Goal: Task Accomplishment & Management: Manage account settings

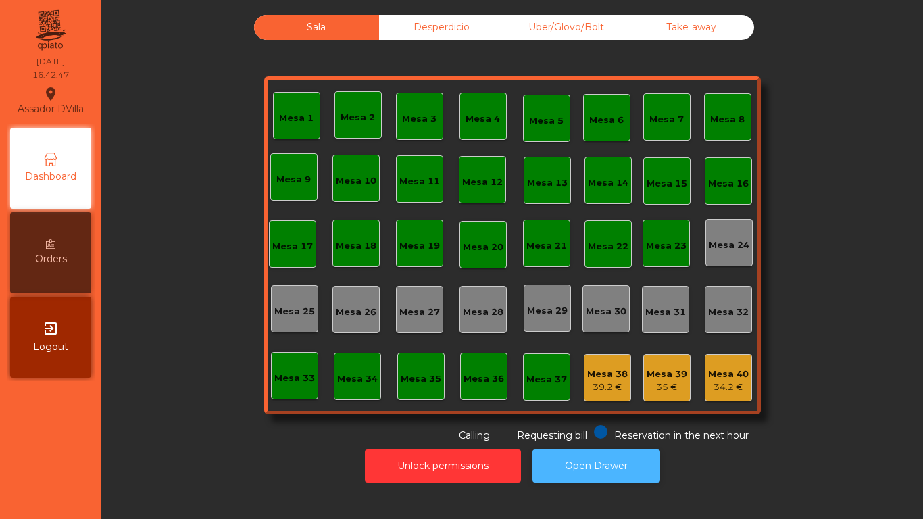
click at [565, 472] on button "Open Drawer" at bounding box center [596, 465] width 128 height 33
click at [834, 11] on div "Sala Desperdicio Uber/Glovo/Bolt Take away Mesa 1 Mesa 2 Mesa 3 [GEOGRAPHIC_DAT…" at bounding box center [511, 248] width 805 height 481
click at [592, 392] on div "39.2 €" at bounding box center [607, 387] width 41 height 14
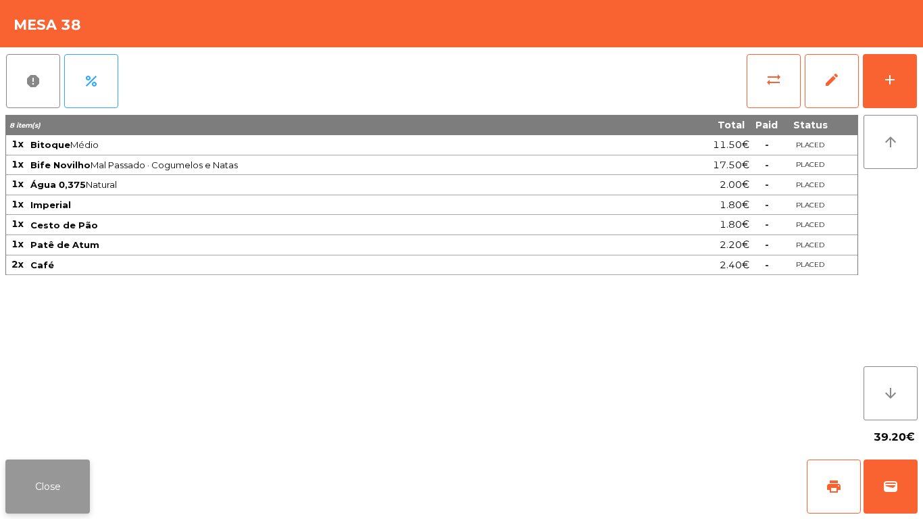
click at [49, 472] on button "Close" at bounding box center [47, 486] width 84 height 54
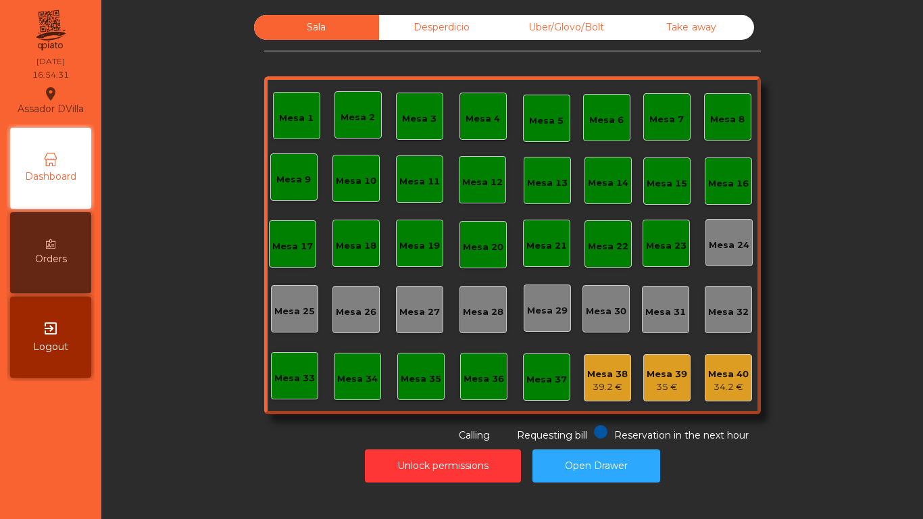
click at [441, 11] on div "Sala Desperdicio Uber/Glovo/Bolt Take away Mesa 1 Mesa 2 Mesa 3 [GEOGRAPHIC_DAT…" at bounding box center [511, 248] width 805 height 481
click at [431, 17] on div "Desperdicio" at bounding box center [441, 27] width 125 height 25
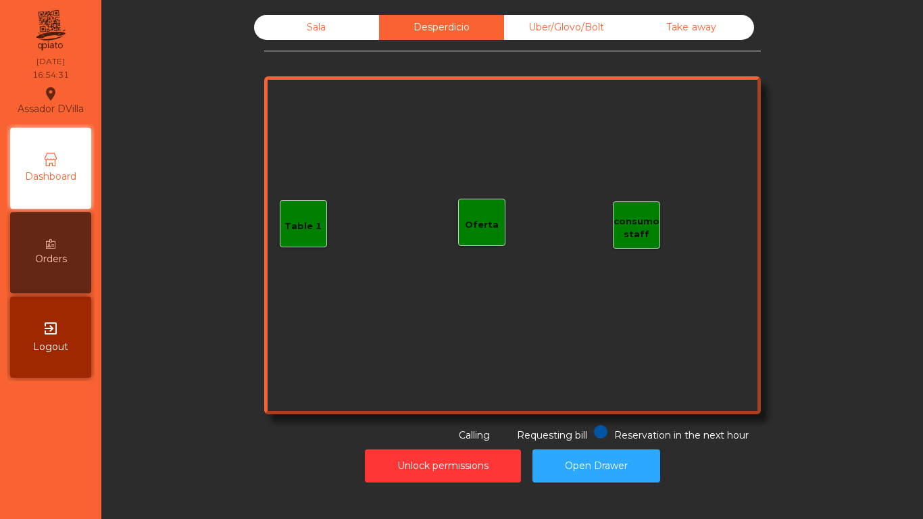
click at [318, 21] on div "Sala" at bounding box center [316, 27] width 125 height 25
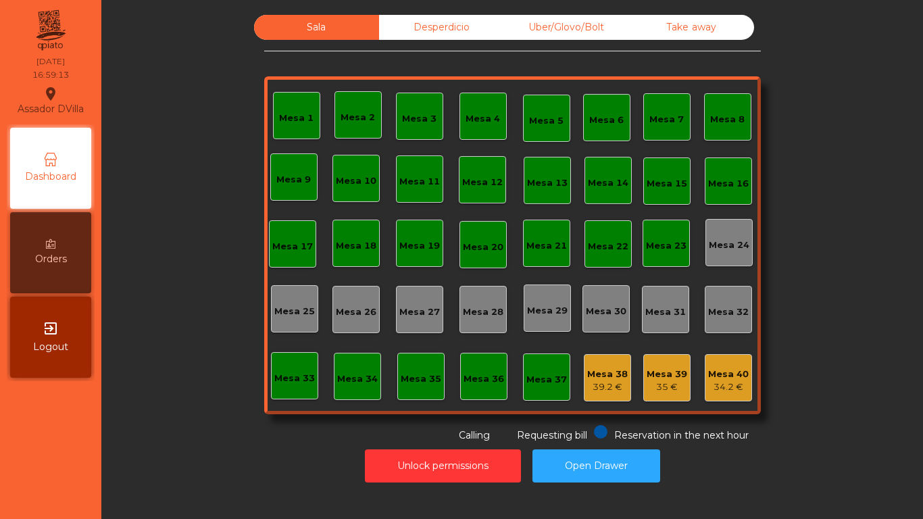
click at [611, 109] on div "Mesa 6" at bounding box center [606, 117] width 34 height 19
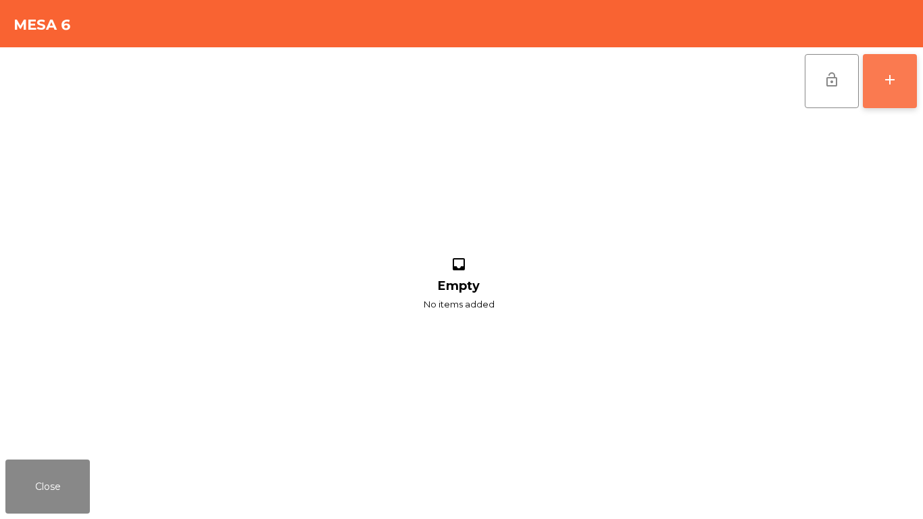
click at [871, 80] on button "add" at bounding box center [890, 81] width 54 height 54
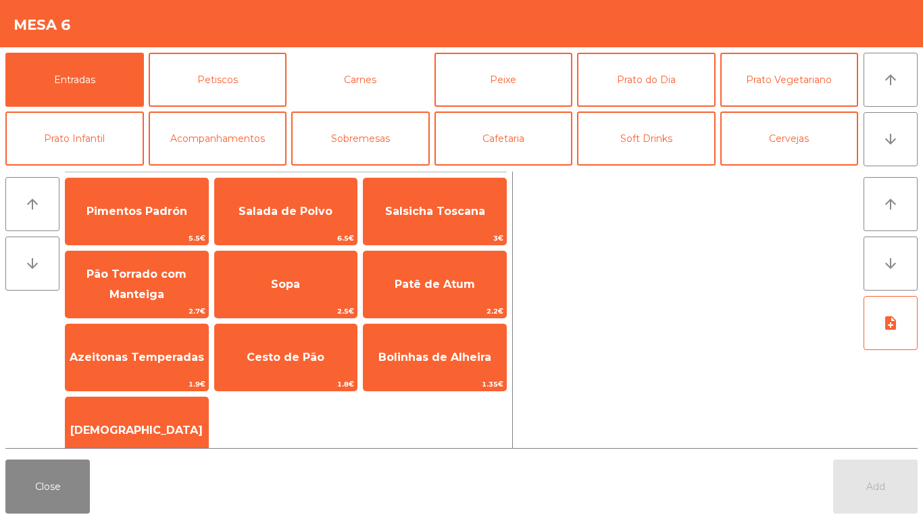
click at [383, 81] on button "Carnes" at bounding box center [360, 80] width 138 height 54
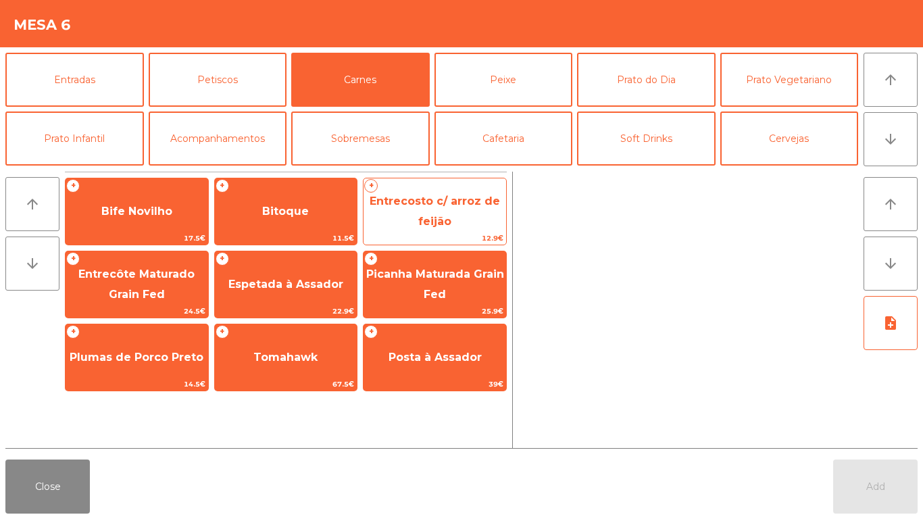
click at [434, 223] on span "Entrecosto c/ arroz de feijão" at bounding box center [434, 211] width 130 height 33
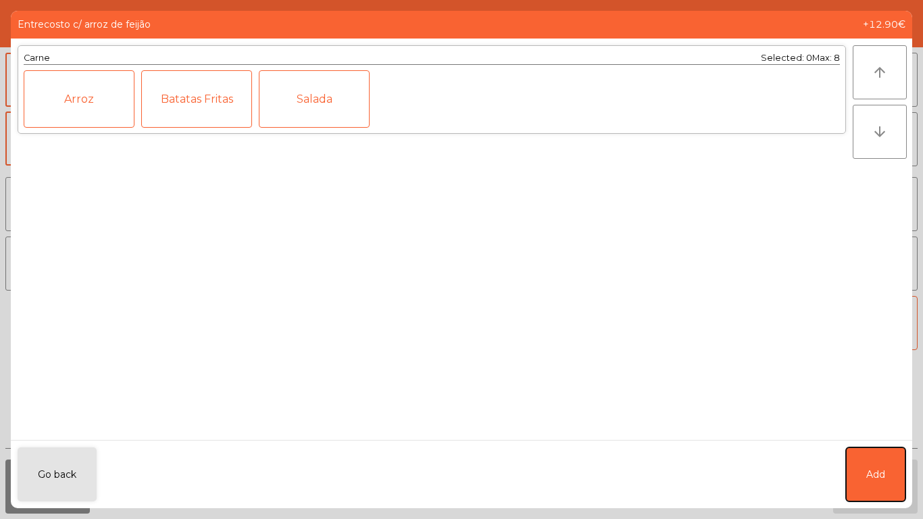
click at [894, 470] on button "Add" at bounding box center [875, 474] width 59 height 54
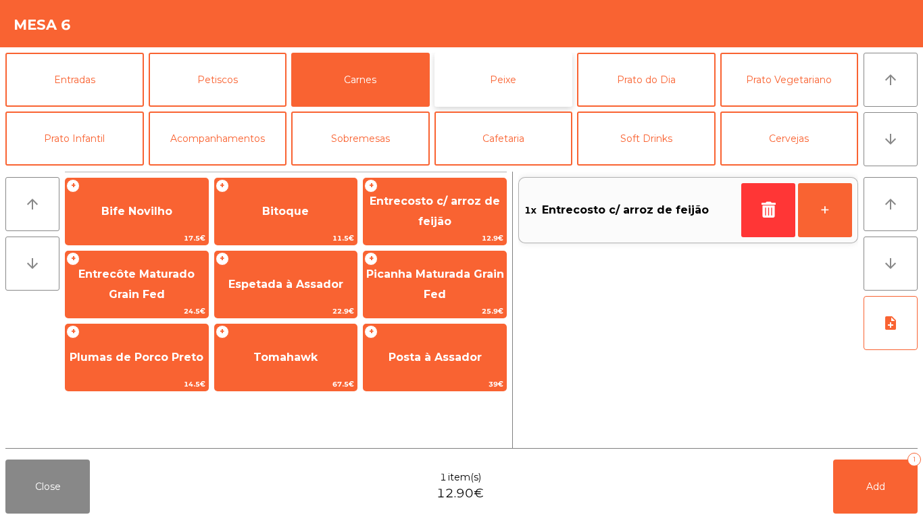
click at [520, 96] on button "Peixe" at bounding box center [503, 80] width 138 height 54
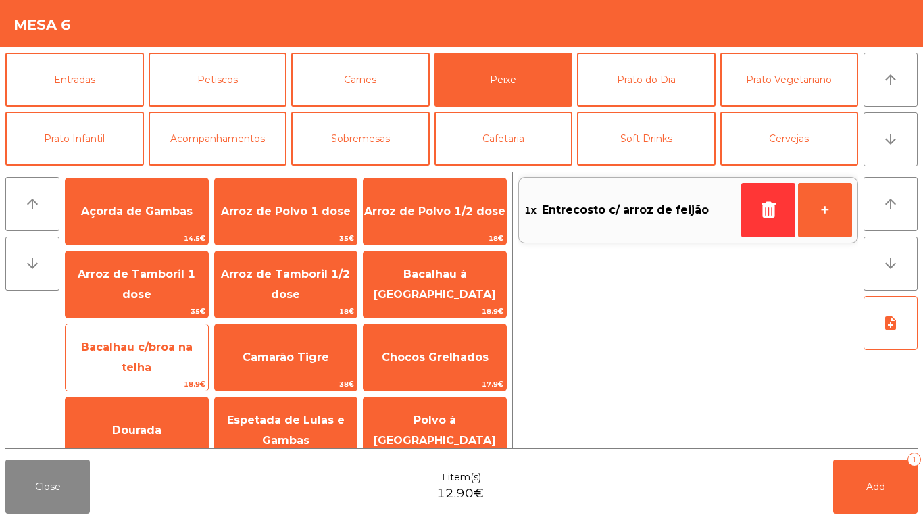
click at [170, 342] on span "Bacalhau c/broa na telha" at bounding box center [137, 357] width 143 height 57
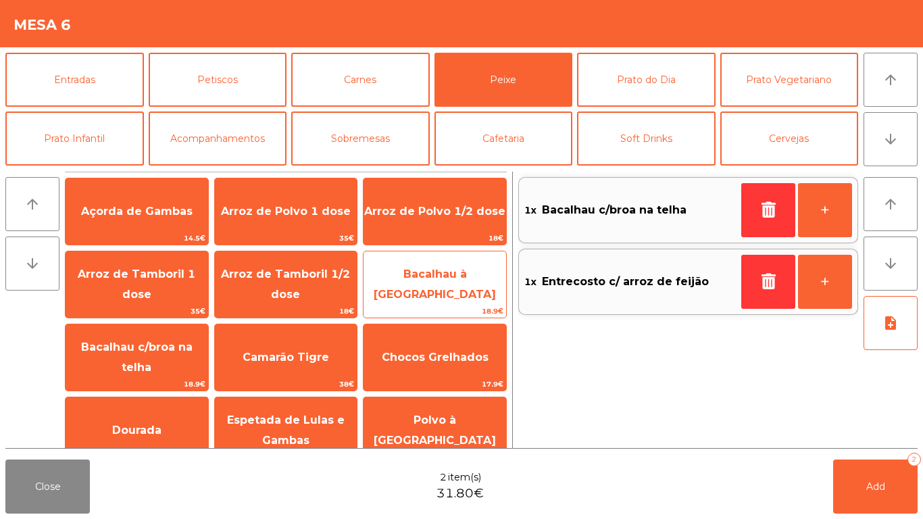
click at [481, 288] on span "Bacalhau à [GEOGRAPHIC_DATA]" at bounding box center [435, 283] width 122 height 33
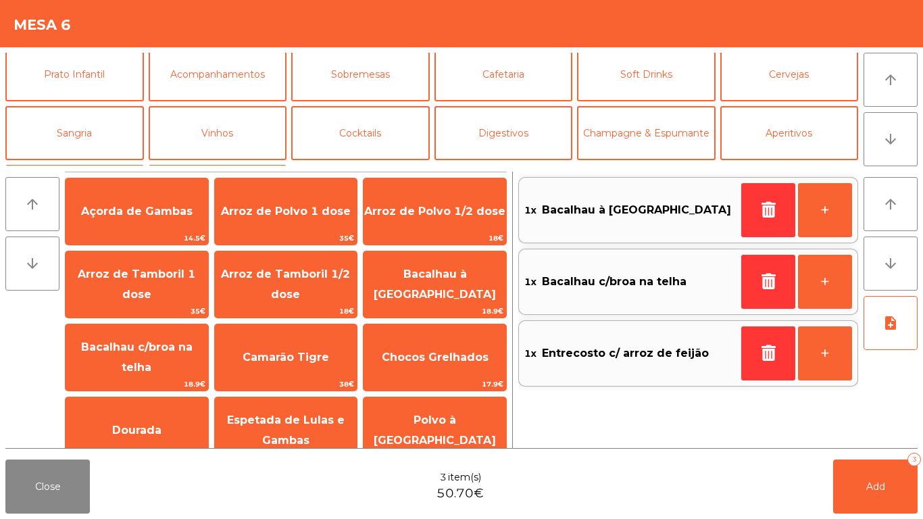
scroll to position [118, 0]
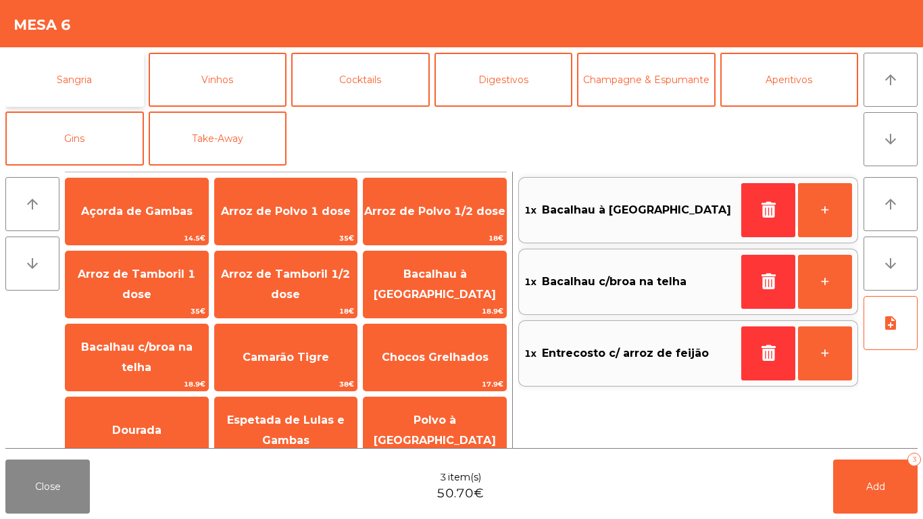
click at [124, 71] on button "Sangria" at bounding box center [74, 80] width 138 height 54
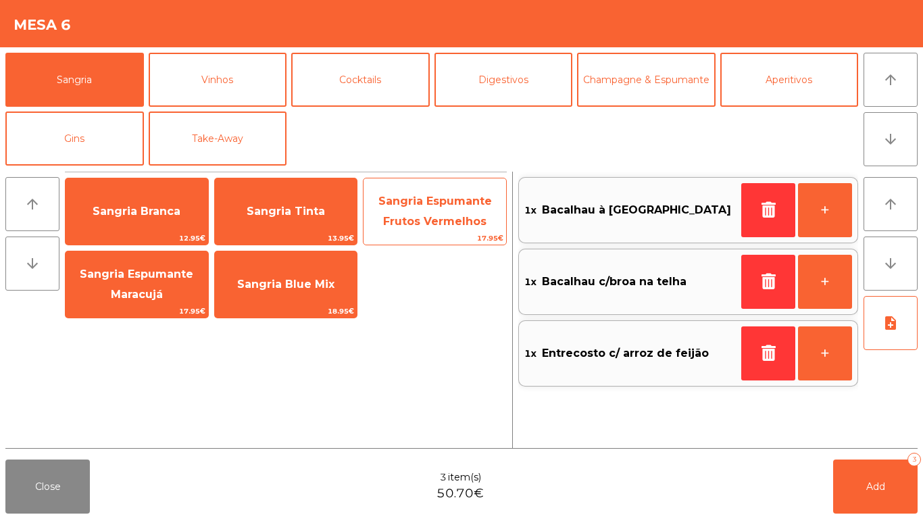
click at [445, 236] on span "17.95€" at bounding box center [434, 238] width 143 height 13
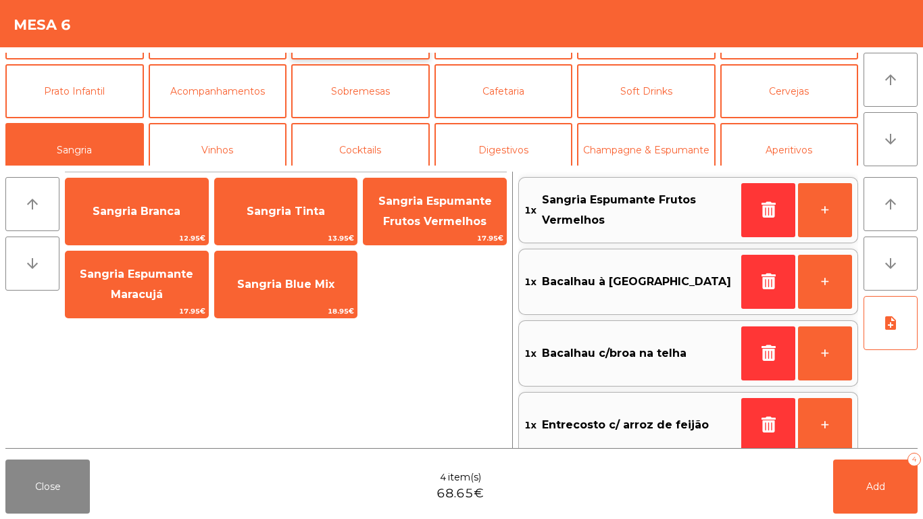
scroll to position [0, 0]
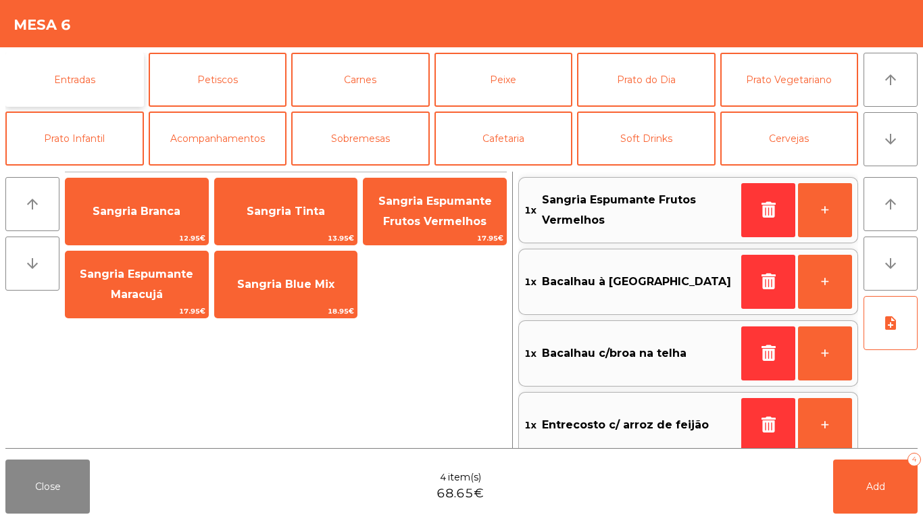
click at [57, 83] on button "Entradas" at bounding box center [74, 80] width 138 height 54
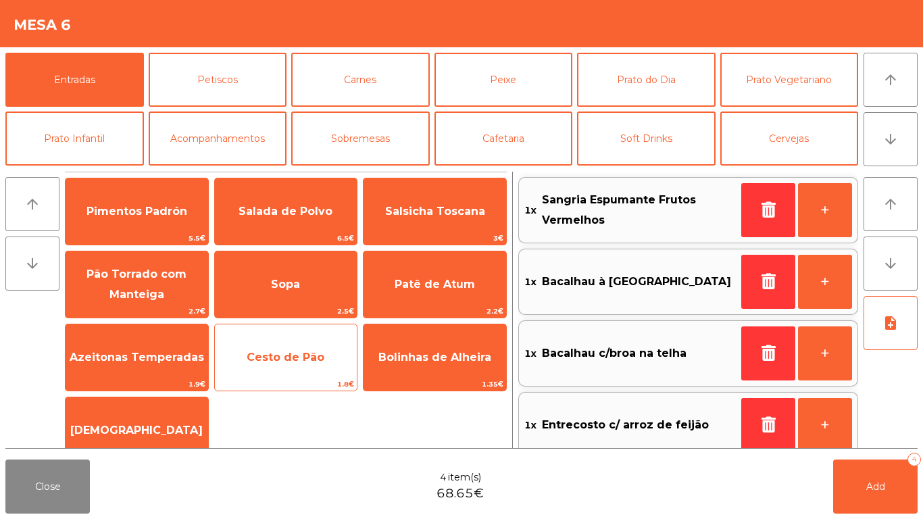
click at [289, 359] on span "Cesto de Pão" at bounding box center [286, 357] width 78 height 13
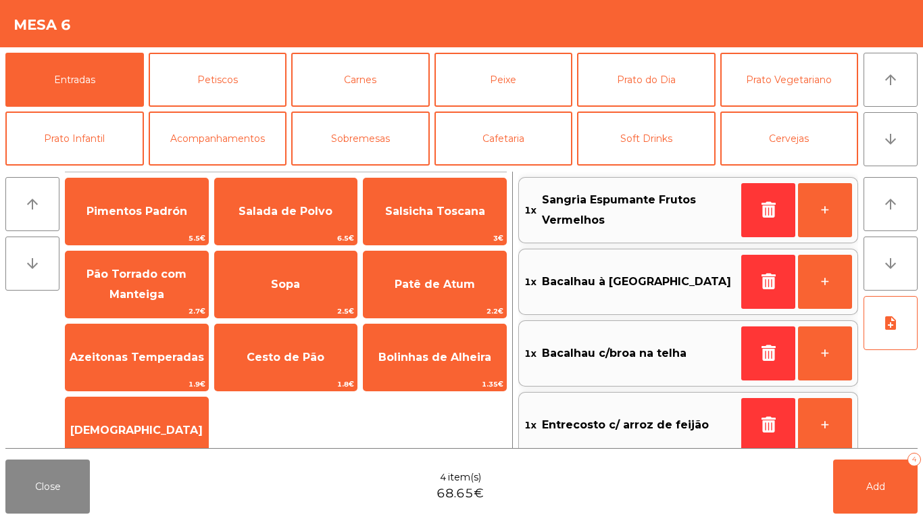
scroll to position [5, 0]
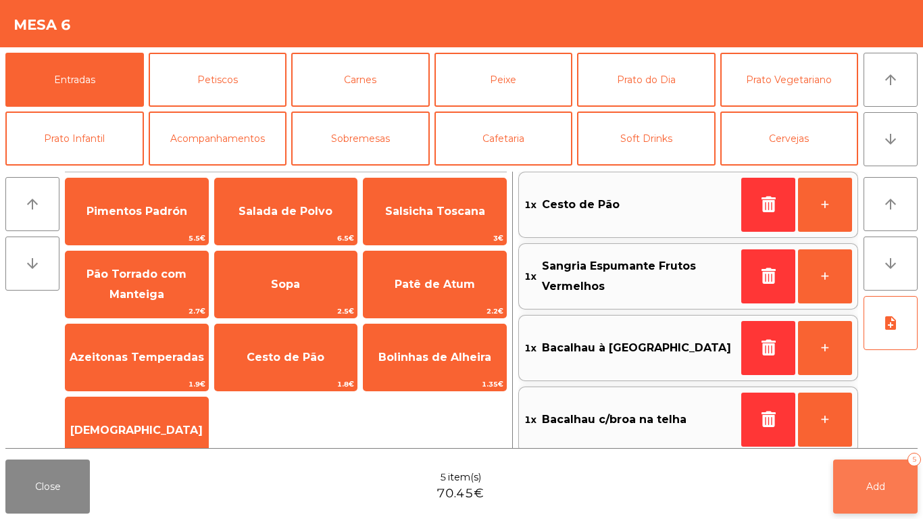
click at [880, 478] on button "Add 5" at bounding box center [875, 486] width 84 height 54
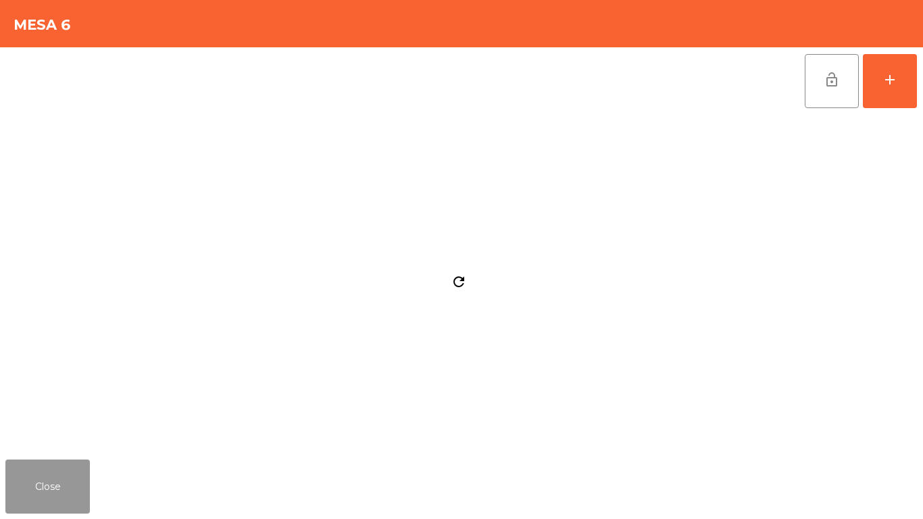
click at [69, 483] on button "Close" at bounding box center [47, 486] width 84 height 54
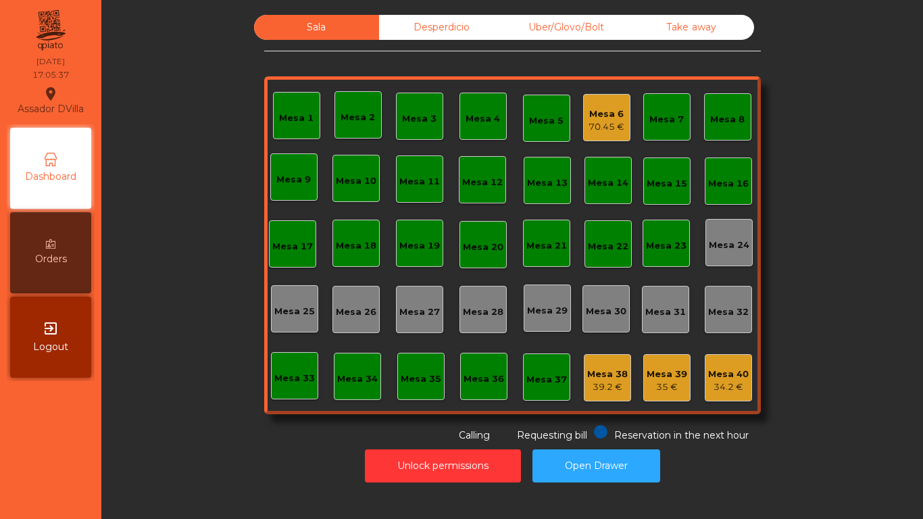
click at [590, 129] on div "70.45 €" at bounding box center [606, 127] width 36 height 14
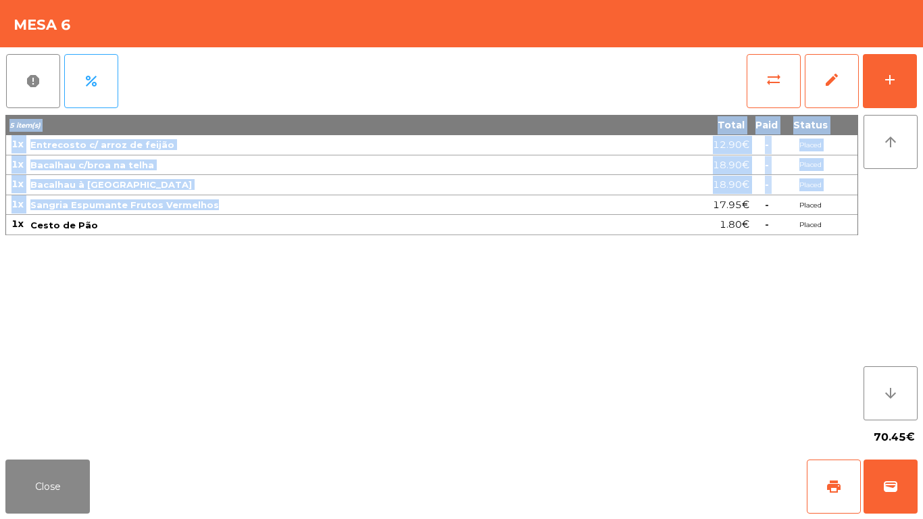
drag, startPoint x: 240, startPoint y: 205, endPoint x: 1, endPoint y: 220, distance: 240.3
click at [1, 220] on div "report percent sync_alt edit add 5 item(s) Total Paid Status 1x Entrecosto c/ a…" at bounding box center [461, 250] width 923 height 407
click at [48, 203] on span "Sangria Espumante Frutos Vermelhos" at bounding box center [124, 204] width 188 height 11
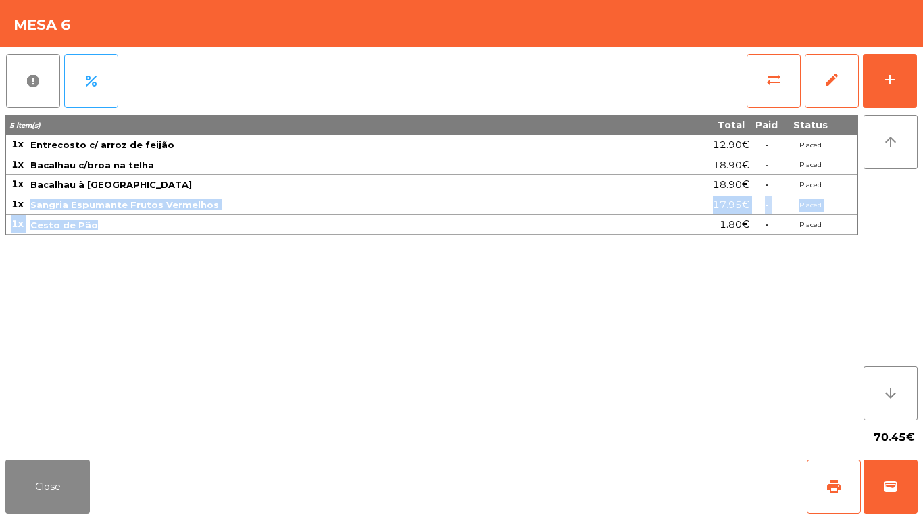
drag, startPoint x: 105, startPoint y: 220, endPoint x: 22, endPoint y: 209, distance: 83.1
click at [22, 209] on tbody "1x Entrecosto c/ arroz de feijão 12.90€ - Placed 1x Bacalhau c/broa na telha 18…" at bounding box center [431, 185] width 851 height 100
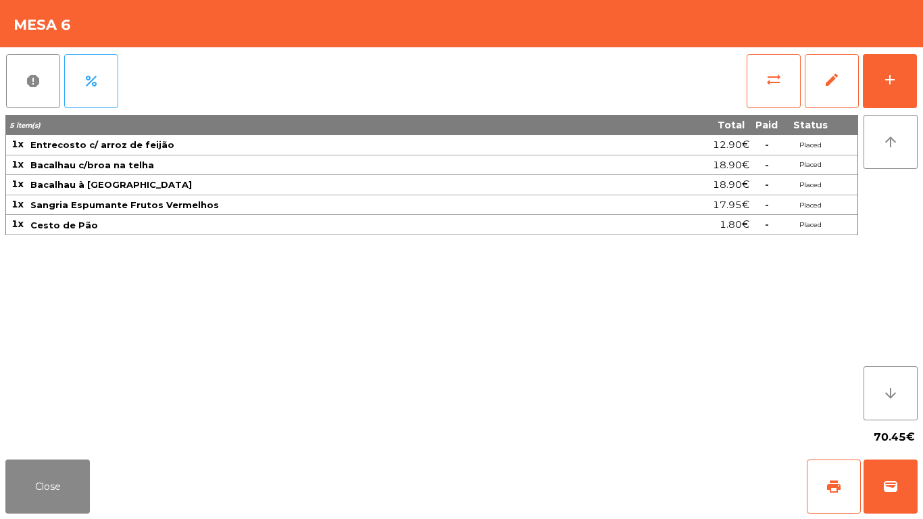
click at [103, 331] on div "5 item(s) Total Paid Status 1x Entrecosto c/ arroz de feijão 12.90€ - Placed 1x…" at bounding box center [431, 267] width 852 height 305
drag, startPoint x: 28, startPoint y: 491, endPoint x: 138, endPoint y: 413, distance: 134.6
click at [29, 490] on button "Close" at bounding box center [47, 486] width 84 height 54
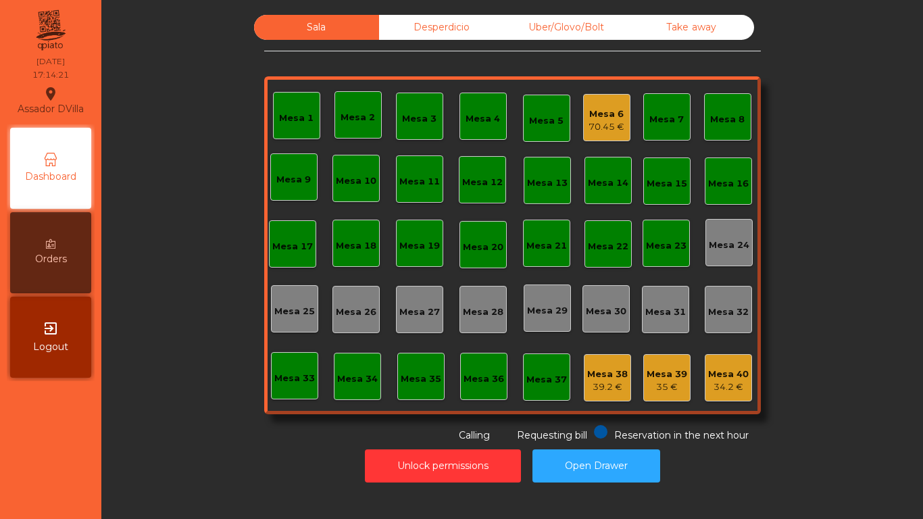
click at [595, 116] on div "Mesa 6" at bounding box center [606, 114] width 36 height 14
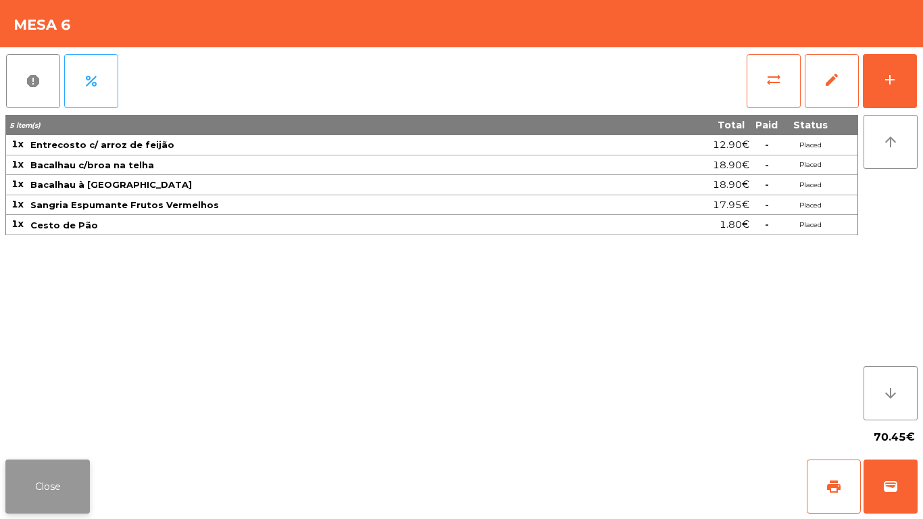
drag, startPoint x: 63, startPoint y: 488, endPoint x: 582, endPoint y: 267, distance: 563.2
click at [63, 487] on button "Close" at bounding box center [47, 486] width 84 height 54
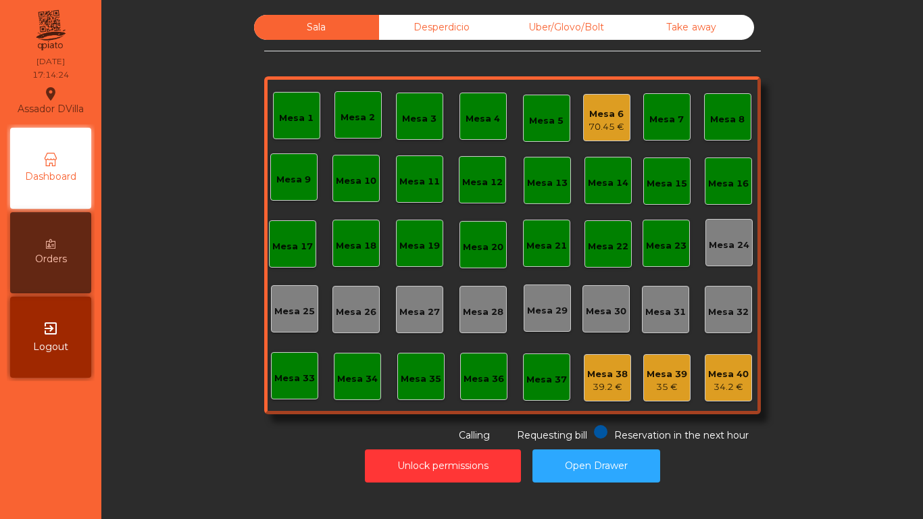
click at [601, 395] on div "Mesa 38 39.2 €" at bounding box center [607, 377] width 47 height 47
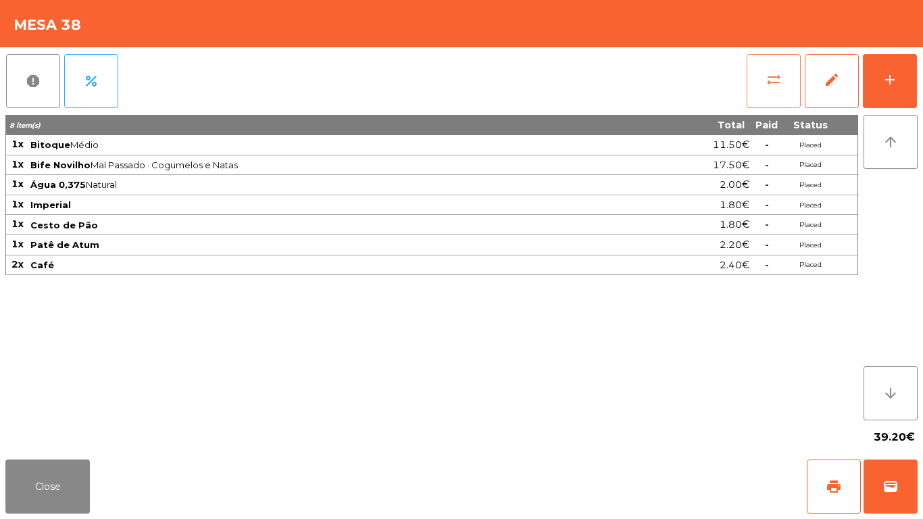
click at [777, 92] on button "sync_alt" at bounding box center [773, 81] width 54 height 54
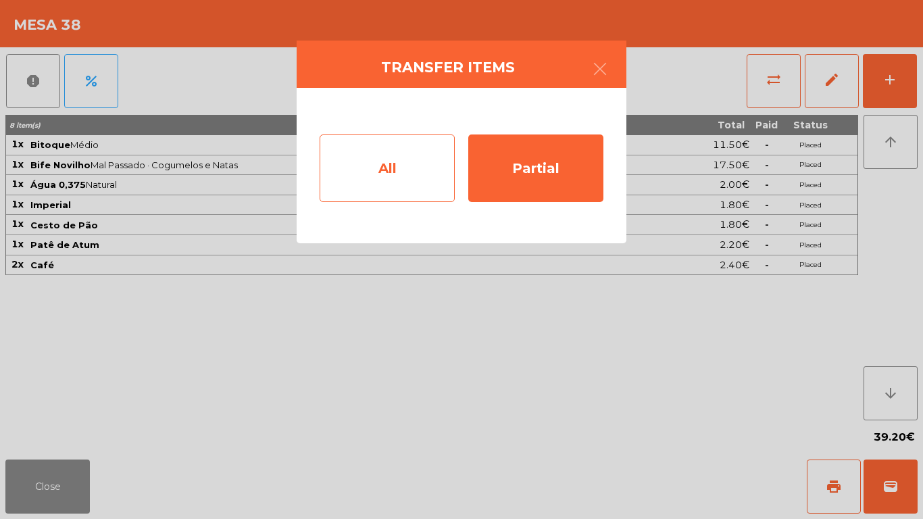
click at [449, 155] on div "All" at bounding box center [386, 168] width 135 height 68
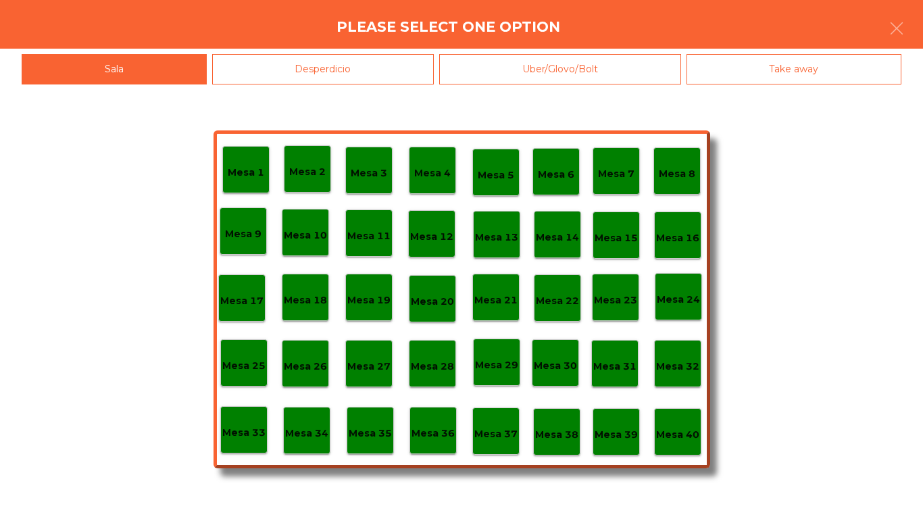
click at [673, 432] on p "Mesa 40" at bounding box center [677, 435] width 43 height 16
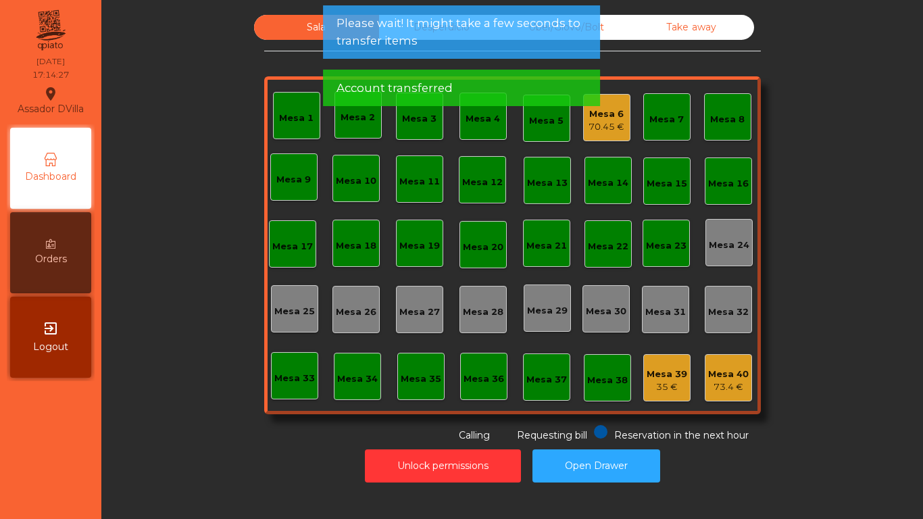
click at [671, 371] on div "Mesa 39" at bounding box center [666, 374] width 41 height 14
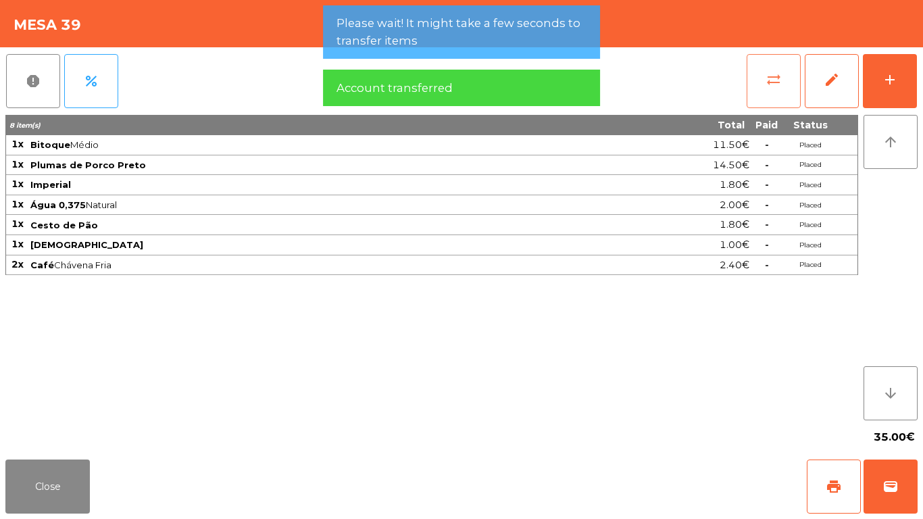
click at [757, 91] on button "sync_alt" at bounding box center [773, 81] width 54 height 54
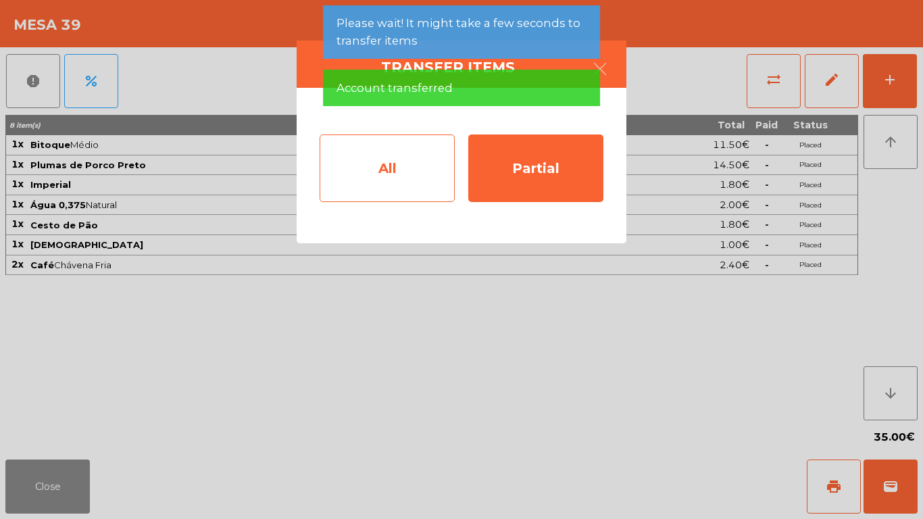
click at [413, 188] on div "All" at bounding box center [386, 168] width 135 height 68
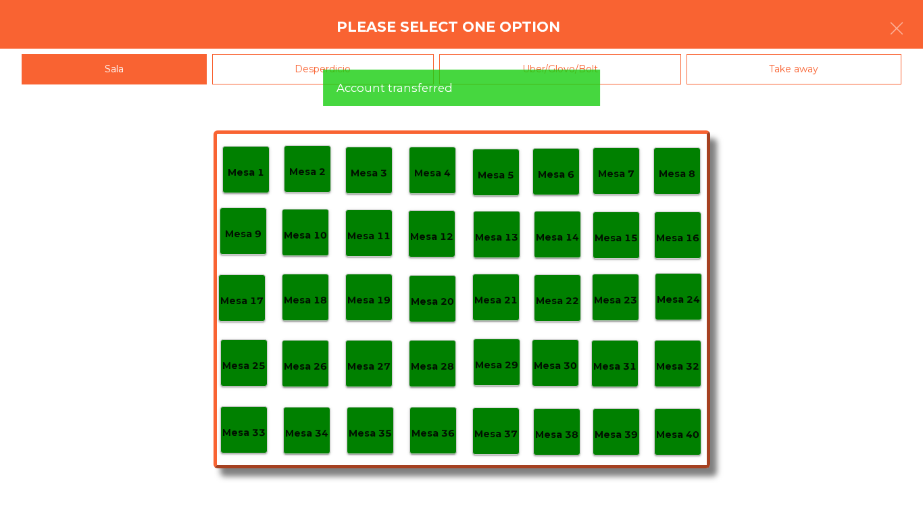
click at [669, 444] on div "Mesa 40" at bounding box center [677, 431] width 47 height 47
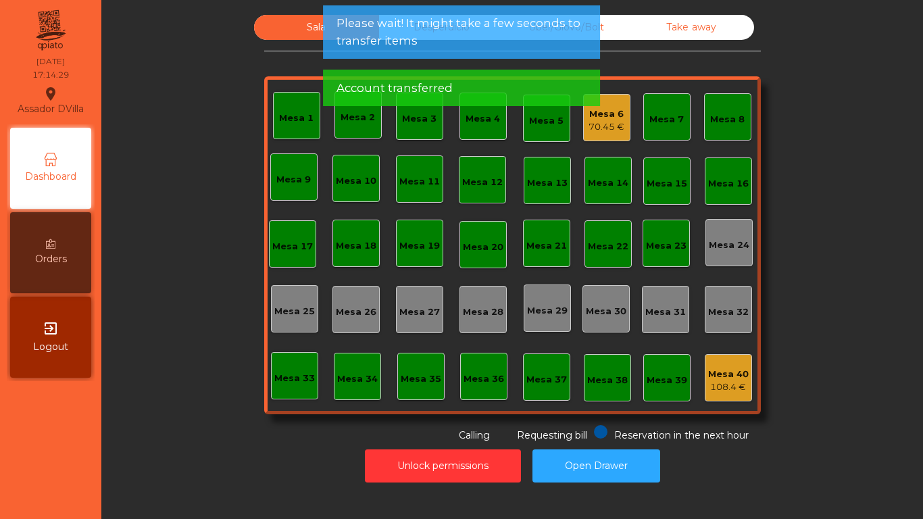
click at [384, 22] on span "Please wait! It might take a few seconds to transfer items" at bounding box center [461, 32] width 250 height 34
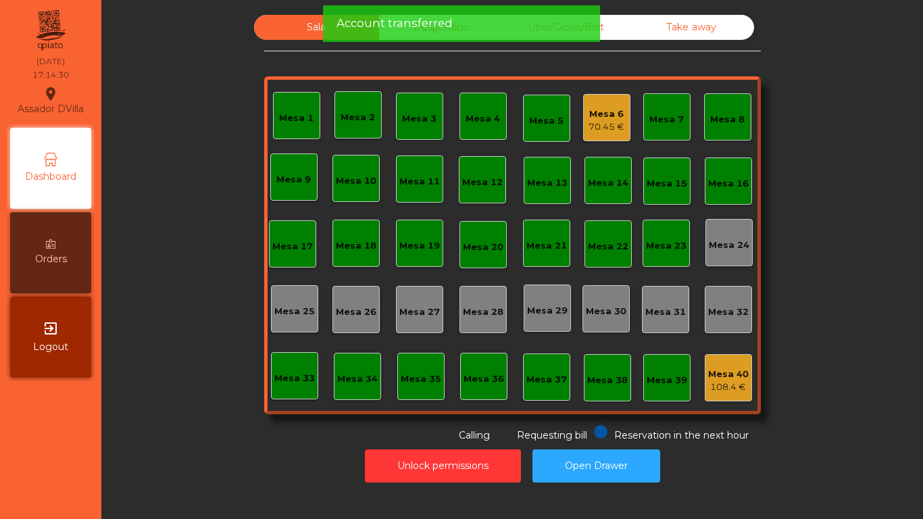
drag, startPoint x: 392, startPoint y: 23, endPoint x: 400, endPoint y: 22, distance: 8.1
click at [392, 23] on span "Account transferred" at bounding box center [394, 23] width 116 height 17
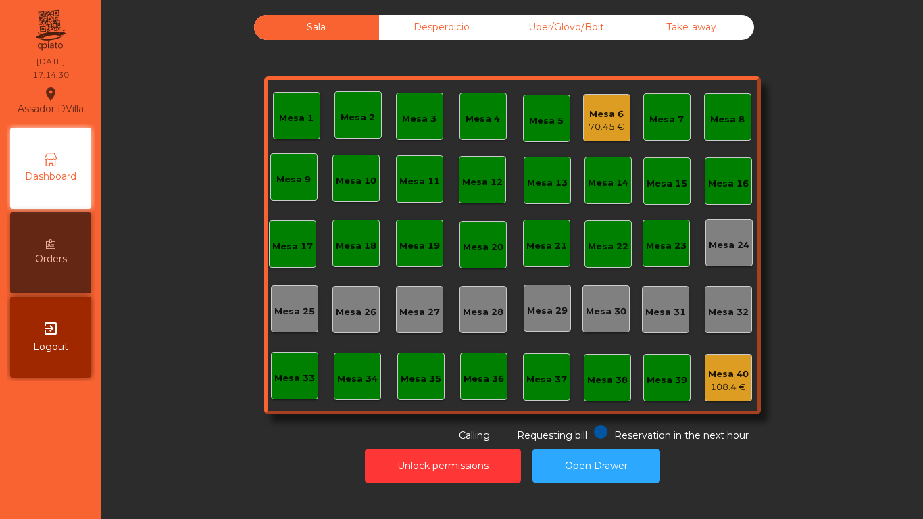
click at [403, 22] on div "Desperdicio" at bounding box center [441, 27] width 125 height 25
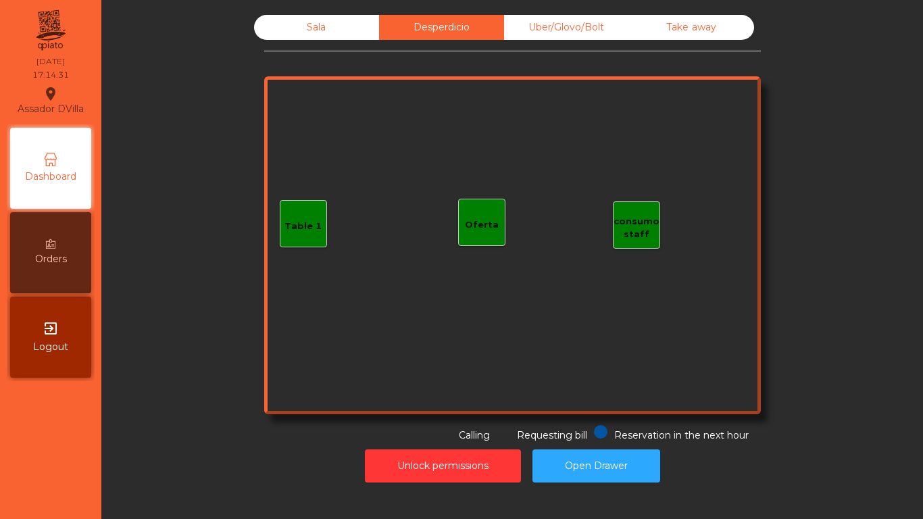
drag, startPoint x: 541, startPoint y: 24, endPoint x: 763, endPoint y: 36, distance: 221.9
click at [551, 28] on div "Uber/Glovo/Bolt" at bounding box center [566, 27] width 125 height 25
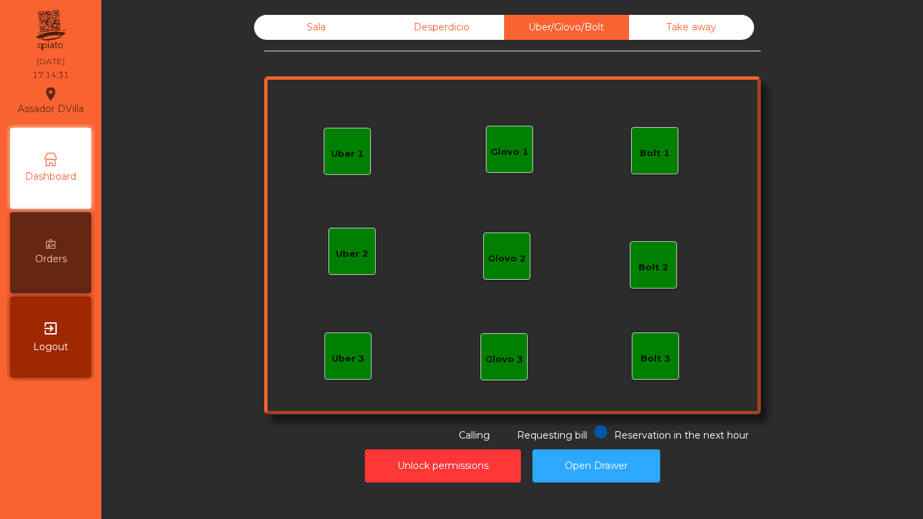
drag, startPoint x: 726, startPoint y: 30, endPoint x: 705, endPoint y: 28, distance: 21.8
click at [725, 30] on div "Take away" at bounding box center [691, 27] width 125 height 25
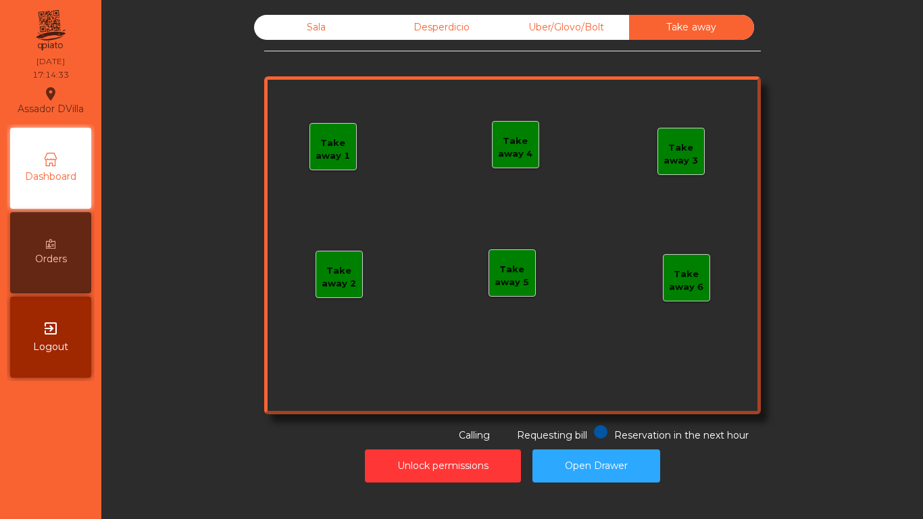
click at [448, 20] on div "Desperdicio" at bounding box center [441, 27] width 125 height 25
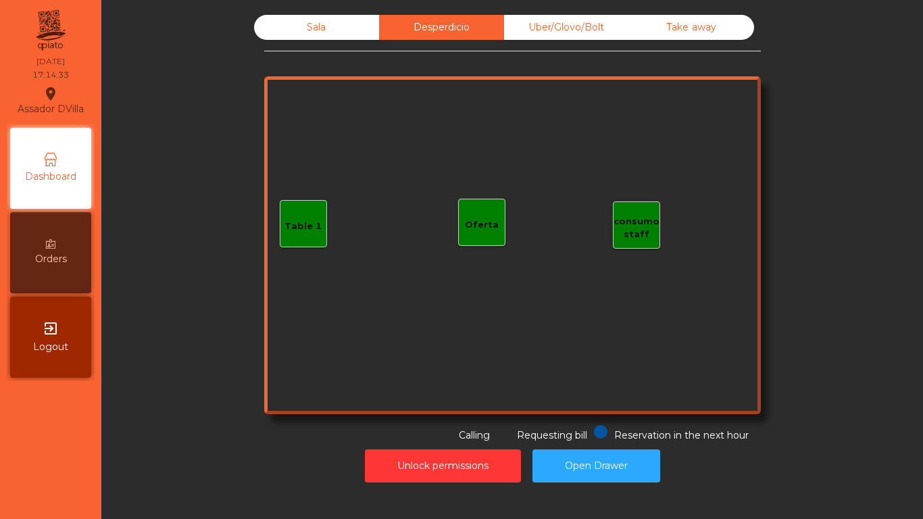
click at [330, 33] on div "Sala" at bounding box center [316, 27] width 125 height 25
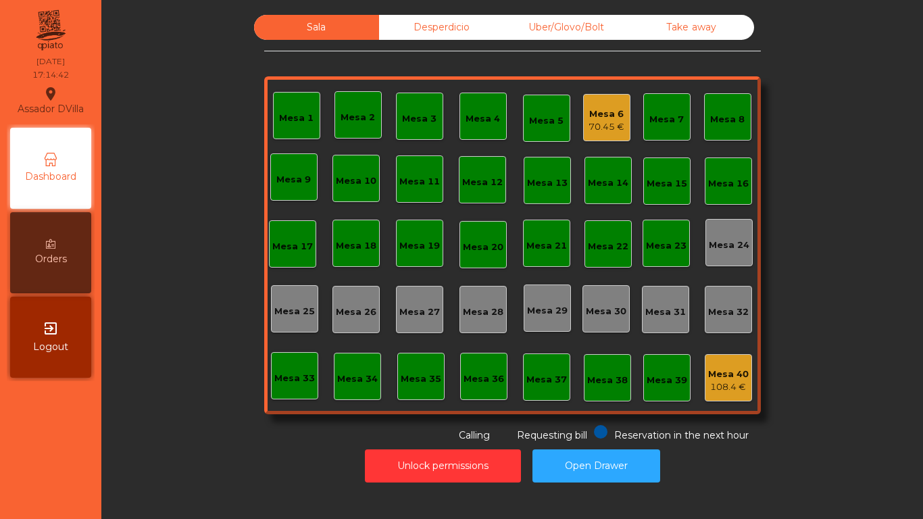
drag, startPoint x: 458, startPoint y: 17, endPoint x: 565, endPoint y: 21, distance: 106.8
click at [461, 18] on div "Desperdicio" at bounding box center [441, 27] width 125 height 25
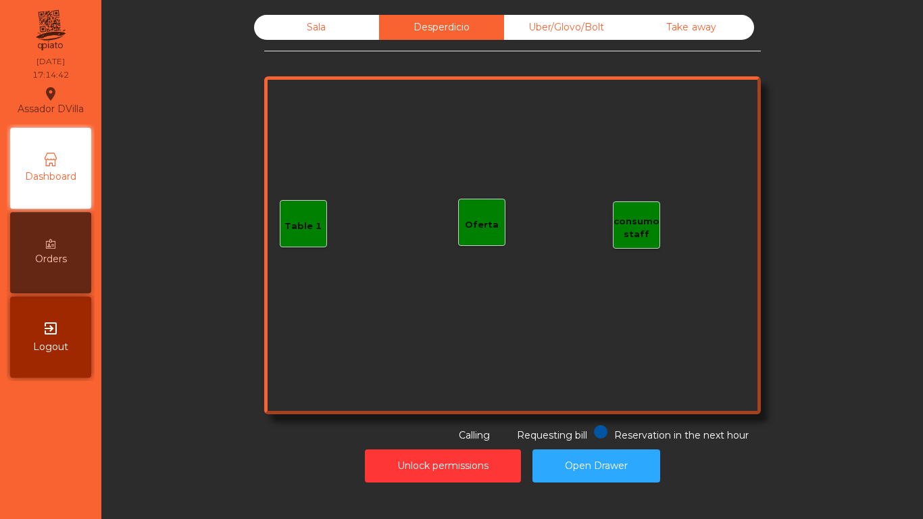
click at [565, 21] on div "Uber/Glovo/Bolt" at bounding box center [566, 27] width 125 height 25
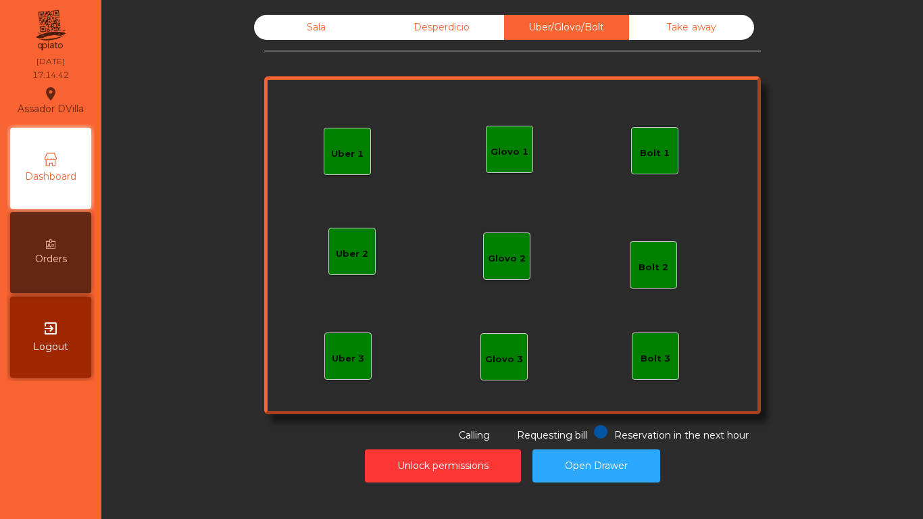
drag, startPoint x: 667, startPoint y: 30, endPoint x: 473, endPoint y: 8, distance: 195.1
click at [666, 29] on div "Take away" at bounding box center [691, 27] width 125 height 25
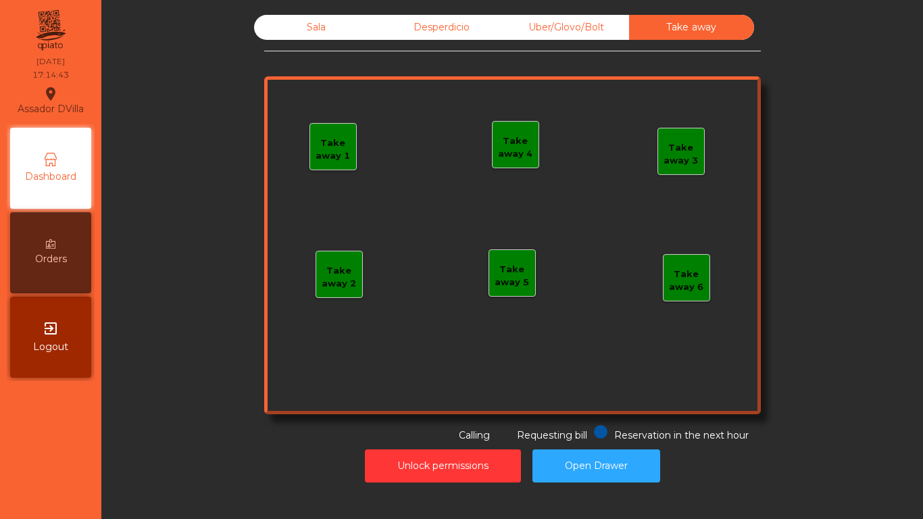
click at [337, 19] on div "Sala" at bounding box center [316, 27] width 125 height 25
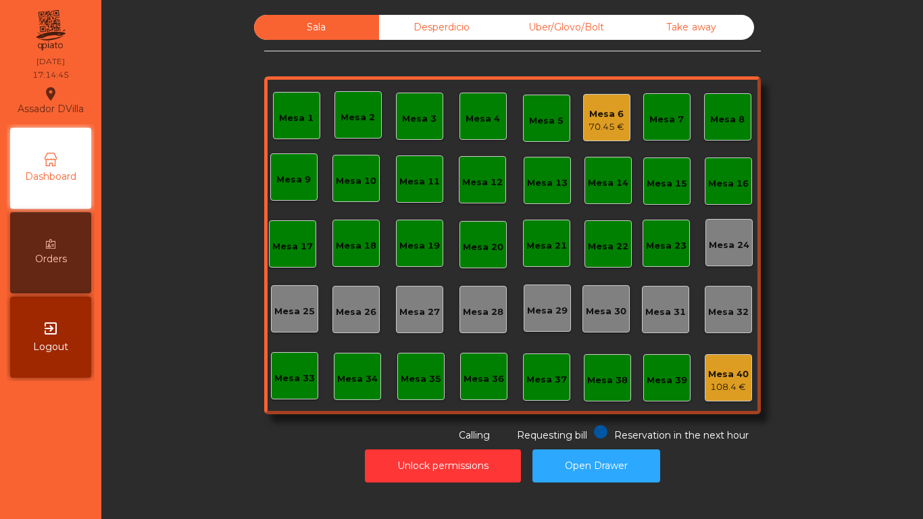
drag, startPoint x: 234, startPoint y: 138, endPoint x: 237, endPoint y: 129, distance: 10.0
click at [235, 138] on div "Sala Desperdicio Uber/Glovo/Bolt Take away Mesa 1 Mesa 2 Mesa 3 Mesa 4 Mesa 5 M…" at bounding box center [512, 229] width 785 height 428
drag, startPoint x: 695, startPoint y: 39, endPoint x: 675, endPoint y: 33, distance: 21.2
click at [695, 39] on div "Take away" at bounding box center [691, 27] width 125 height 25
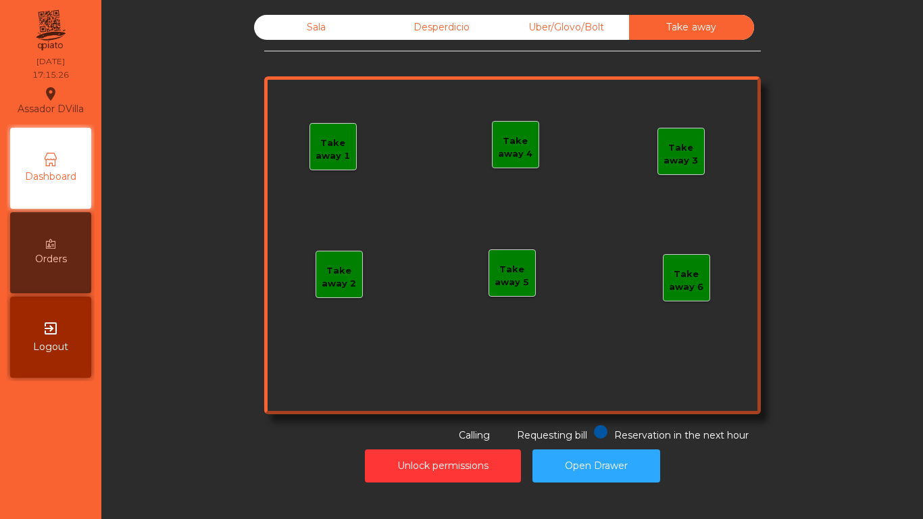
click at [617, 28] on div "Uber/Glovo/Bolt" at bounding box center [566, 27] width 125 height 25
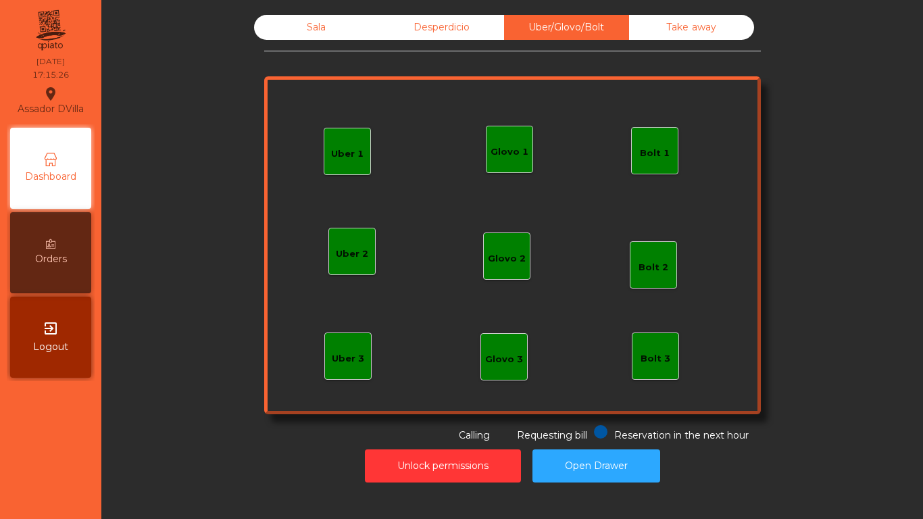
click at [424, 28] on div "Desperdicio" at bounding box center [441, 27] width 125 height 25
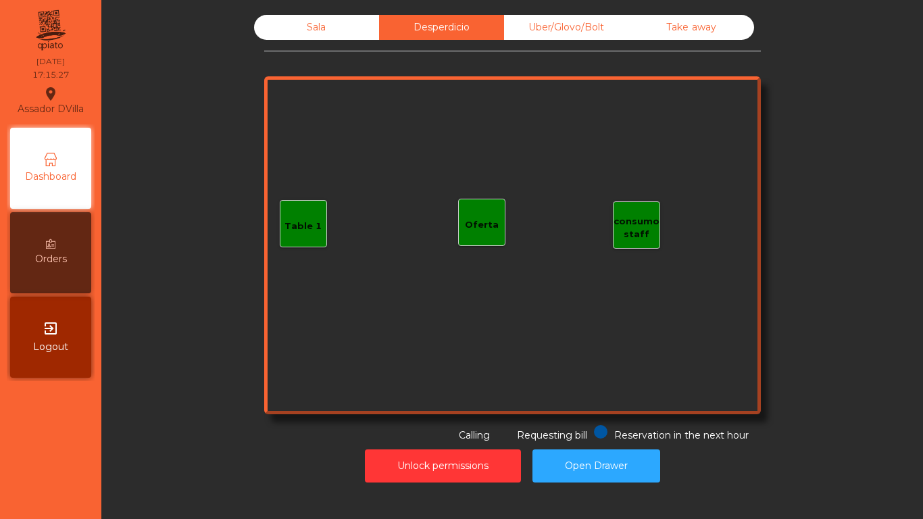
click at [352, 27] on div "Sala" at bounding box center [316, 27] width 125 height 25
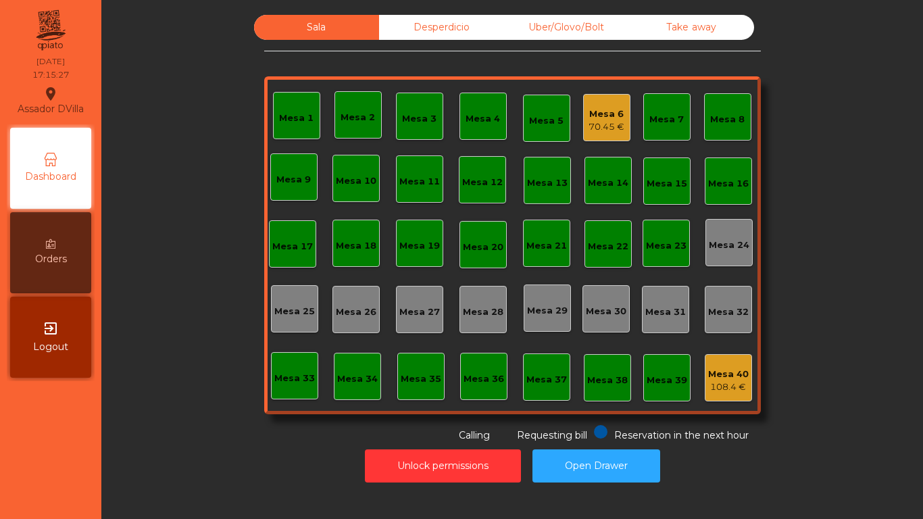
click at [643, 125] on div "Mesa 7" at bounding box center [666, 116] width 47 height 47
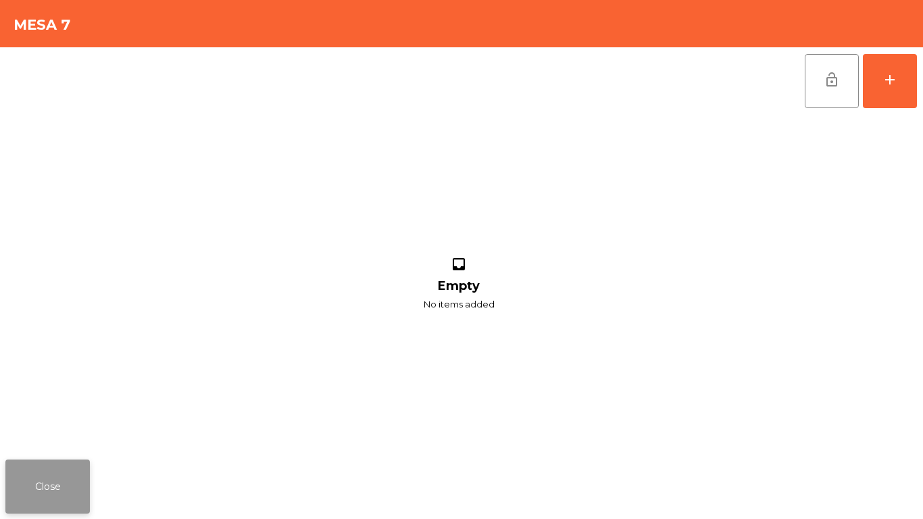
click at [43, 477] on button "Close" at bounding box center [47, 486] width 84 height 54
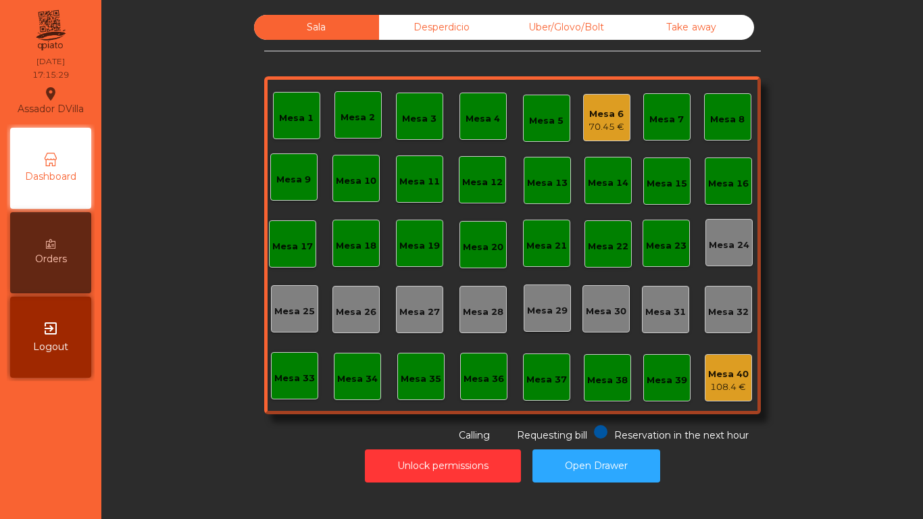
click at [588, 126] on div "70.45 €" at bounding box center [606, 127] width 36 height 14
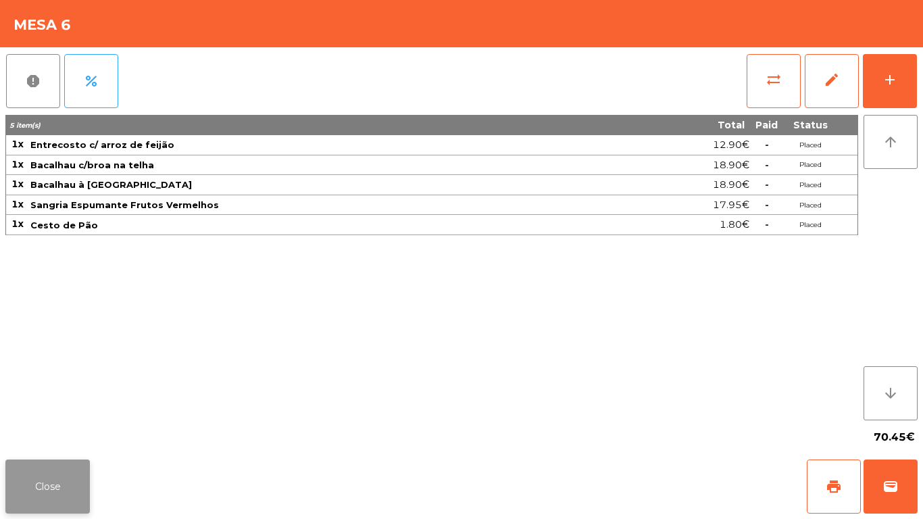
click at [77, 496] on button "Close" at bounding box center [47, 486] width 84 height 54
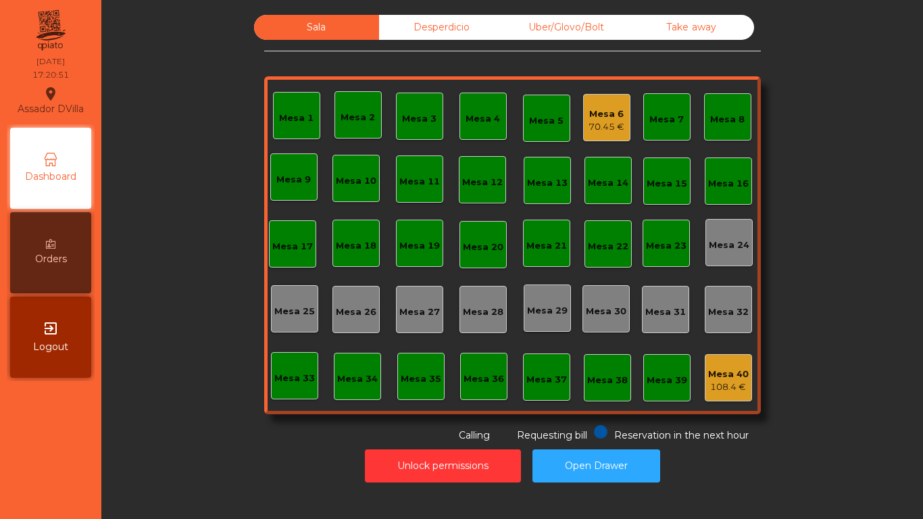
click at [583, 124] on div "Mesa 6 70.45 €" at bounding box center [606, 117] width 47 height 47
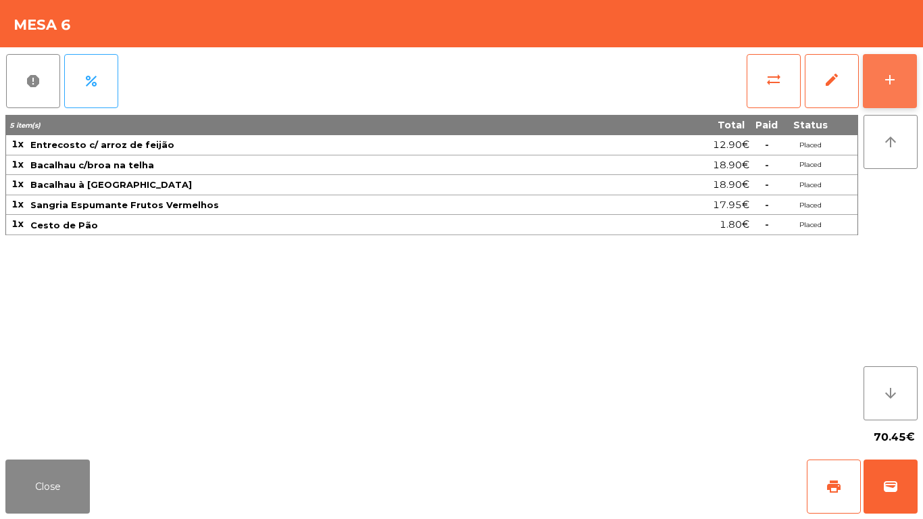
click at [883, 76] on div "add" at bounding box center [889, 80] width 16 height 16
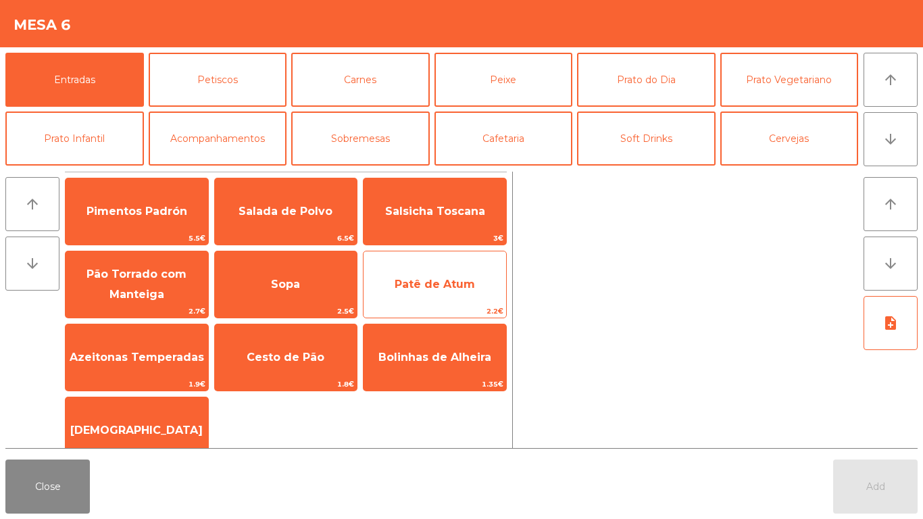
drag, startPoint x: 248, startPoint y: 362, endPoint x: 461, endPoint y: 291, distance: 224.9
click at [251, 361] on span "Cesto de Pão" at bounding box center [286, 357] width 143 height 36
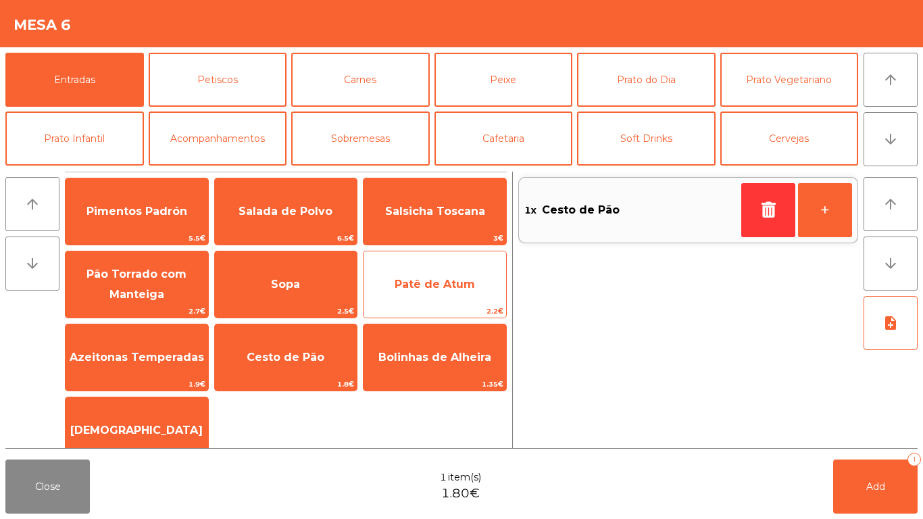
click at [463, 289] on span "Patê de Atum" at bounding box center [434, 284] width 80 height 13
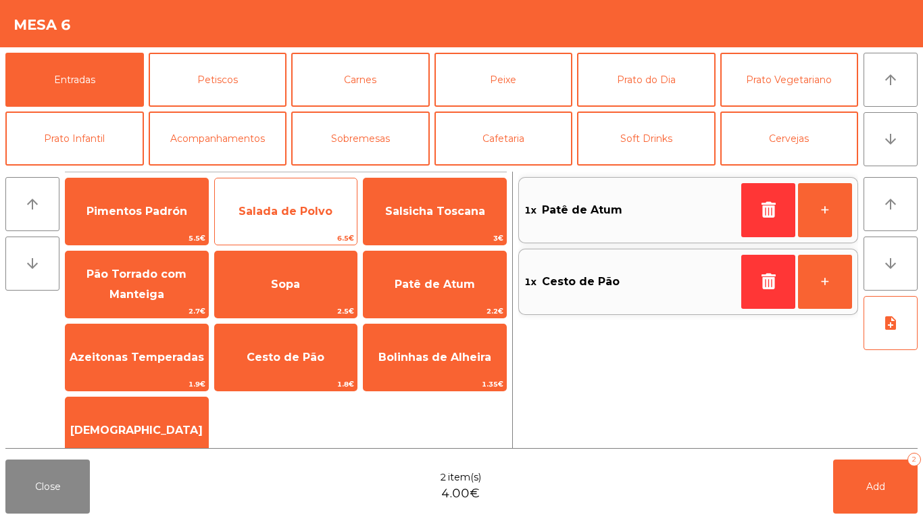
click at [280, 225] on span "Salada de Polvo" at bounding box center [286, 211] width 143 height 36
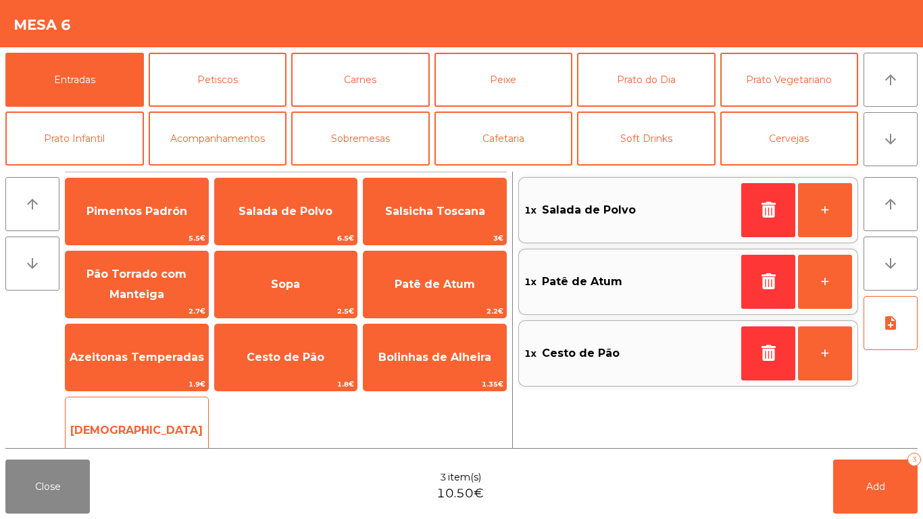
click at [145, 434] on span "[DEMOGRAPHIC_DATA]" at bounding box center [136, 430] width 132 height 13
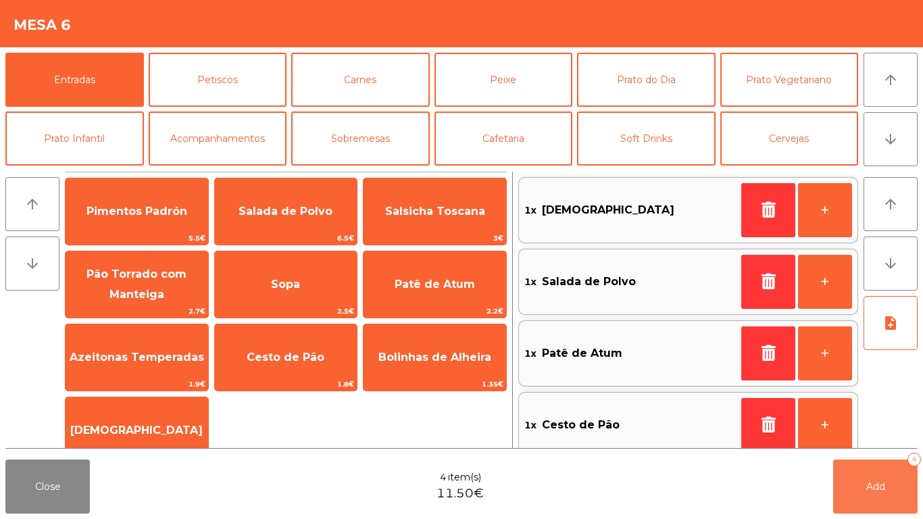
drag, startPoint x: 862, startPoint y: 465, endPoint x: 777, endPoint y: 453, distance: 85.3
click at [863, 467] on button "Add 4" at bounding box center [875, 486] width 84 height 54
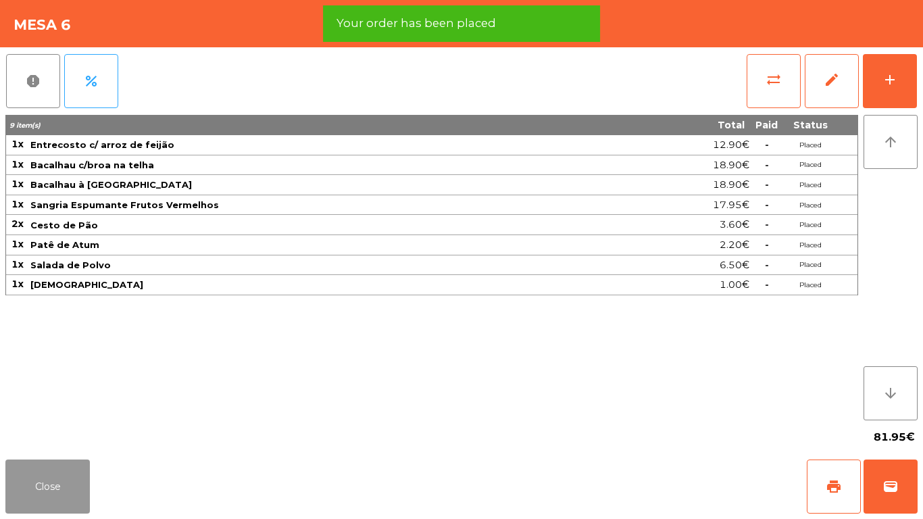
click at [67, 493] on button "Close" at bounding box center [47, 486] width 84 height 54
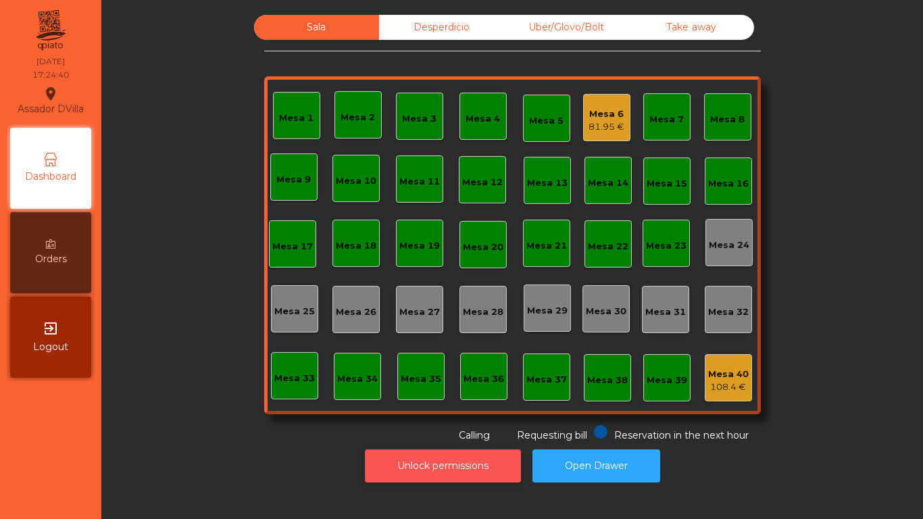
click at [392, 477] on button "Unlock permissions" at bounding box center [443, 465] width 156 height 33
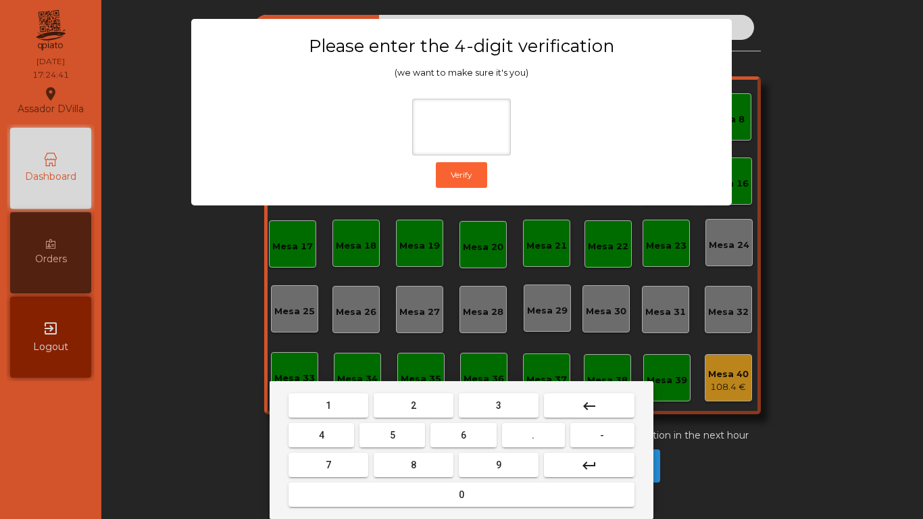
click at [353, 410] on button "1" at bounding box center [328, 405] width 80 height 24
click at [493, 461] on button "9" at bounding box center [499, 465] width 80 height 24
click at [303, 432] on button "4" at bounding box center [321, 435] width 66 height 24
click at [342, 487] on button "0" at bounding box center [461, 494] width 346 height 24
type input "****"
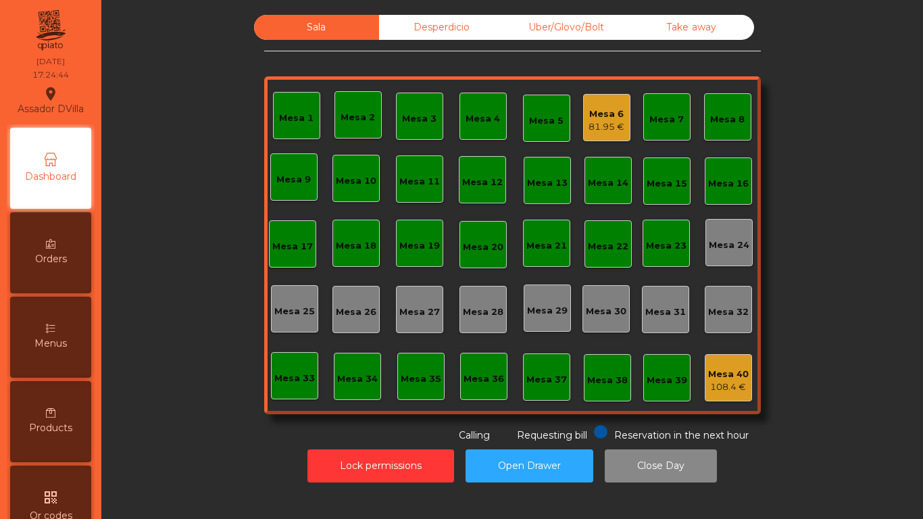
click at [440, 24] on div "Desperdicio" at bounding box center [441, 27] width 125 height 25
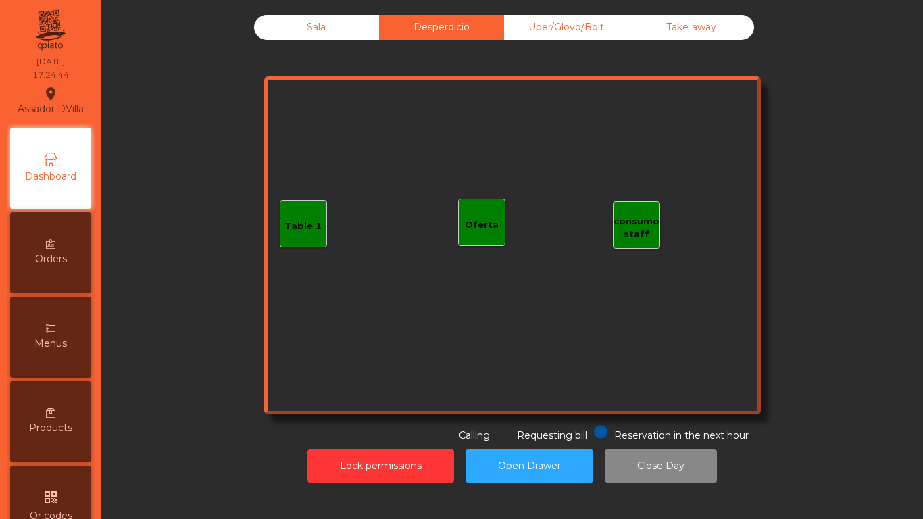
click at [605, 12] on div "Sala Desperdicio Uber/Glovo/Bolt Take away Table 1 consumo staff Oferta Reserva…" at bounding box center [511, 248] width 805 height 481
drag, startPoint x: 611, startPoint y: 26, endPoint x: 621, endPoint y: 26, distance: 9.5
click at [613, 26] on div "Uber/Glovo/Bolt" at bounding box center [566, 27] width 125 height 25
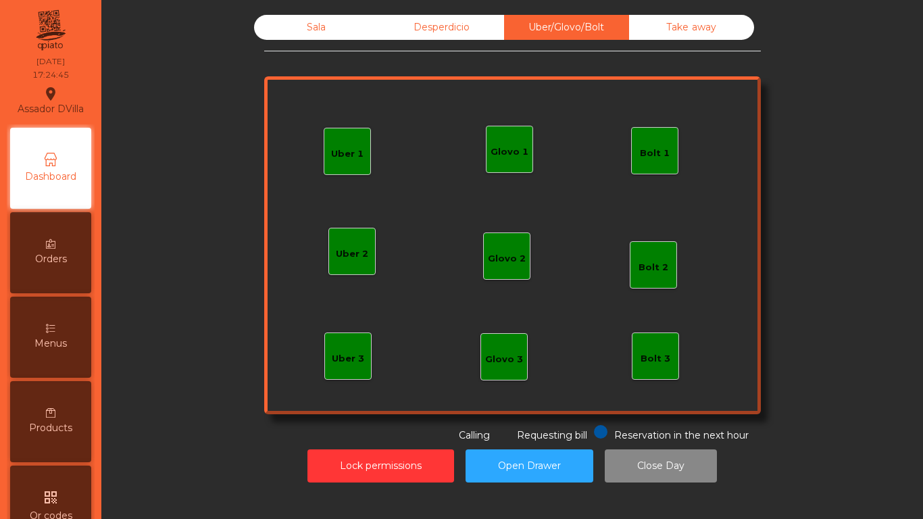
click at [671, 21] on div "Take away" at bounding box center [691, 27] width 125 height 25
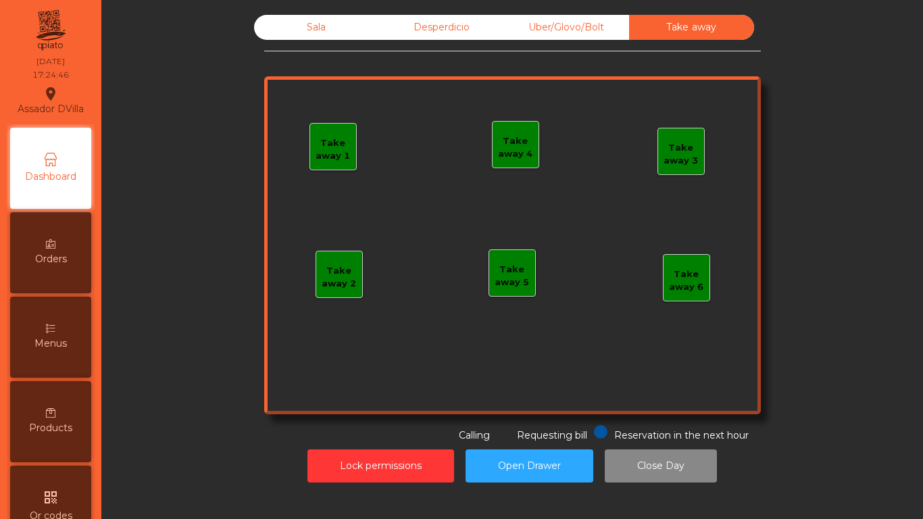
click at [379, 28] on div "Desperdicio" at bounding box center [441, 27] width 125 height 25
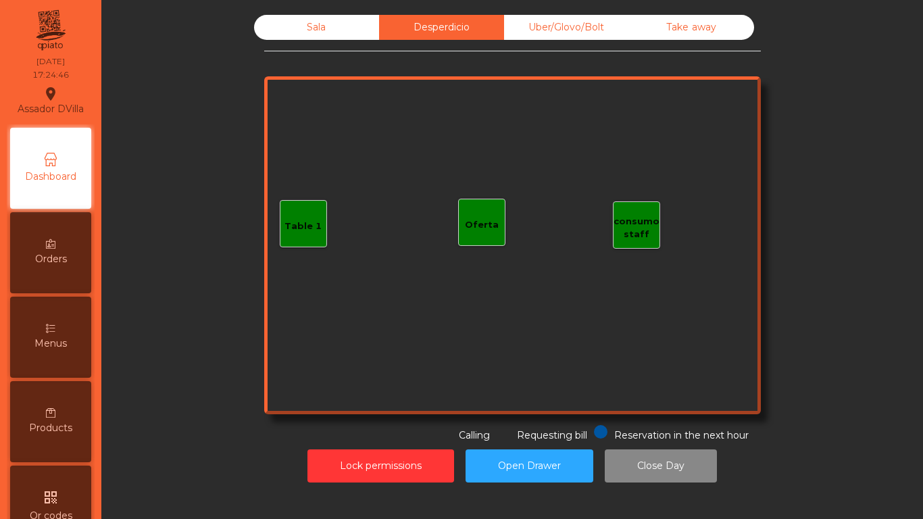
click at [347, 28] on div "Sala" at bounding box center [316, 27] width 125 height 25
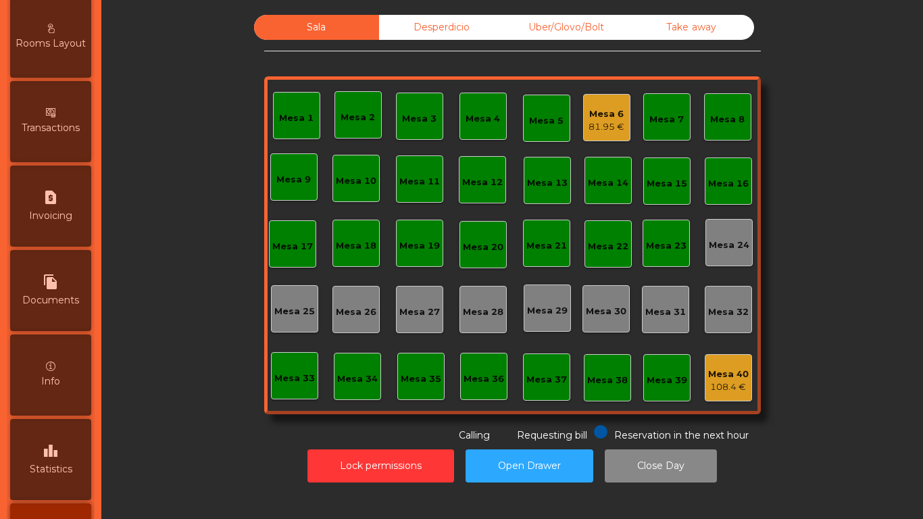
scroll to position [713, 0]
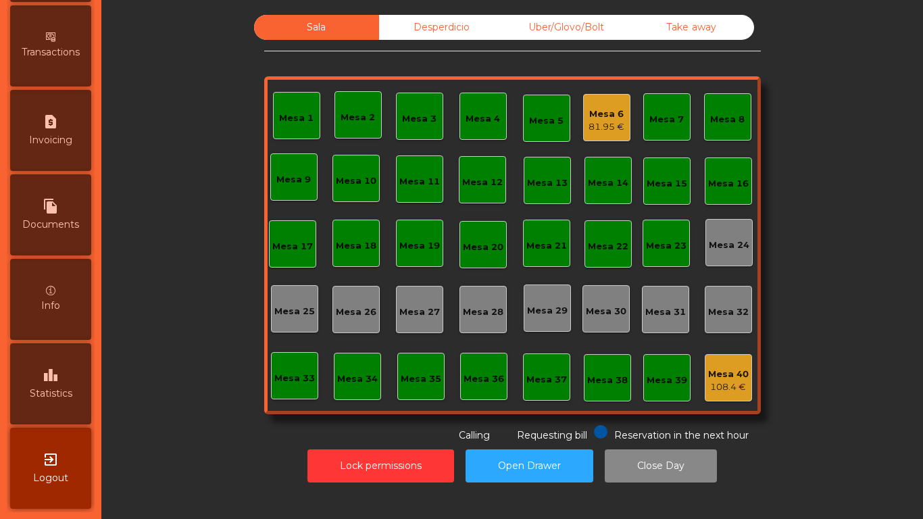
drag, startPoint x: 45, startPoint y: 381, endPoint x: 45, endPoint y: 388, distance: 6.8
click at [45, 384] on div "leaderboard Statistics" at bounding box center [50, 383] width 81 height 81
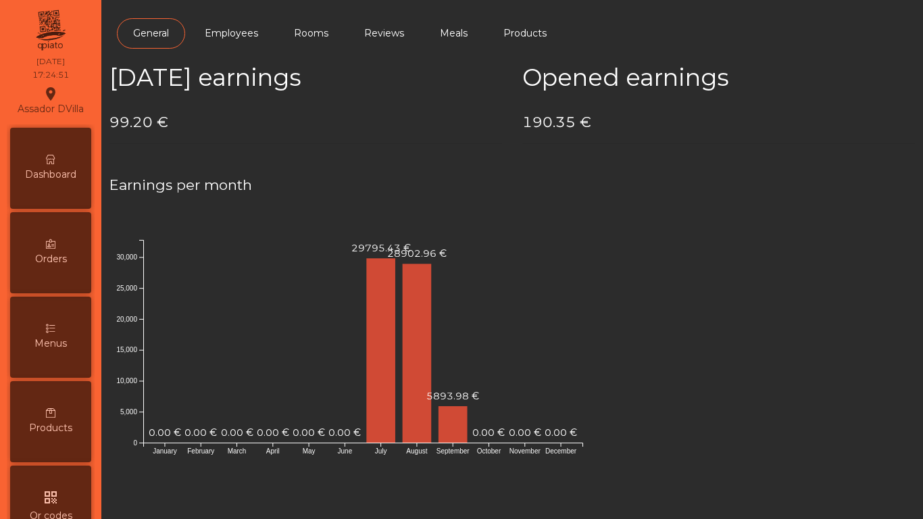
click at [86, 192] on div "Dashboard" at bounding box center [50, 168] width 81 height 81
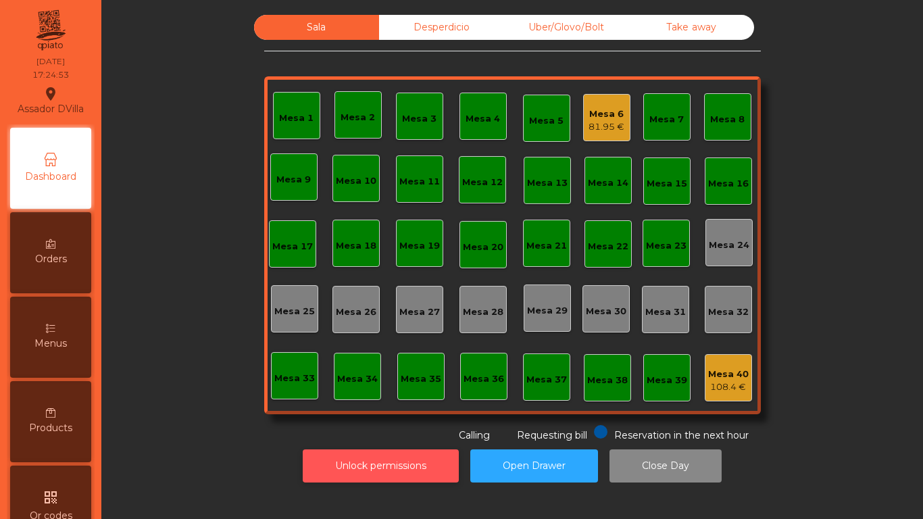
click at [341, 475] on button "Unlock permissions" at bounding box center [381, 465] width 156 height 33
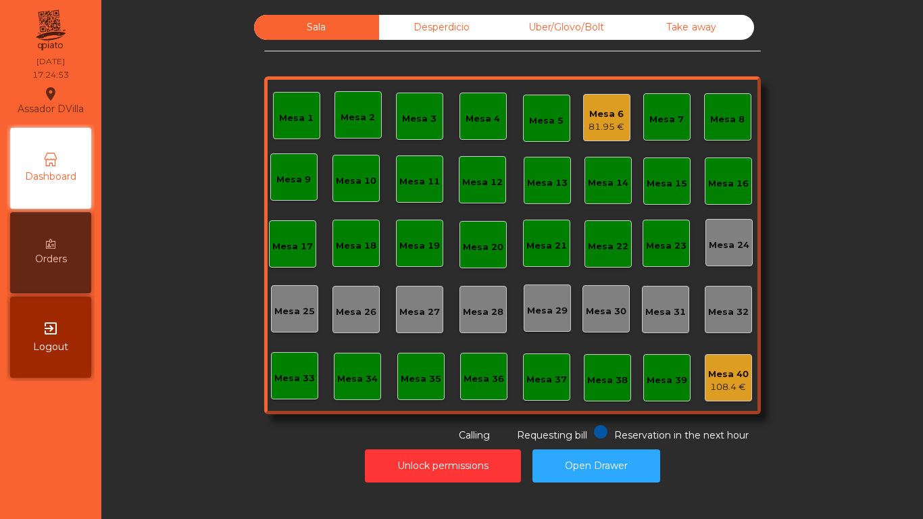
click at [238, 444] on div "Unlock permissions Open Drawer" at bounding box center [512, 465] width 785 height 47
click at [607, 126] on div "81.95 €" at bounding box center [606, 127] width 36 height 14
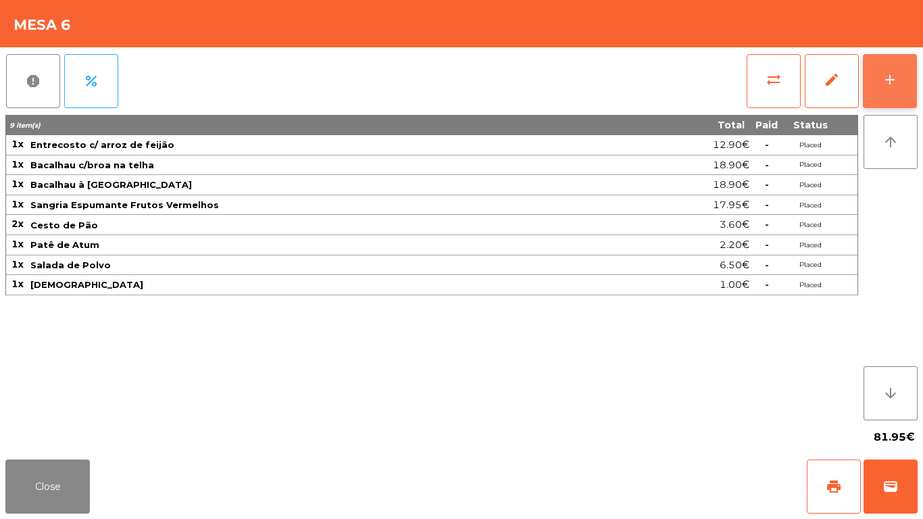
click at [905, 65] on button "add" at bounding box center [890, 81] width 54 height 54
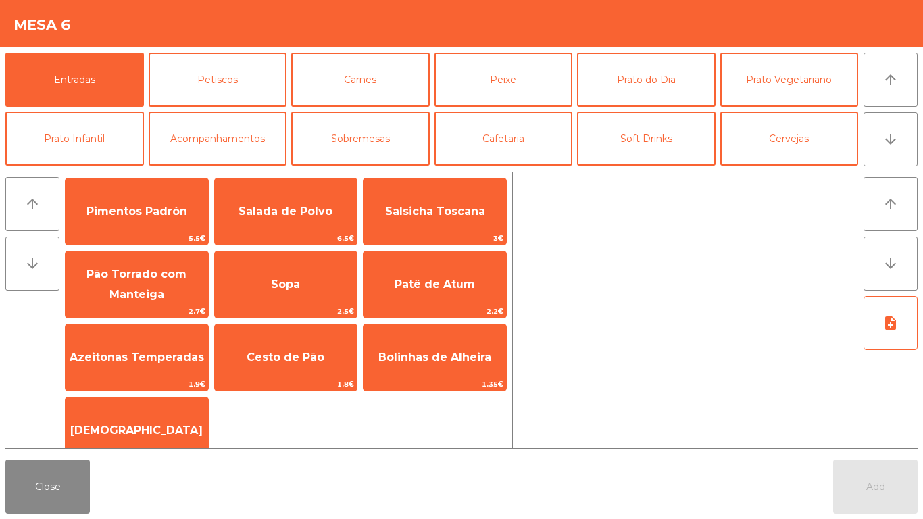
scroll to position [68, 0]
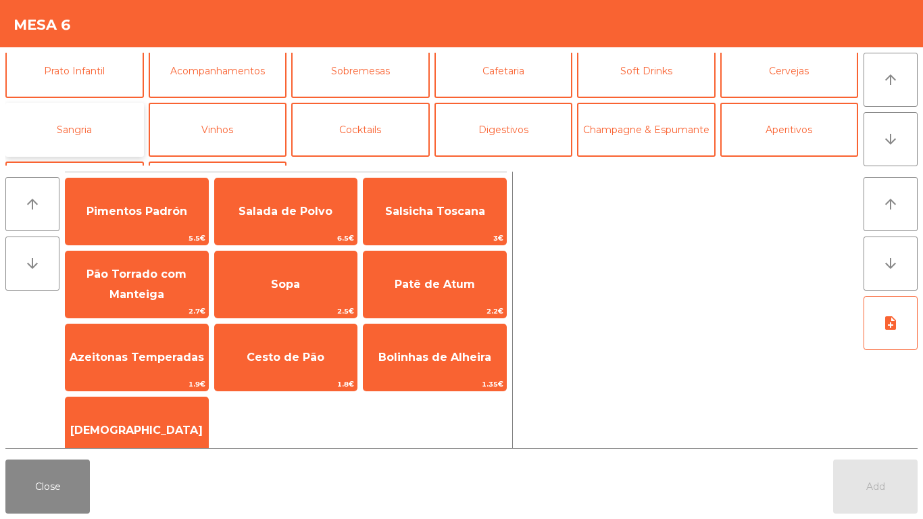
click at [140, 124] on button "Sangria" at bounding box center [74, 130] width 138 height 54
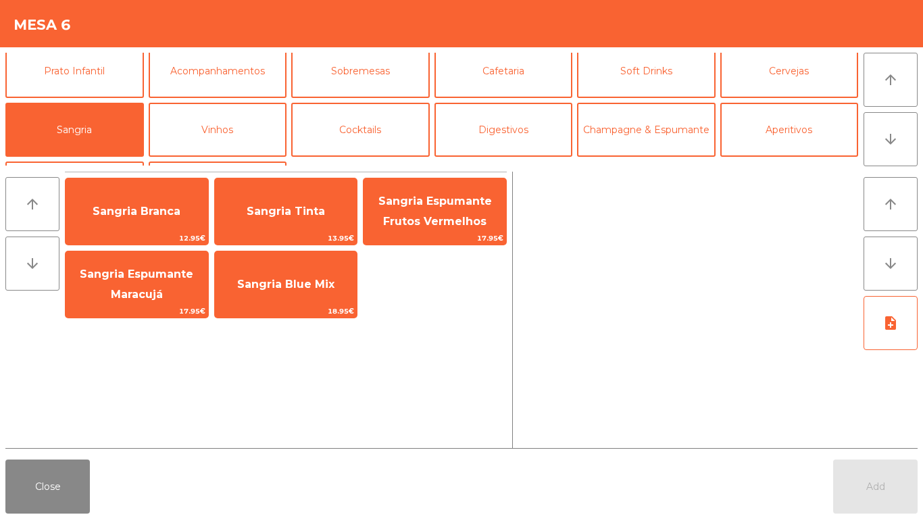
drag, startPoint x: 428, startPoint y: 205, endPoint x: 812, endPoint y: 509, distance: 490.0
click at [428, 205] on span "Sangria Espumante Frutos Vermelhos" at bounding box center [434, 211] width 113 height 33
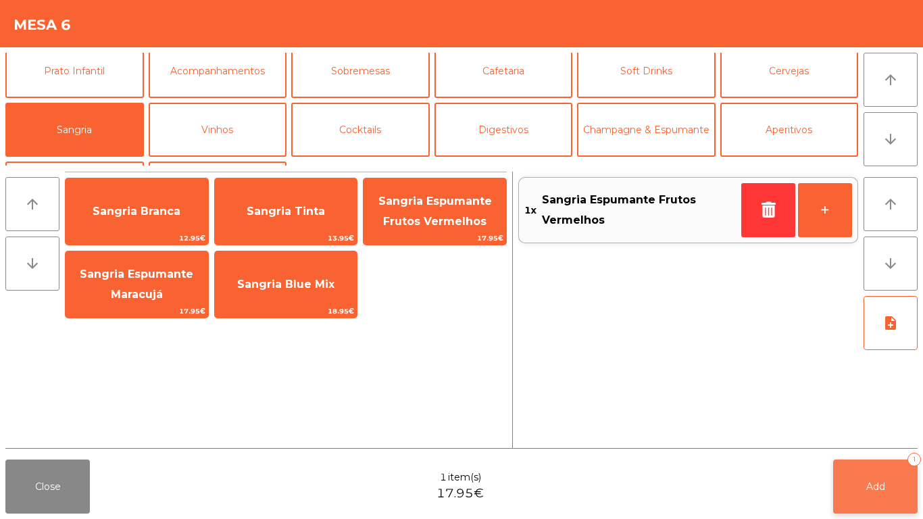
click at [886, 470] on button "Add 1" at bounding box center [875, 486] width 84 height 54
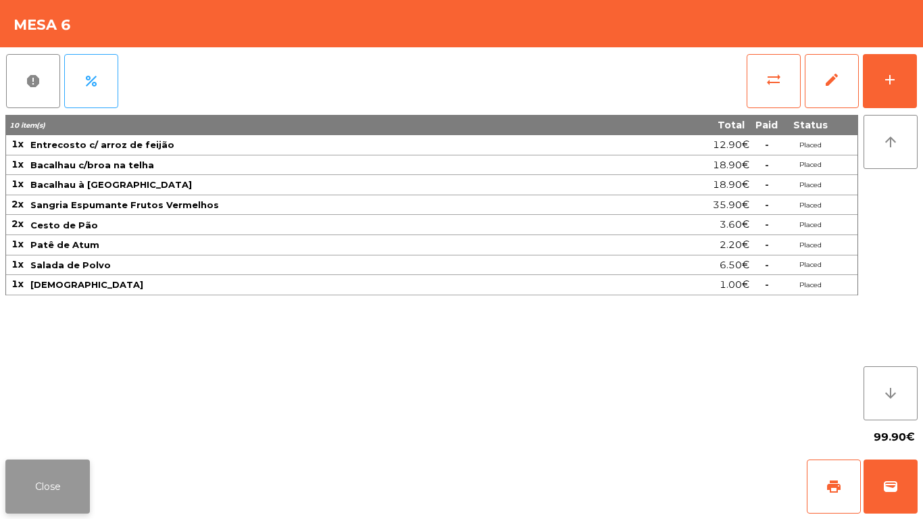
click at [59, 482] on button "Close" at bounding box center [47, 486] width 84 height 54
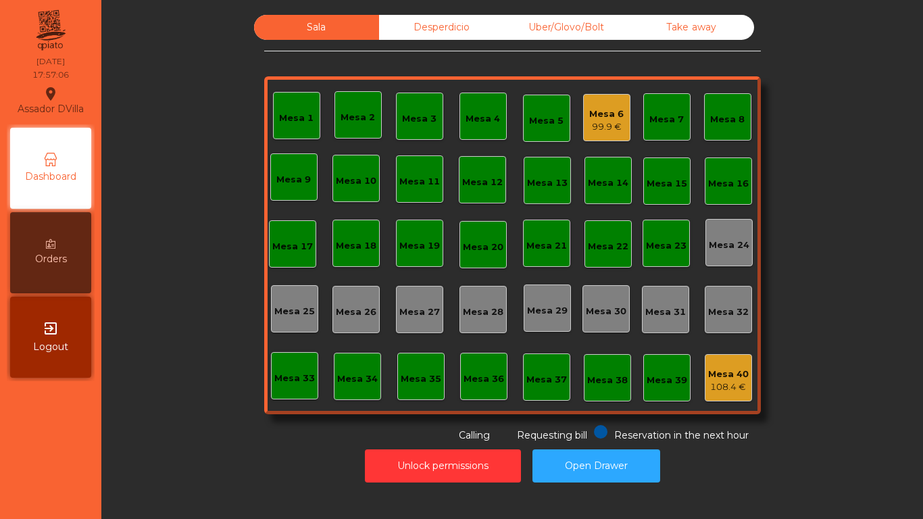
click at [452, 23] on div "Desperdicio" at bounding box center [441, 27] width 125 height 25
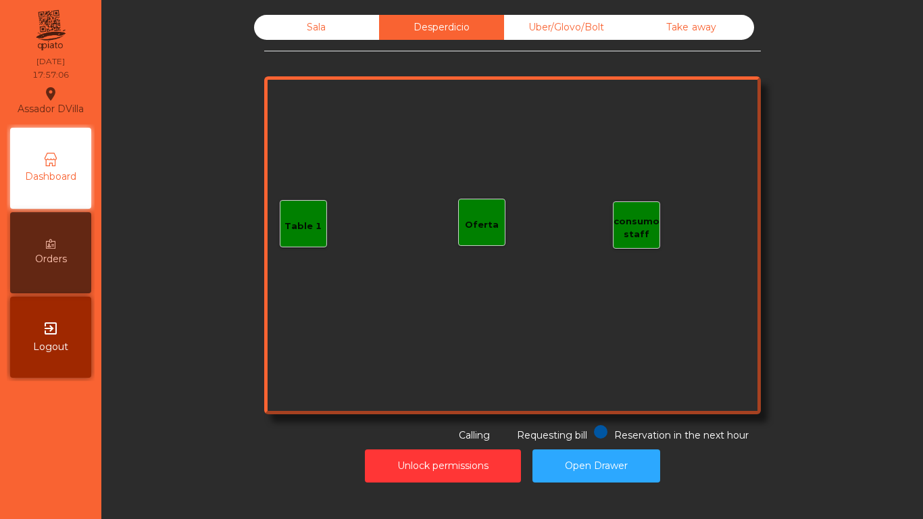
click at [567, 22] on div "Uber/Glovo/Bolt" at bounding box center [566, 27] width 125 height 25
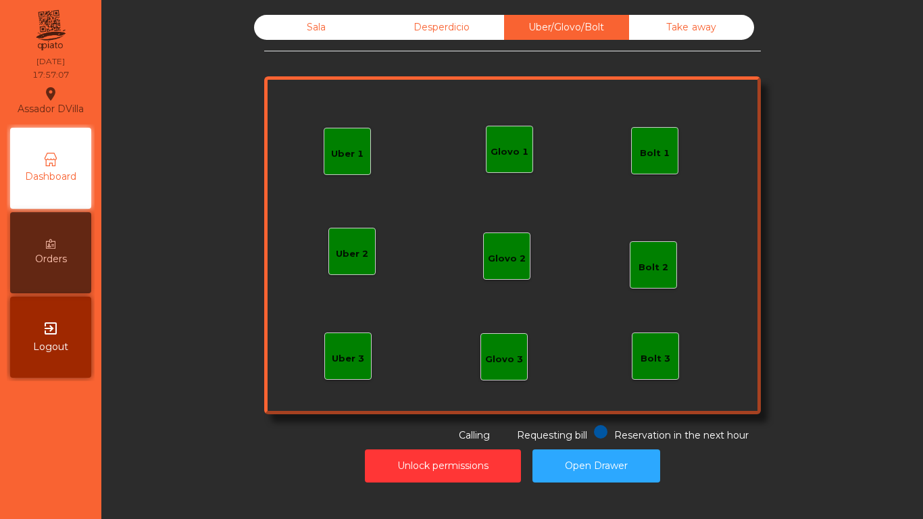
click at [646, 36] on div "Take away" at bounding box center [691, 27] width 125 height 25
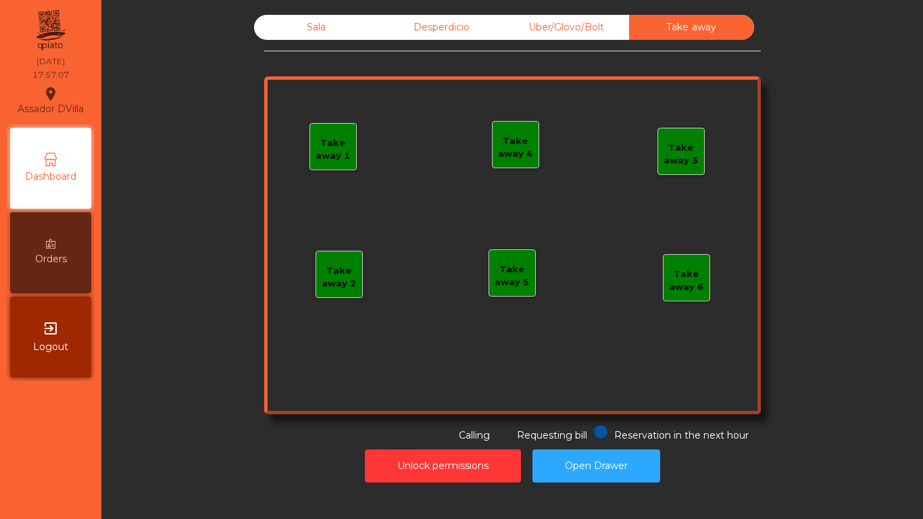
drag, startPoint x: 262, startPoint y: 25, endPoint x: 255, endPoint y: 40, distance: 16.3
click at [263, 26] on div "Sala" at bounding box center [316, 27] width 125 height 25
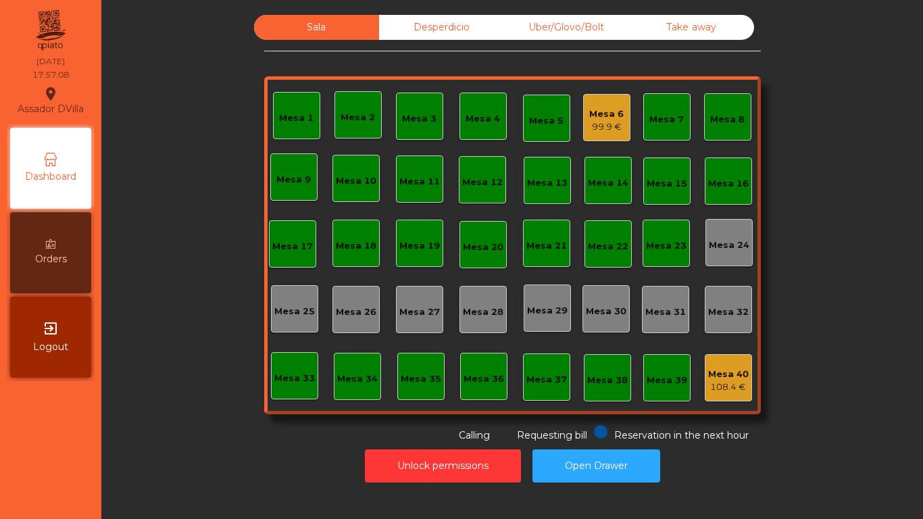
click at [188, 143] on div "Sala Desperdicio Uber/Glovo/Bolt Take away Mesa 1 Mesa 2 Mesa 3 Mesa 4 Mesa 5 M…" at bounding box center [512, 229] width 785 height 428
click at [530, 36] on div "Uber/Glovo/Bolt" at bounding box center [566, 27] width 125 height 25
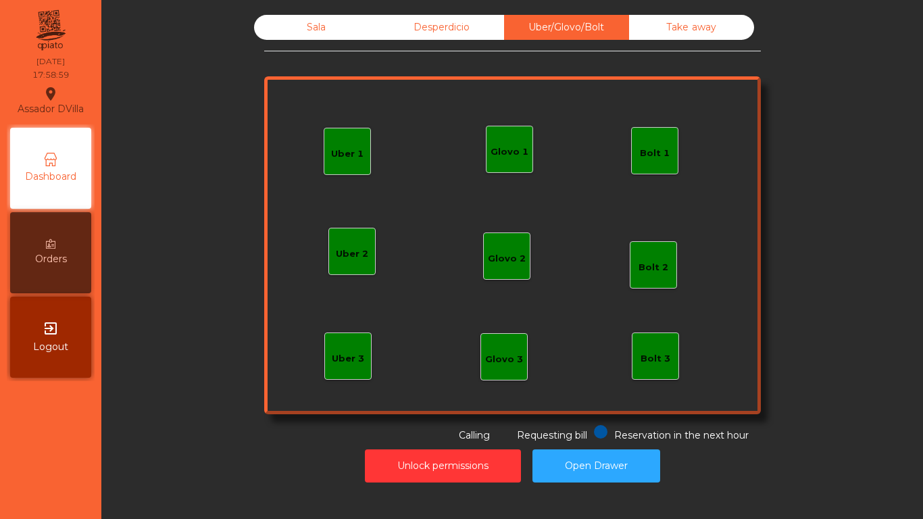
click at [454, 16] on div "Desperdicio" at bounding box center [441, 27] width 125 height 25
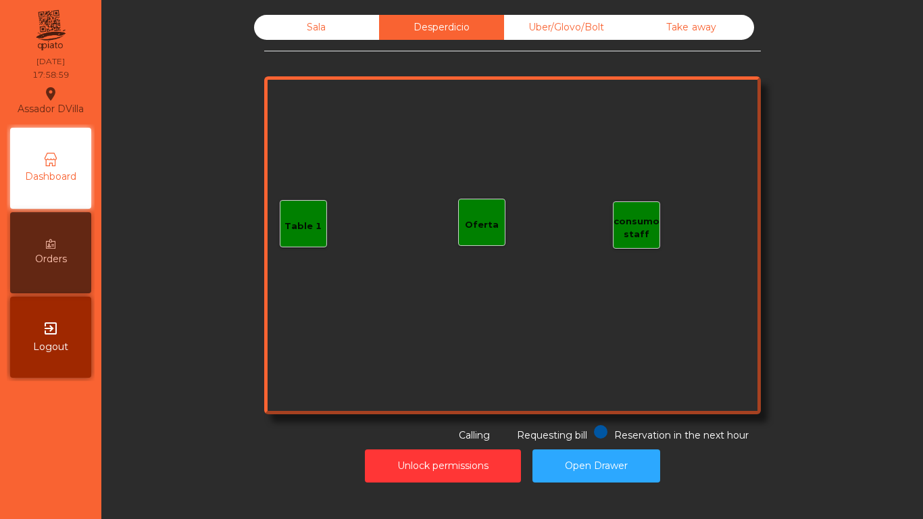
click at [323, 16] on div "Sala" at bounding box center [316, 27] width 125 height 25
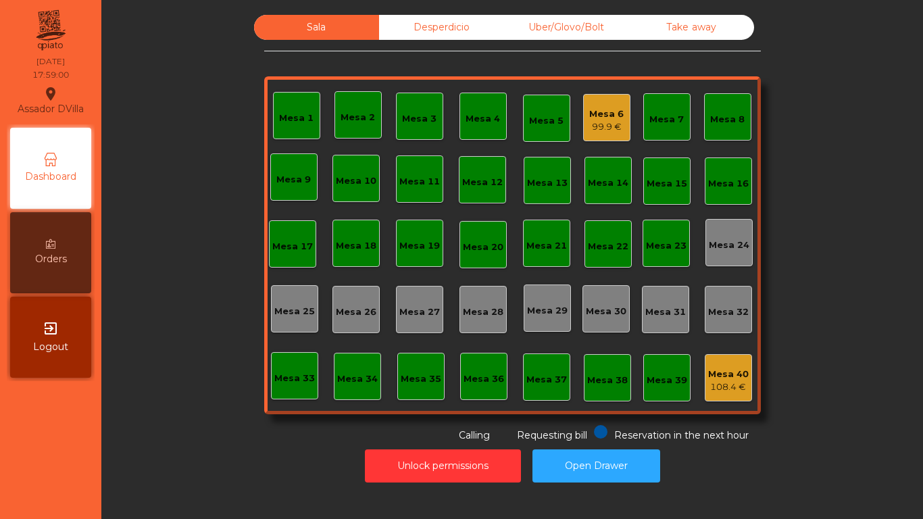
click at [222, 98] on div "Sala Desperdicio Uber/Glovo/Bolt Take away Mesa 1 Mesa 2 Mesa 3 Mesa 4 Mesa 5 M…" at bounding box center [512, 229] width 785 height 428
click at [480, 26] on div "Desperdicio" at bounding box center [441, 27] width 125 height 25
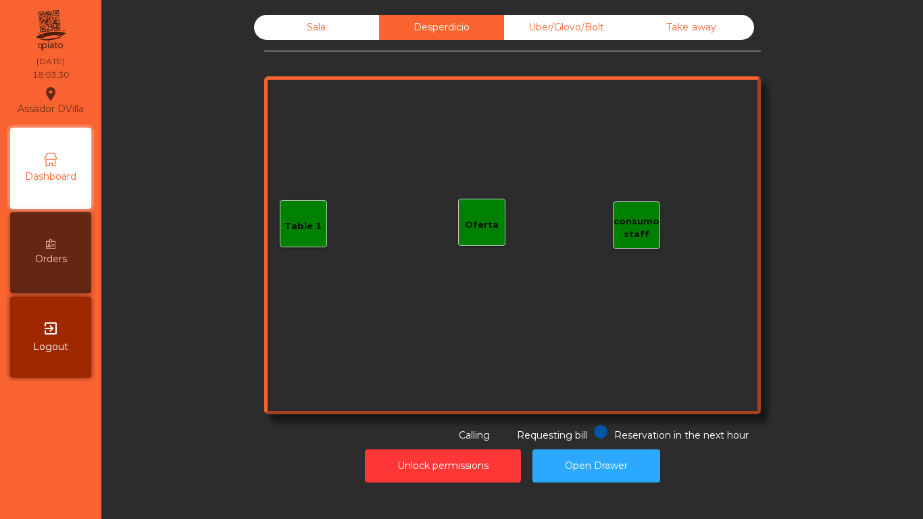
click at [276, 33] on div "Sala" at bounding box center [316, 27] width 125 height 25
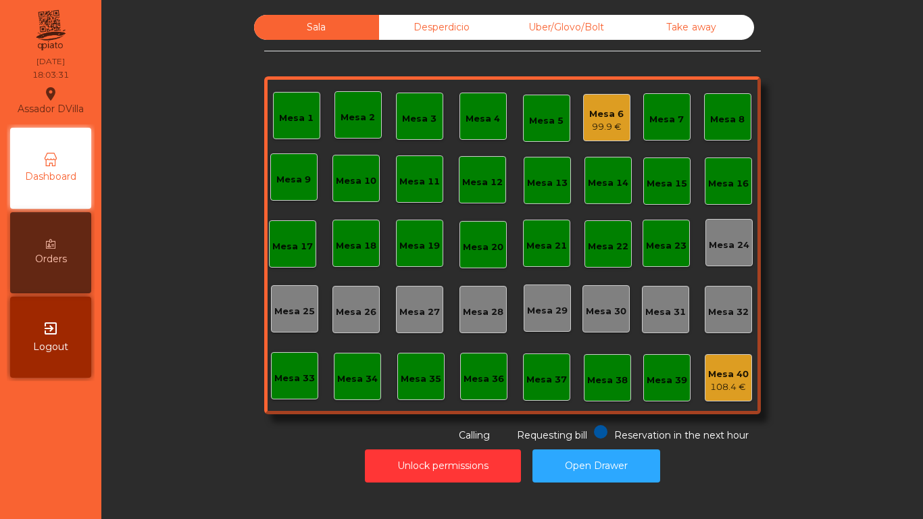
click at [589, 125] on div "99.9 €" at bounding box center [606, 127] width 34 height 14
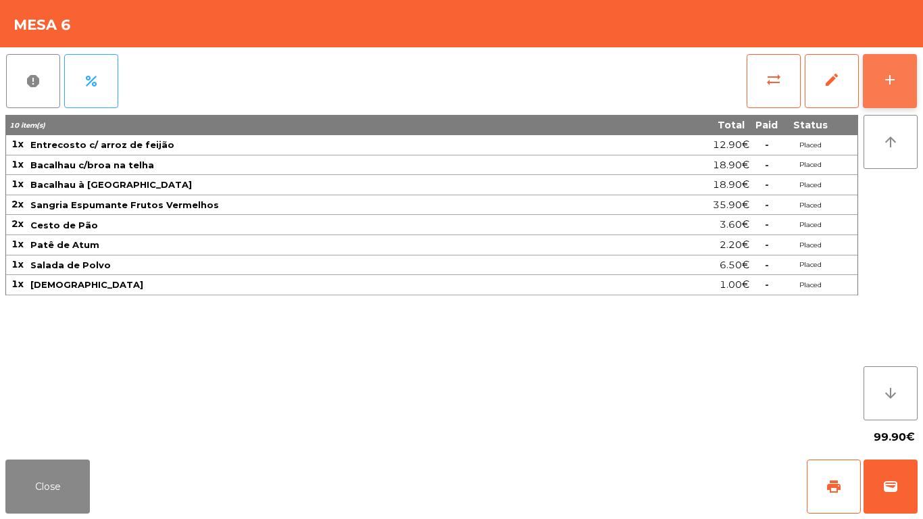
click at [890, 84] on div "add" at bounding box center [889, 80] width 16 height 16
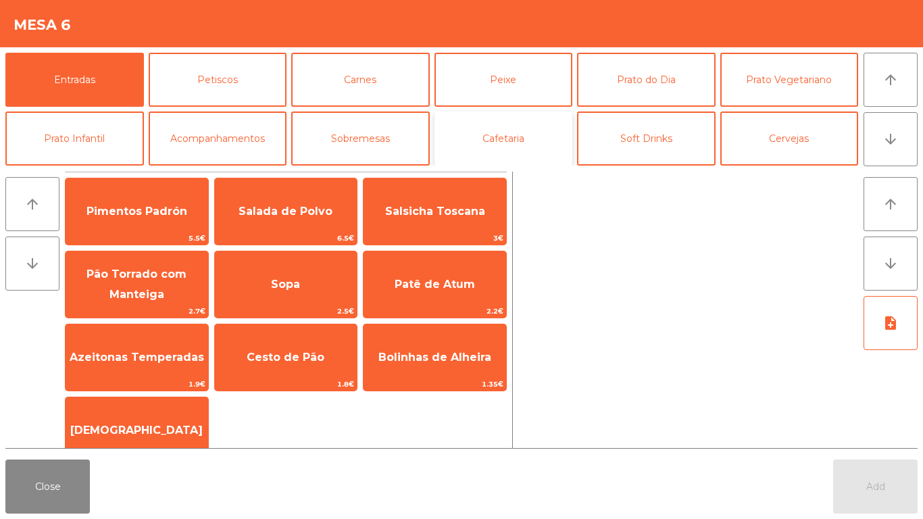
drag, startPoint x: 492, startPoint y: 130, endPoint x: 456, endPoint y: 133, distance: 35.9
click at [492, 130] on button "Cafetaria" at bounding box center [503, 138] width 138 height 54
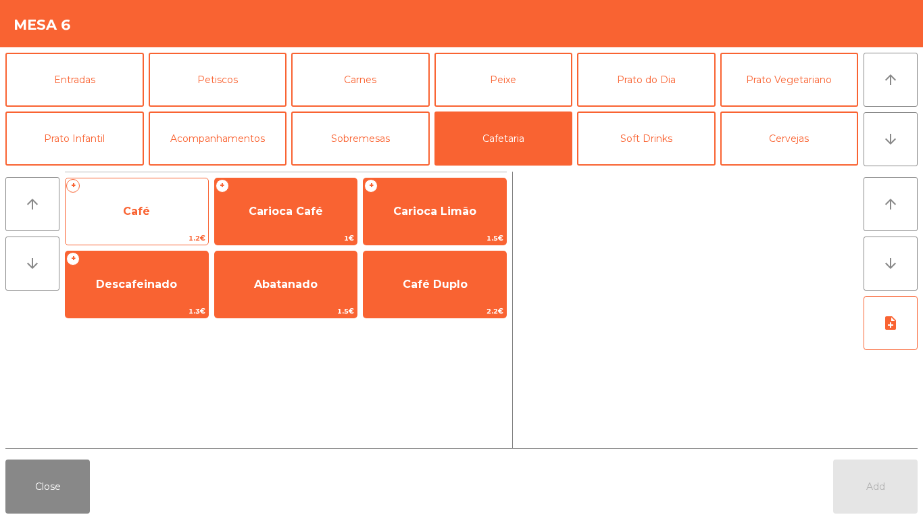
click at [130, 208] on span "Café" at bounding box center [136, 211] width 27 height 13
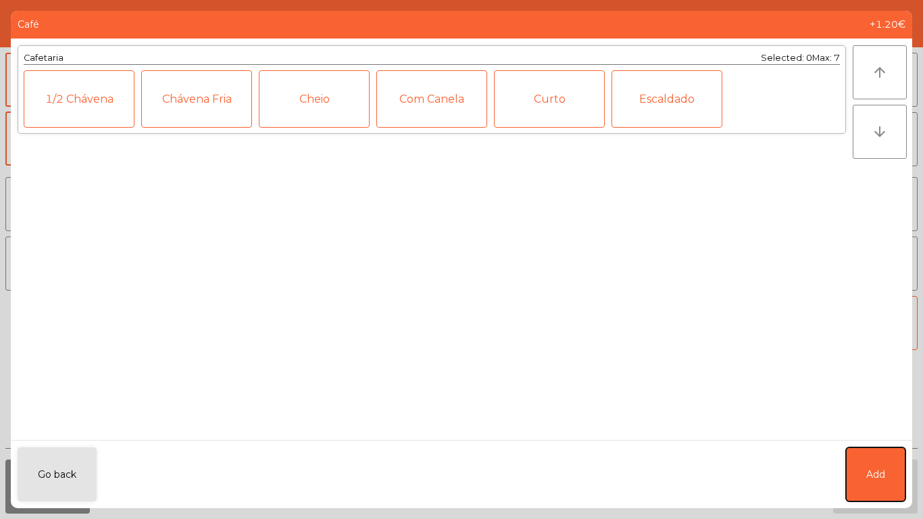
click at [863, 462] on button "Add" at bounding box center [875, 474] width 59 height 54
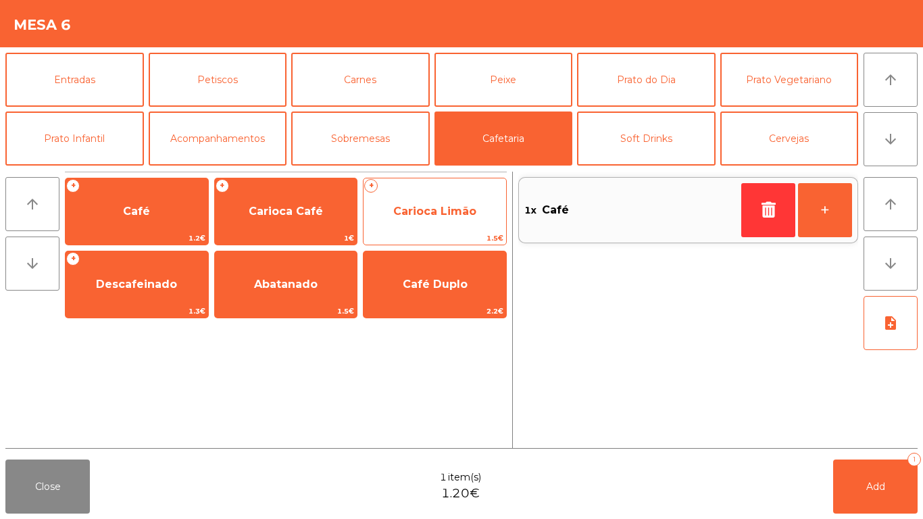
click at [433, 205] on span "Carioca Limão" at bounding box center [434, 211] width 83 height 13
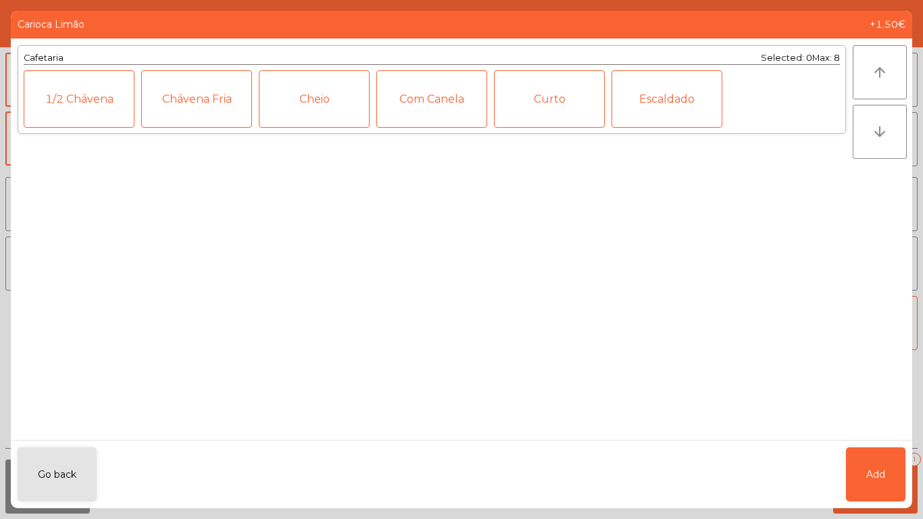
click at [905, 488] on div "Go back Add" at bounding box center [461, 474] width 901 height 68
click at [875, 471] on span "Add" at bounding box center [875, 474] width 19 height 14
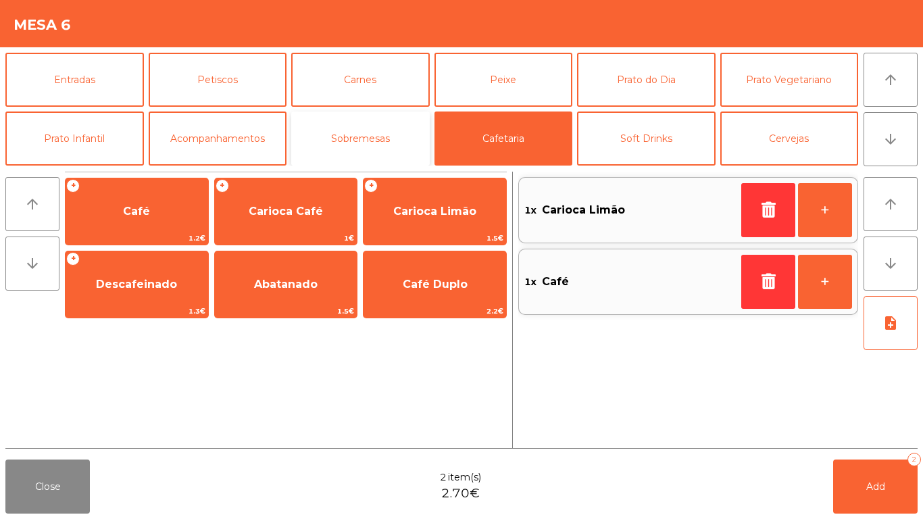
click at [364, 135] on button "Sobremesas" at bounding box center [360, 138] width 138 height 54
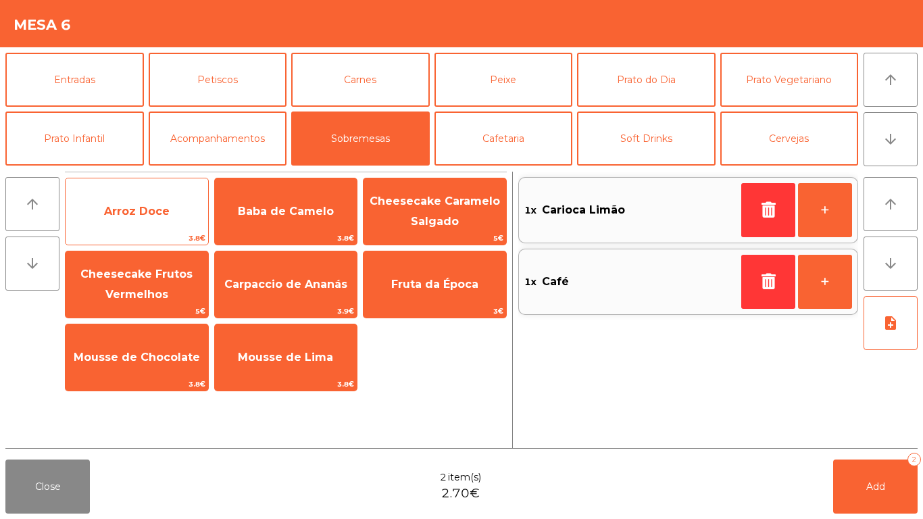
click at [204, 232] on span "3.8€" at bounding box center [137, 238] width 143 height 13
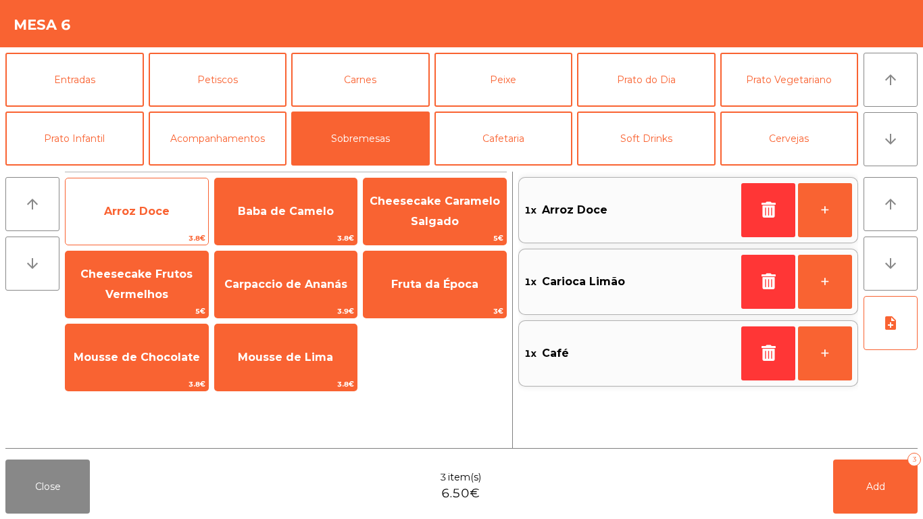
click at [204, 232] on span "3.8€" at bounding box center [137, 238] width 143 height 13
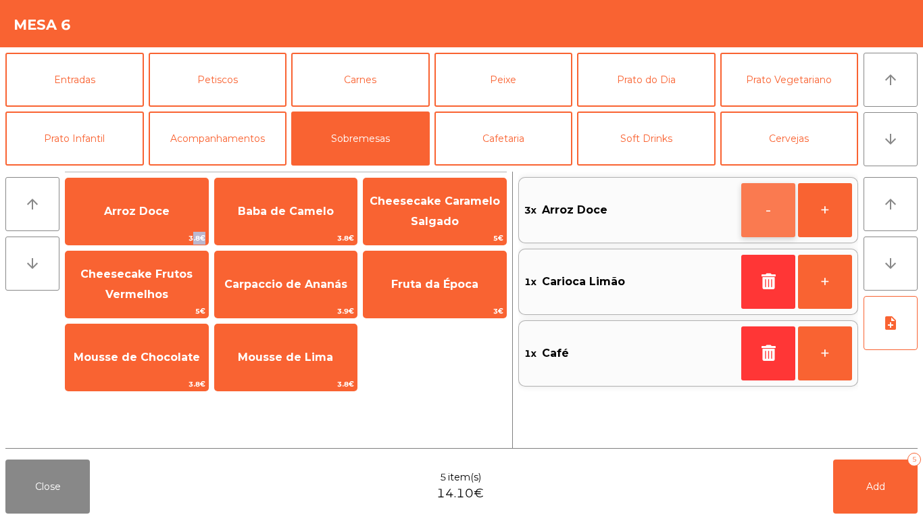
click at [771, 218] on button "-" at bounding box center [768, 210] width 54 height 54
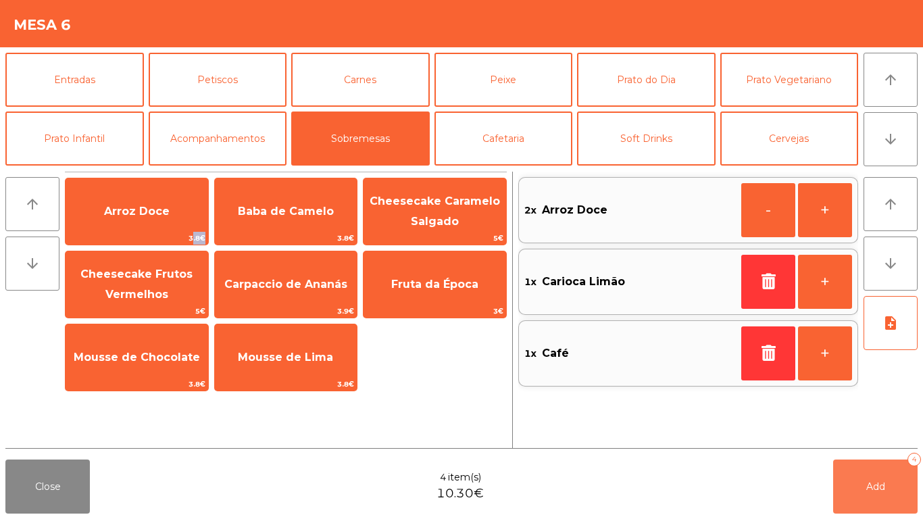
click at [875, 488] on span "Add" at bounding box center [875, 486] width 19 height 12
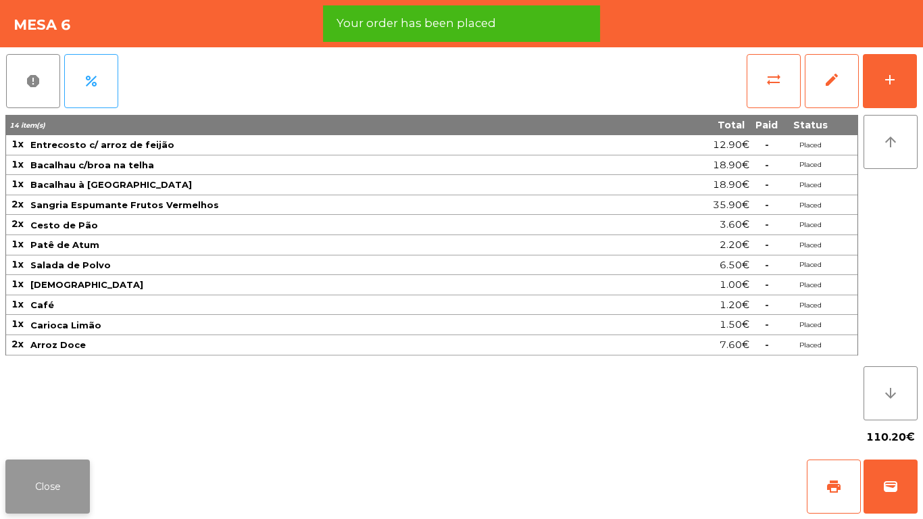
click at [49, 484] on button "Close" at bounding box center [47, 486] width 84 height 54
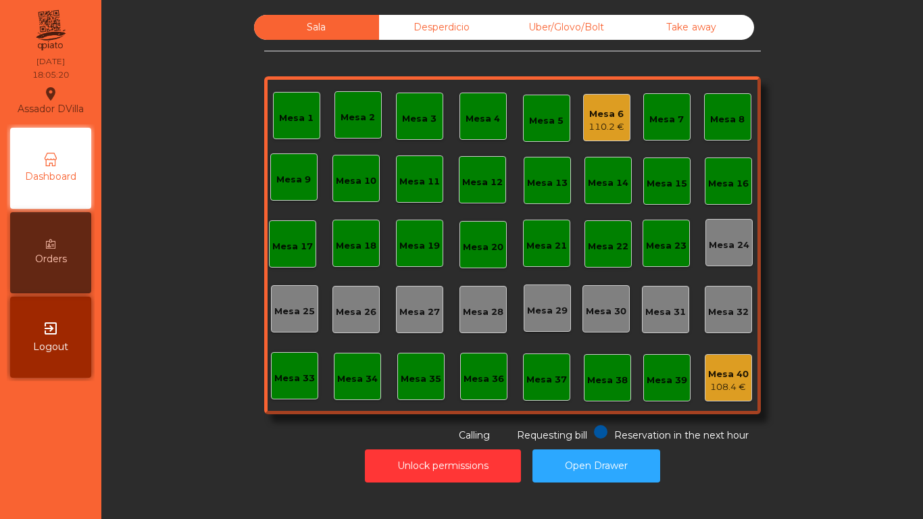
click at [588, 109] on div "Mesa 6" at bounding box center [606, 114] width 36 height 14
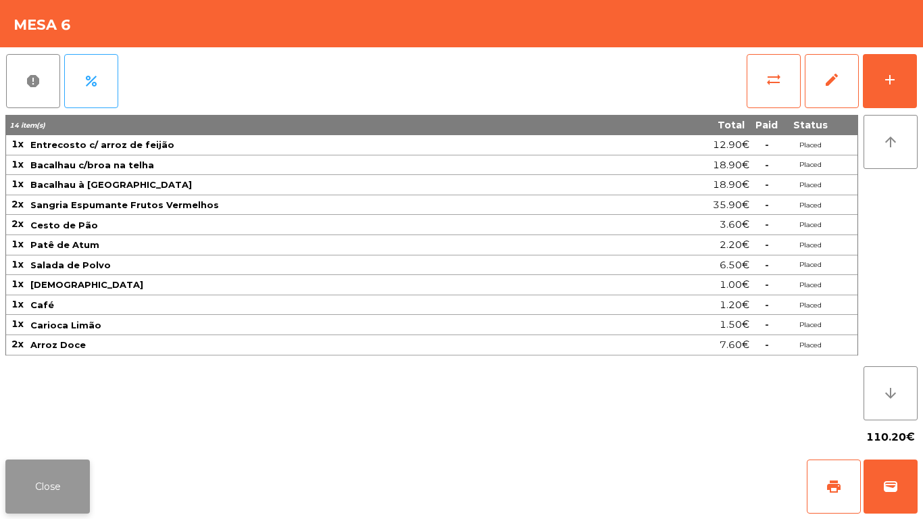
click at [78, 476] on button "Close" at bounding box center [47, 486] width 84 height 54
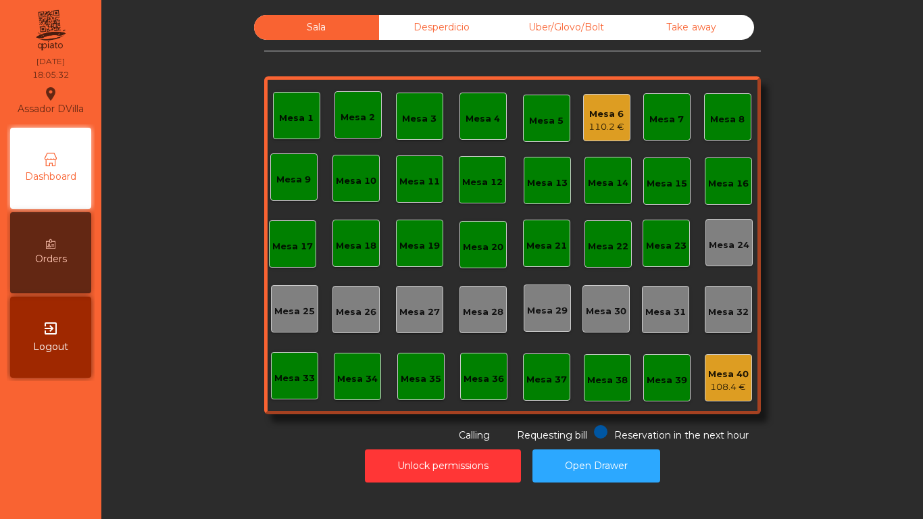
click at [203, 401] on div "Sala Desperdicio Uber/Glovo/Bolt Take away Mesa 1 Mesa 2 Mesa 3 Mesa 4 Mesa 5 M…" at bounding box center [512, 229] width 785 height 428
click at [594, 123] on div "110.2 €" at bounding box center [606, 127] width 36 height 14
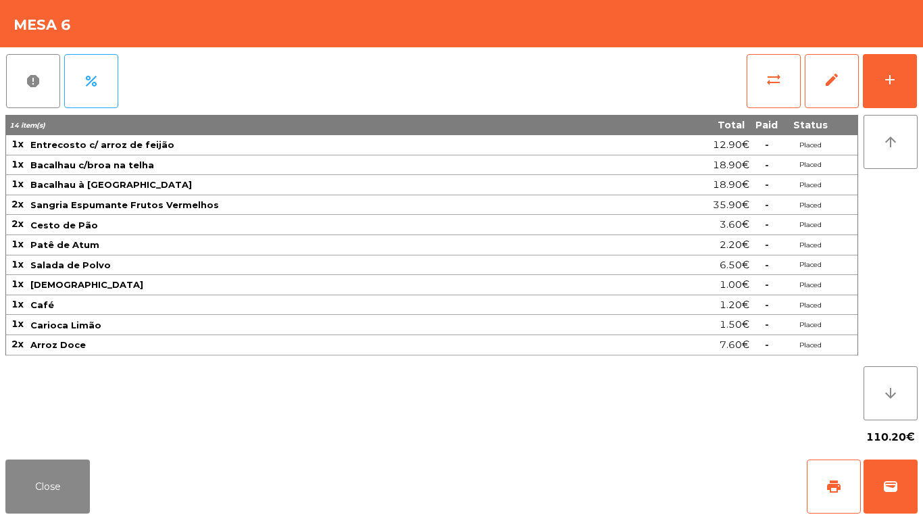
click at [95, 510] on div "Close print wallet" at bounding box center [461, 486] width 923 height 65
click at [91, 471] on div "Close print wallet" at bounding box center [461, 486] width 923 height 65
click at [72, 478] on button "Close" at bounding box center [47, 486] width 84 height 54
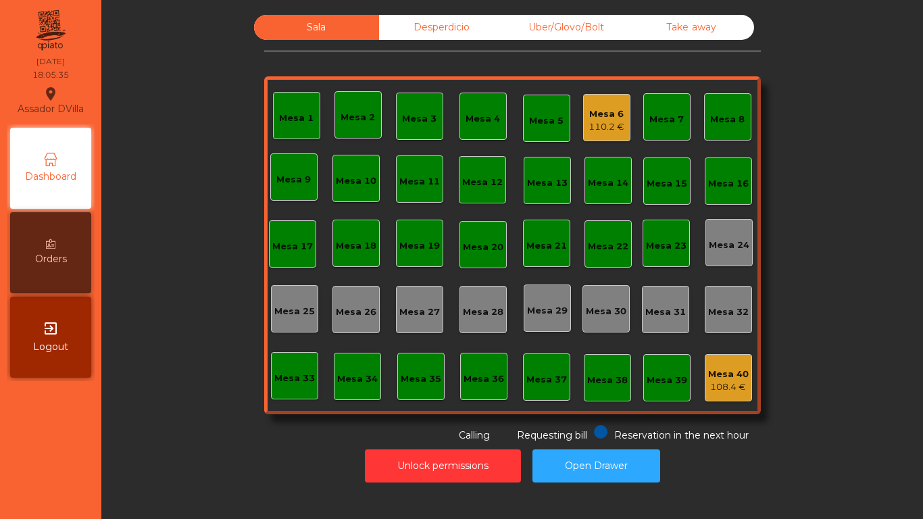
click at [128, 439] on div "Sala Desperdicio Uber/Glovo/Bolt Take away Mesa 1 Mesa 2 Mesa 3 Mesa 4 Mesa 5 M…" at bounding box center [512, 229] width 785 height 428
click at [575, 100] on div "Mesa 1 Mesa 2 Mesa 3 Mesa 4 Mesa 5 Mesa 6 110.2 € Mesa 7 Mesa 8 Mesa 9 Mesa 10 …" at bounding box center [512, 245] width 496 height 338
click at [588, 118] on div "Mesa 6" at bounding box center [606, 114] width 36 height 14
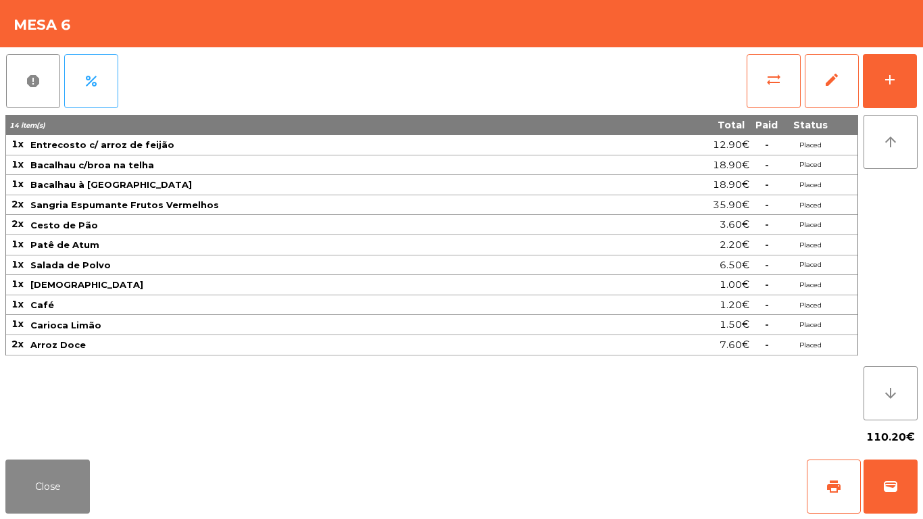
click at [49, 301] on span "Café" at bounding box center [42, 304] width 24 height 11
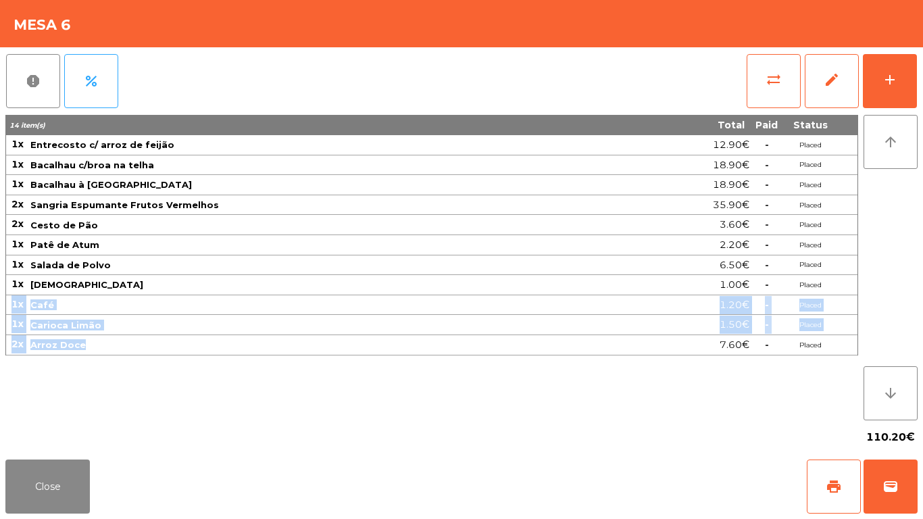
drag, startPoint x: 9, startPoint y: 300, endPoint x: 137, endPoint y: 360, distance: 141.7
click at [135, 348] on tbody "1x Entrecosto c/ arroz de feijão 12.90€ - Placed 1x Bacalhau c/broa na telha 18…" at bounding box center [431, 245] width 851 height 220
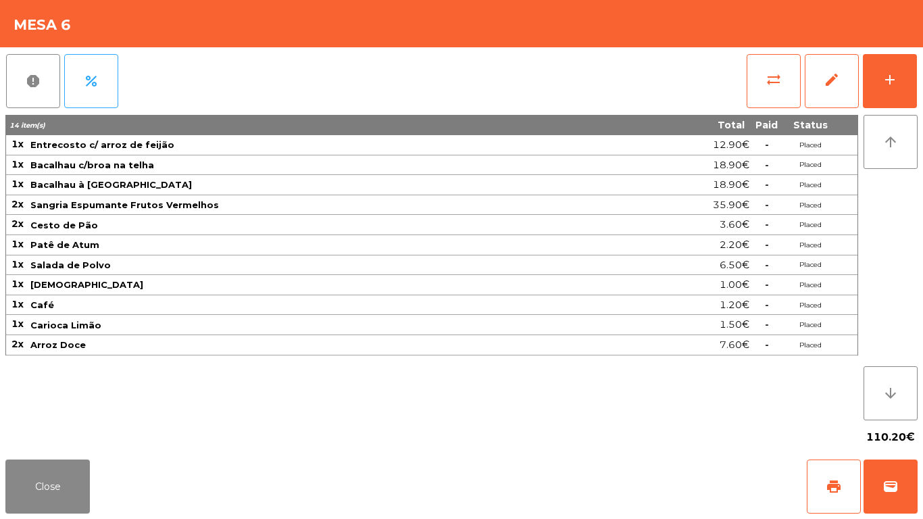
click at [155, 407] on div "14 item(s) Total Paid Status 1x Entrecosto c/ arroz de feijão 12.90€ - Placed 1…" at bounding box center [431, 267] width 852 height 305
click at [64, 475] on button "Close" at bounding box center [47, 486] width 84 height 54
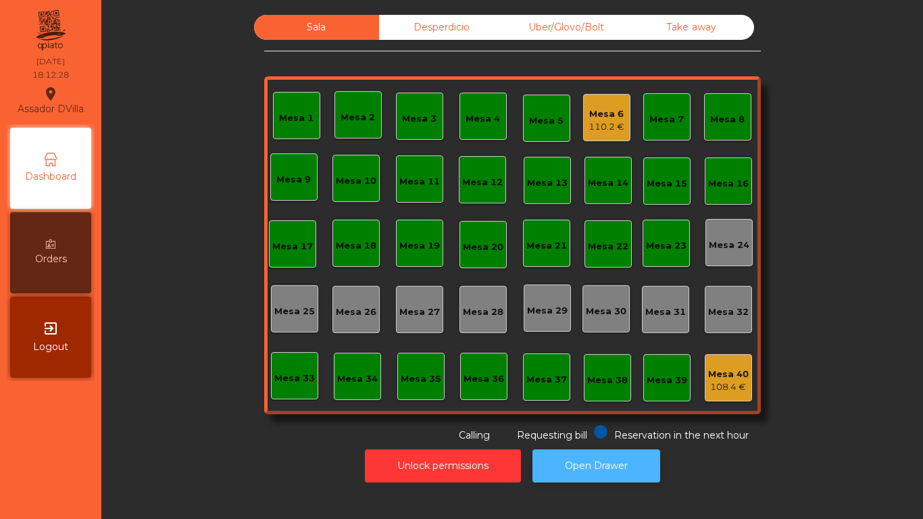
click at [607, 454] on button "Open Drawer" at bounding box center [596, 465] width 128 height 33
click at [608, 128] on div "110.2 €" at bounding box center [606, 127] width 36 height 14
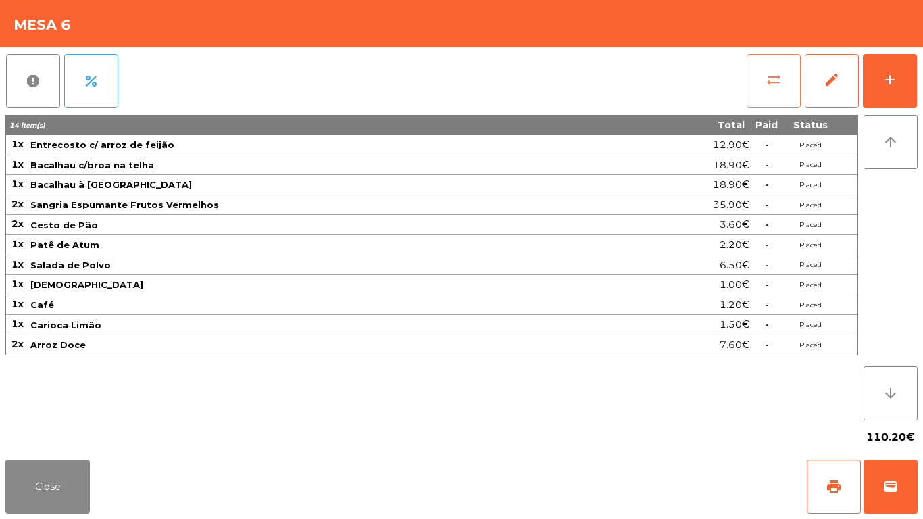
click at [763, 81] on button "sync_alt" at bounding box center [773, 81] width 54 height 54
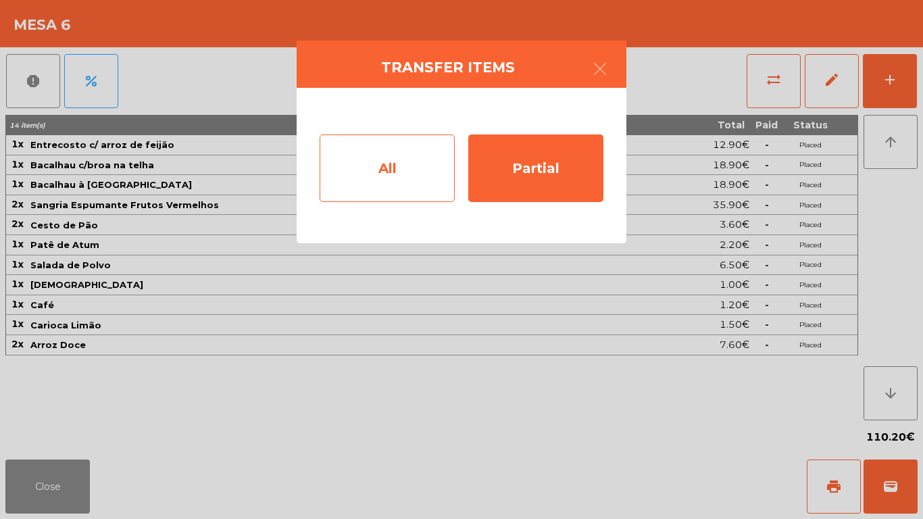
click at [436, 173] on div "All" at bounding box center [386, 168] width 135 height 68
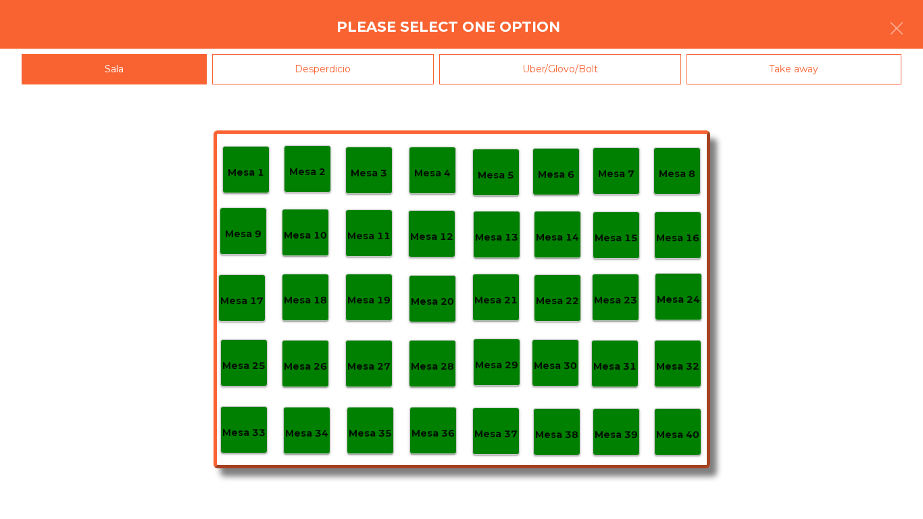
click at [609, 438] on p "Mesa 39" at bounding box center [615, 435] width 43 height 16
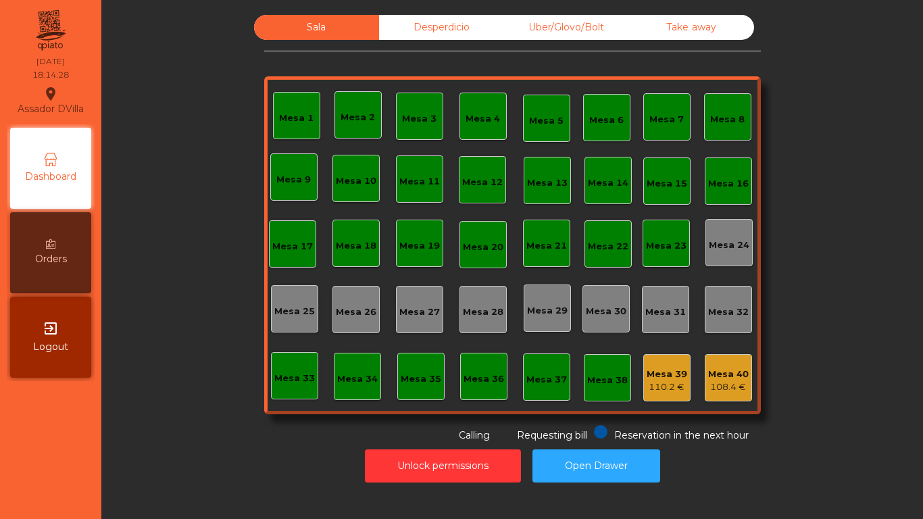
click at [581, 36] on div "Uber/Glovo/Bolt" at bounding box center [566, 27] width 125 height 25
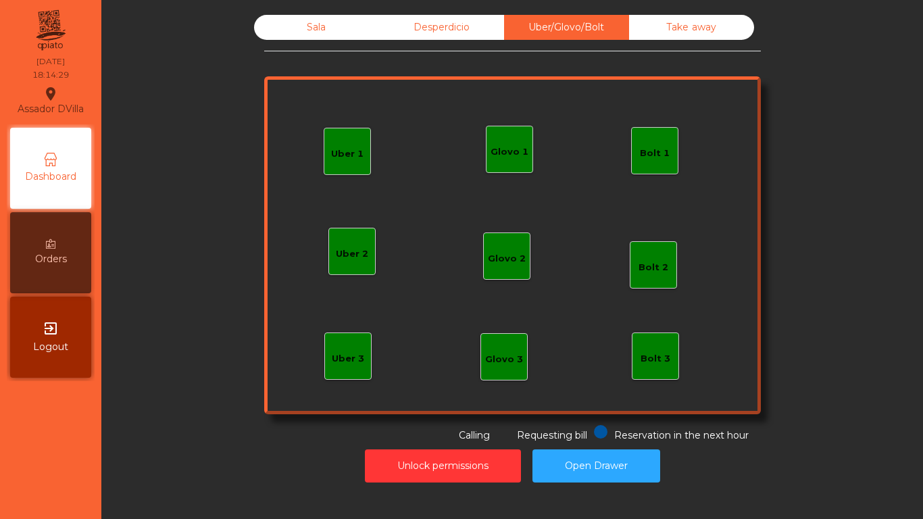
click at [655, 152] on div "Bolt 1" at bounding box center [655, 154] width 30 height 14
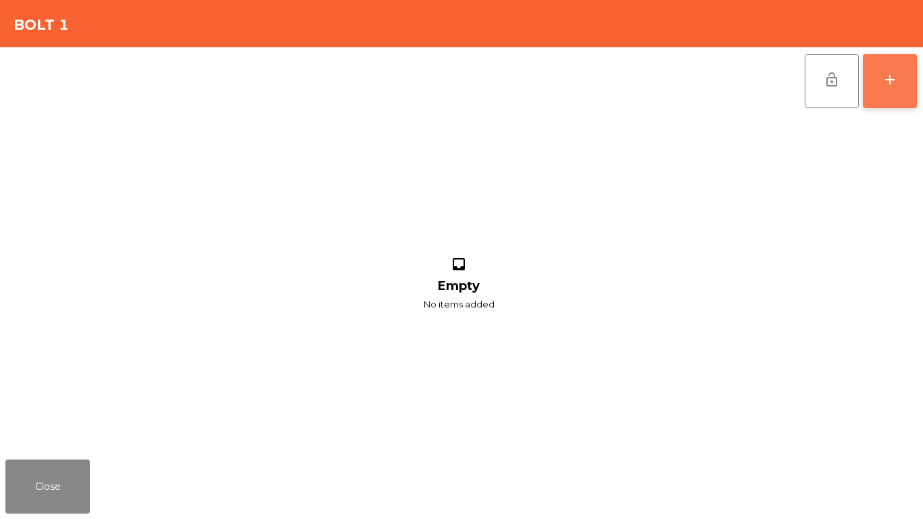
click at [910, 87] on button "add" at bounding box center [890, 81] width 54 height 54
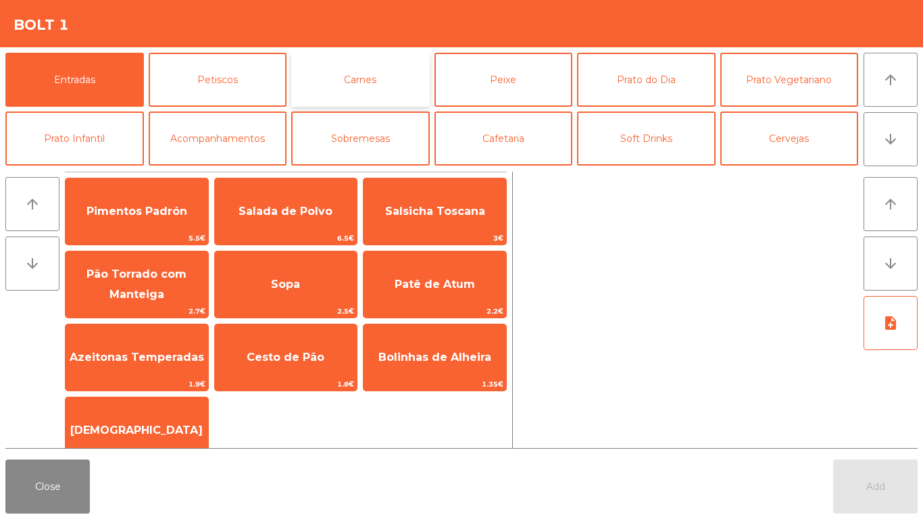
click at [367, 82] on button "Carnes" at bounding box center [360, 80] width 138 height 54
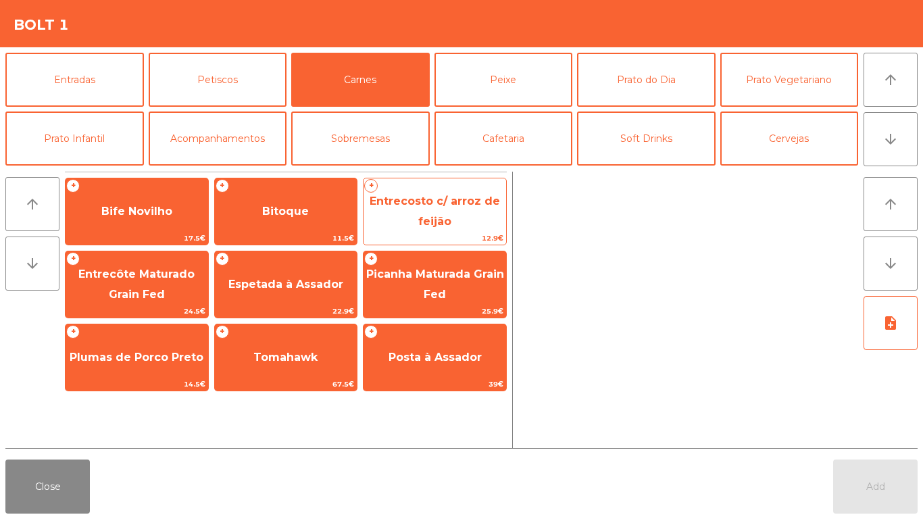
click at [453, 212] on span "Entrecosto c/ arroz de feijão" at bounding box center [434, 211] width 143 height 57
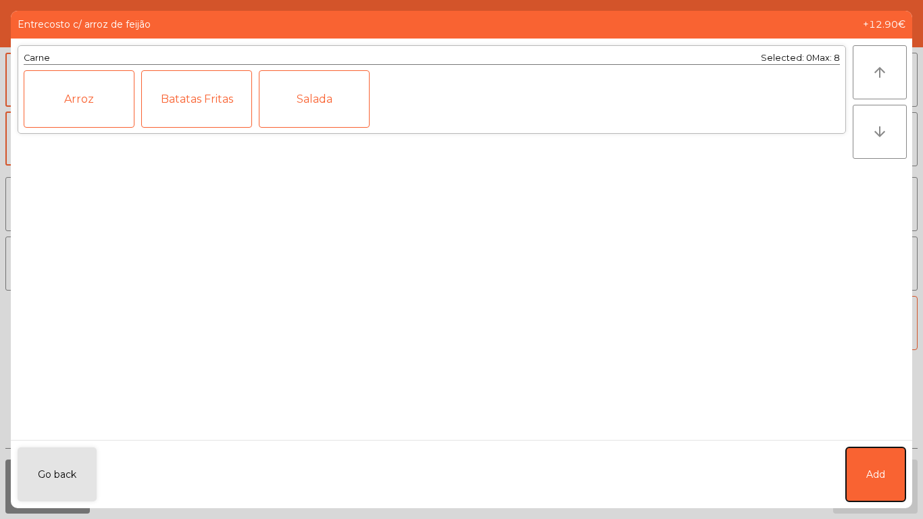
click at [859, 469] on button "Add" at bounding box center [875, 474] width 59 height 54
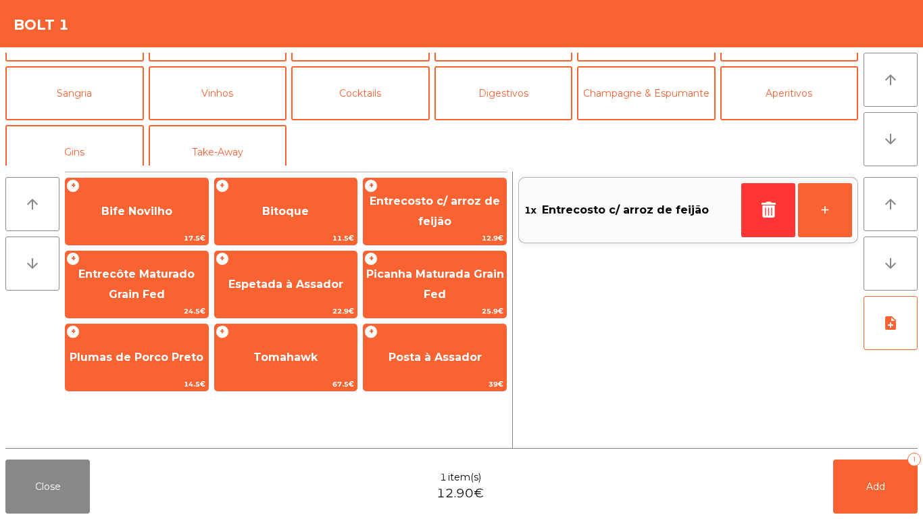
scroll to position [118, 0]
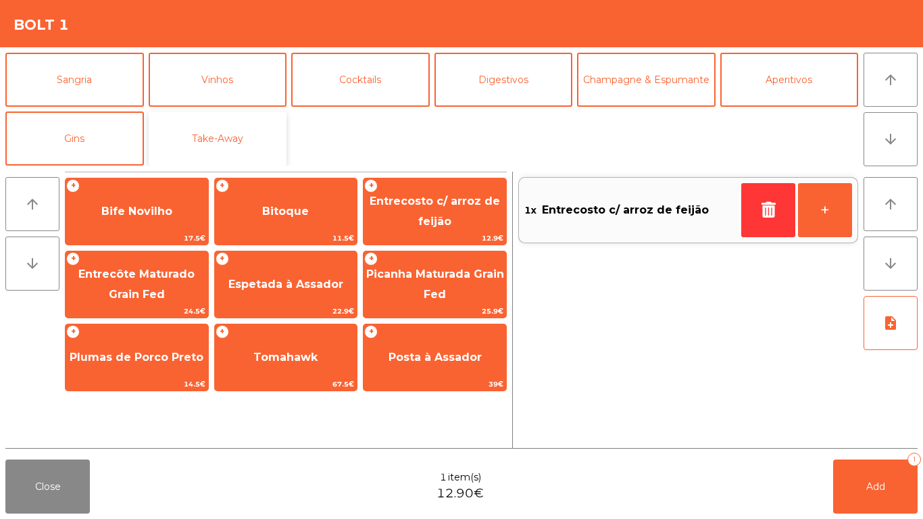
click at [233, 143] on button "Take-Away" at bounding box center [218, 138] width 138 height 54
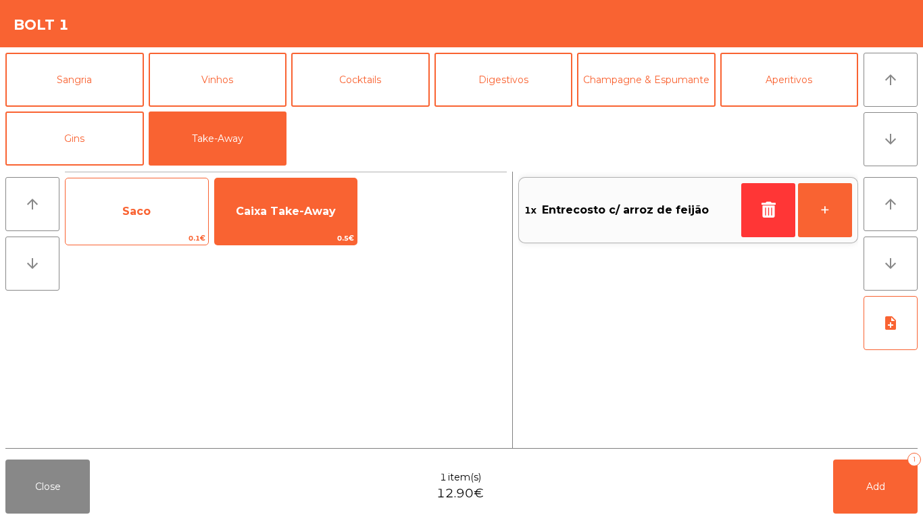
click at [135, 229] on span "Saco" at bounding box center [137, 211] width 143 height 36
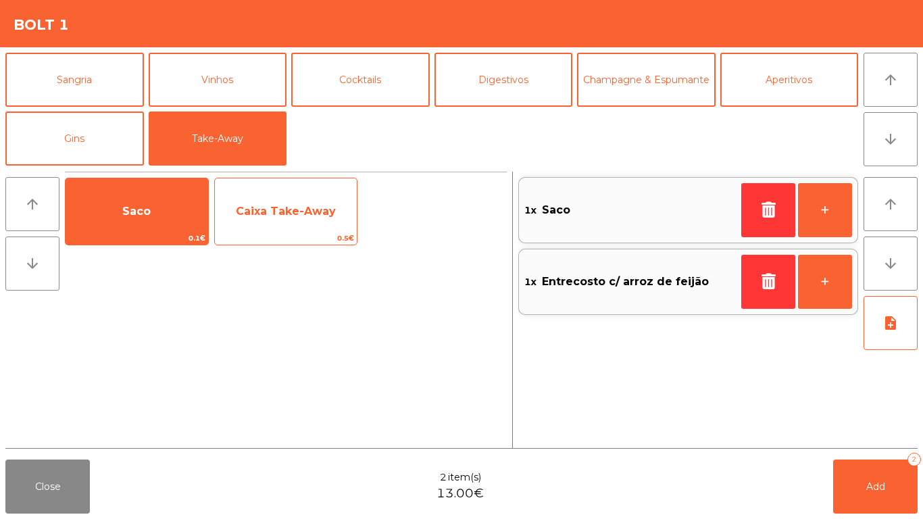
click at [266, 209] on span "Caixa Take-Away" at bounding box center [286, 211] width 100 height 13
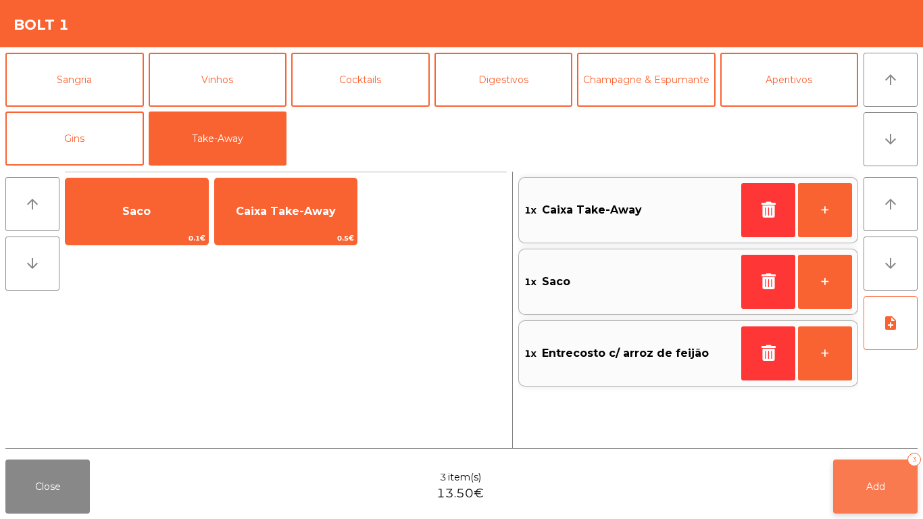
click at [861, 463] on button "Add 3" at bounding box center [875, 486] width 84 height 54
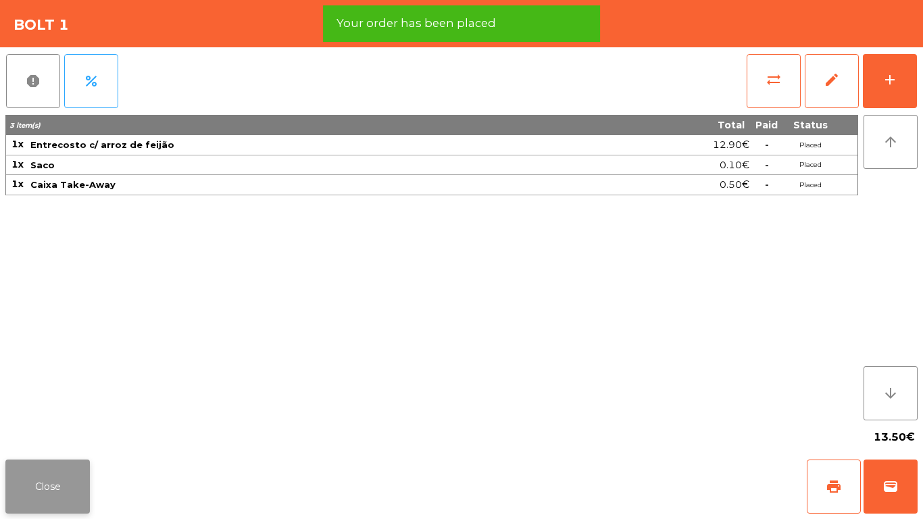
click at [55, 470] on button "Close" at bounding box center [47, 486] width 84 height 54
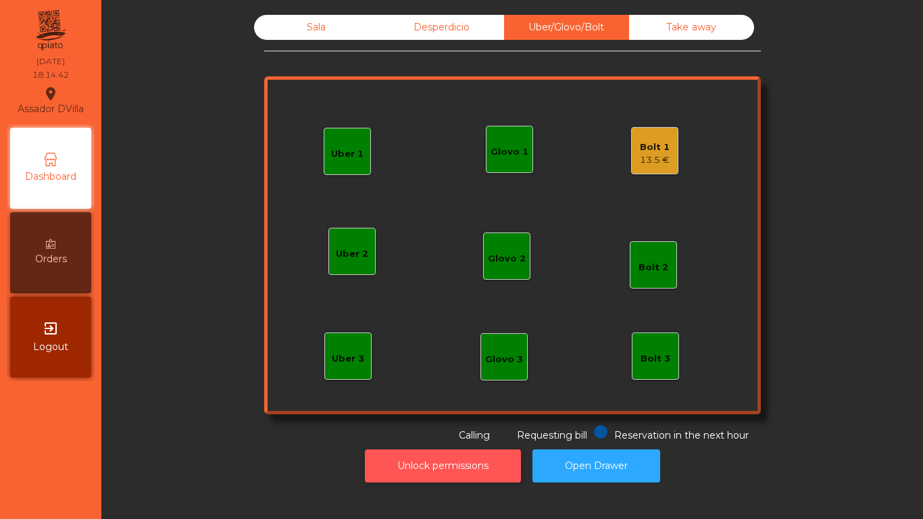
click at [394, 461] on button "Unlock permissions" at bounding box center [443, 465] width 156 height 33
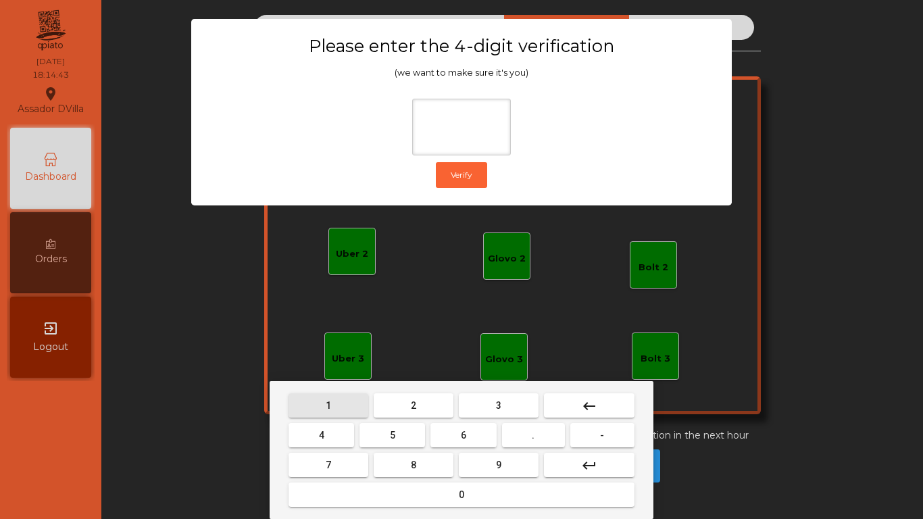
click at [330, 403] on span "1" at bounding box center [328, 405] width 5 height 11
click at [506, 465] on button "9" at bounding box center [499, 465] width 80 height 24
click at [312, 436] on button "4" at bounding box center [321, 435] width 66 height 24
click at [409, 487] on button "0" at bounding box center [461, 494] width 346 height 24
type input "****"
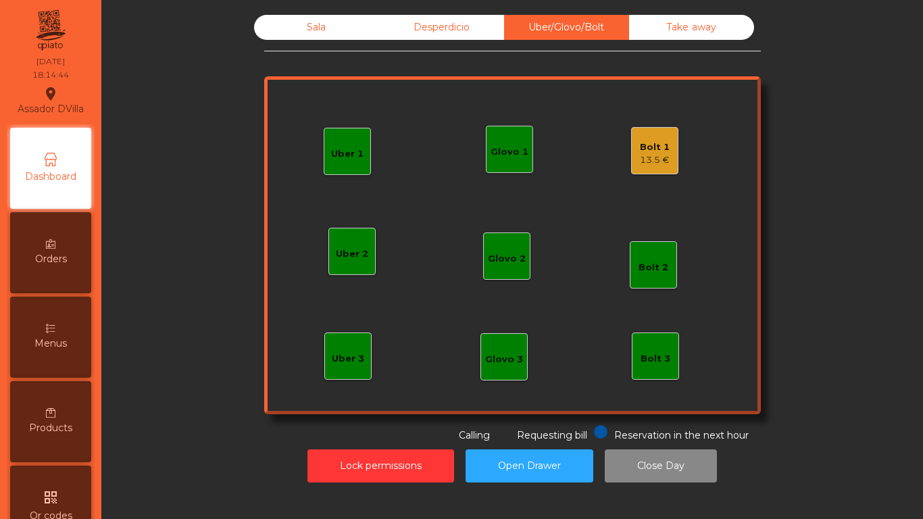
click at [655, 147] on div "Bolt 1" at bounding box center [655, 147] width 30 height 14
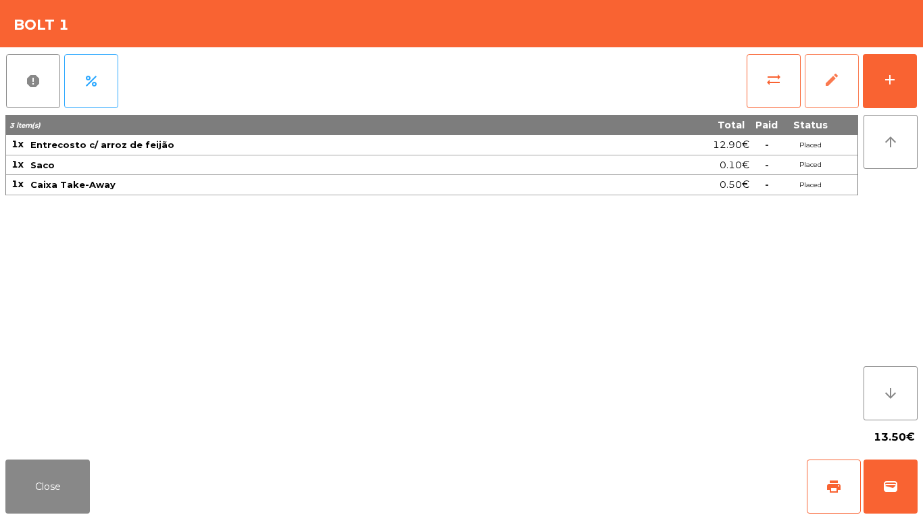
click at [850, 82] on button "edit" at bounding box center [831, 81] width 54 height 54
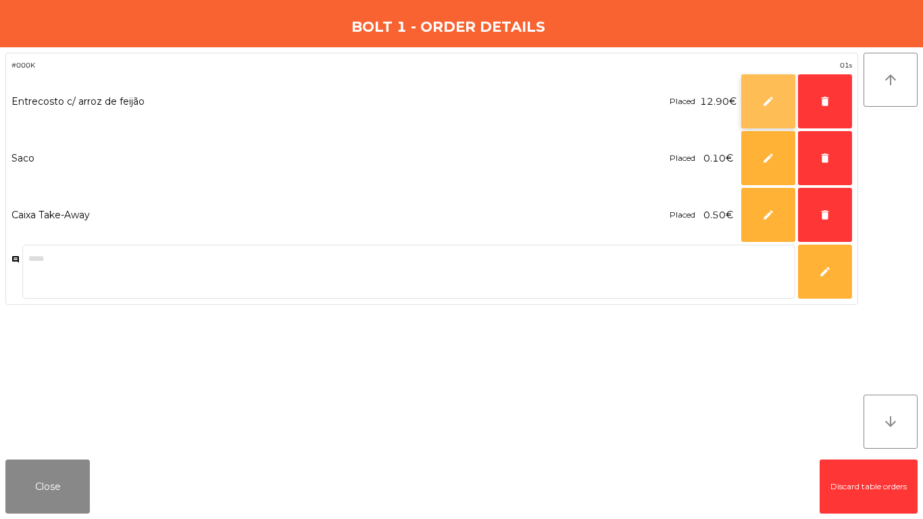
click at [779, 101] on button "edit" at bounding box center [768, 101] width 54 height 54
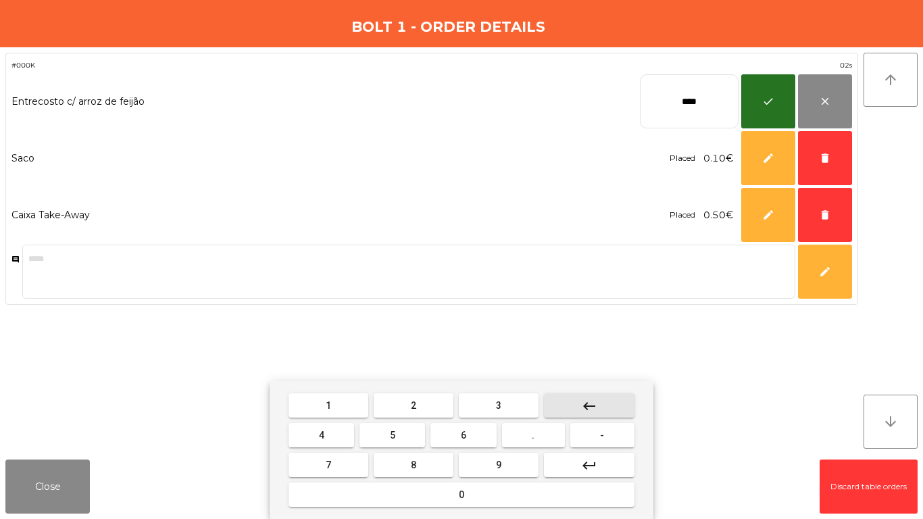
click at [594, 406] on mat-icon "keyboard_backspace" at bounding box center [589, 406] width 16 height 16
click at [591, 405] on mat-icon "keyboard_backspace" at bounding box center [589, 406] width 16 height 16
click at [588, 400] on mat-icon "keyboard_backspace" at bounding box center [589, 406] width 16 height 16
type input "*"
click at [328, 463] on span "7" at bounding box center [328, 464] width 5 height 11
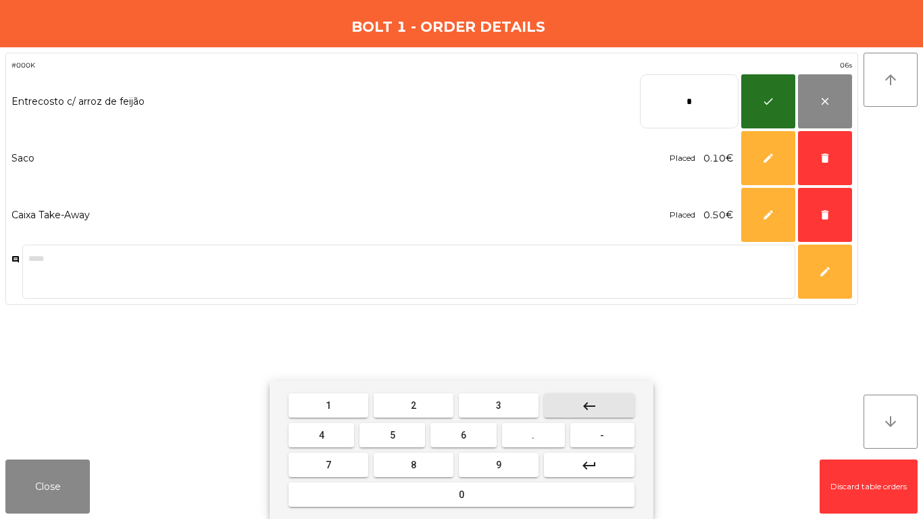
click at [599, 406] on button "keyboard_backspace" at bounding box center [589, 405] width 91 height 24
click at [464, 426] on button "6" at bounding box center [463, 435] width 66 height 24
click at [534, 434] on span "." at bounding box center [533, 435] width 3 height 11
click at [403, 429] on button "5" at bounding box center [392, 435] width 66 height 24
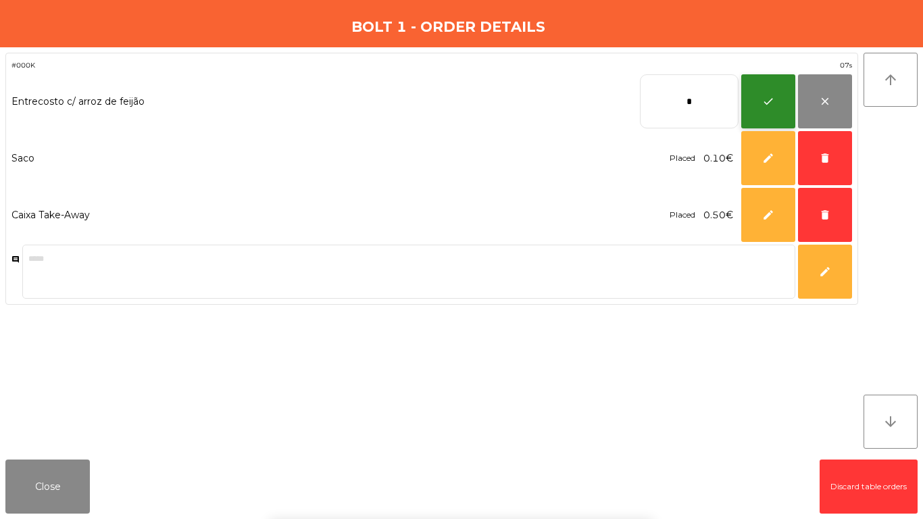
click at [775, 107] on button "check" at bounding box center [768, 101] width 54 height 54
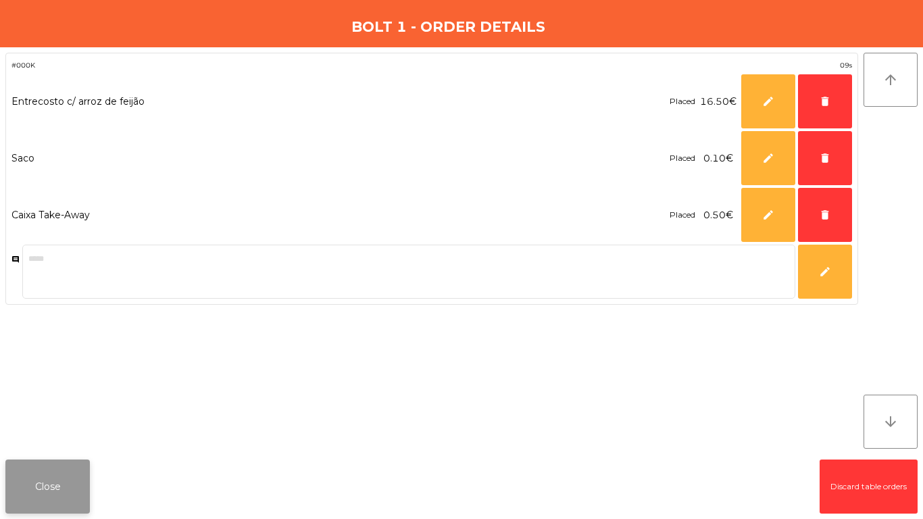
click at [55, 474] on button "Close" at bounding box center [47, 486] width 84 height 54
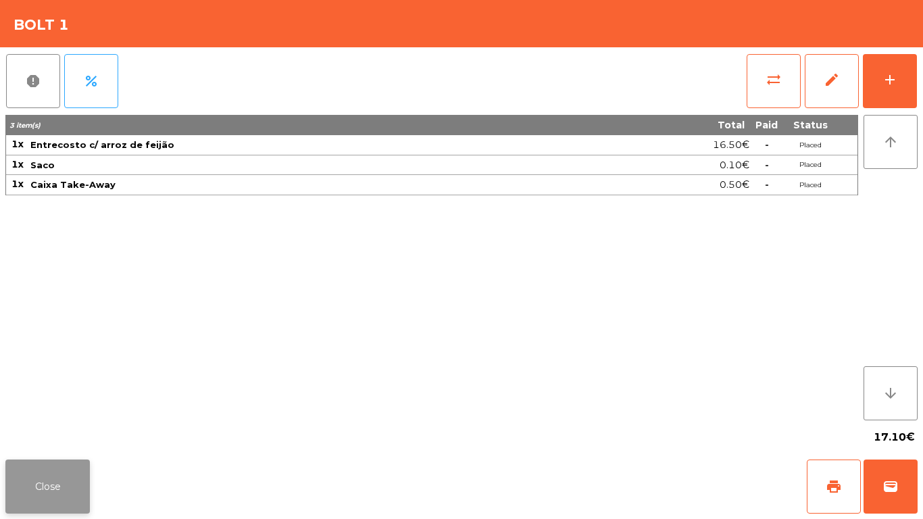
click at [52, 484] on button "Close" at bounding box center [47, 486] width 84 height 54
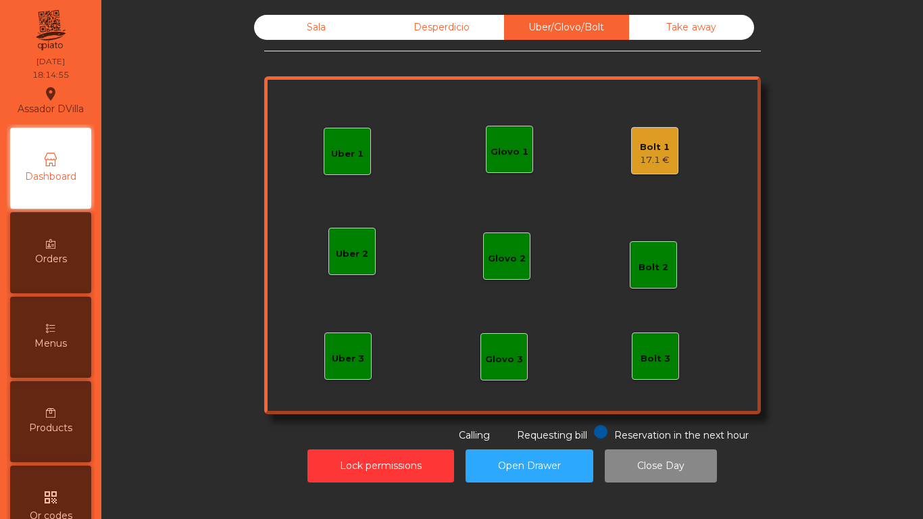
click at [667, 153] on div "Bolt 1 17.1 €" at bounding box center [654, 150] width 47 height 47
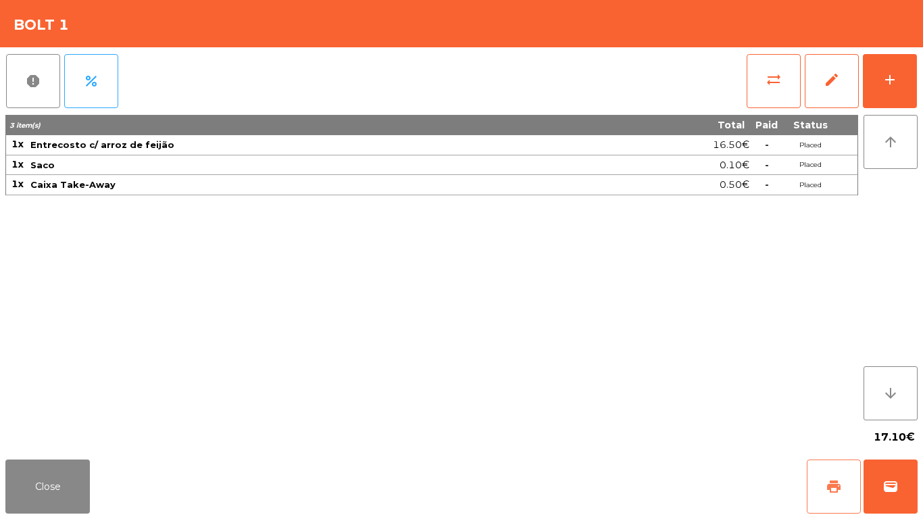
click at [838, 475] on button "print" at bounding box center [834, 486] width 54 height 54
click at [908, 484] on button "wallet" at bounding box center [890, 486] width 54 height 54
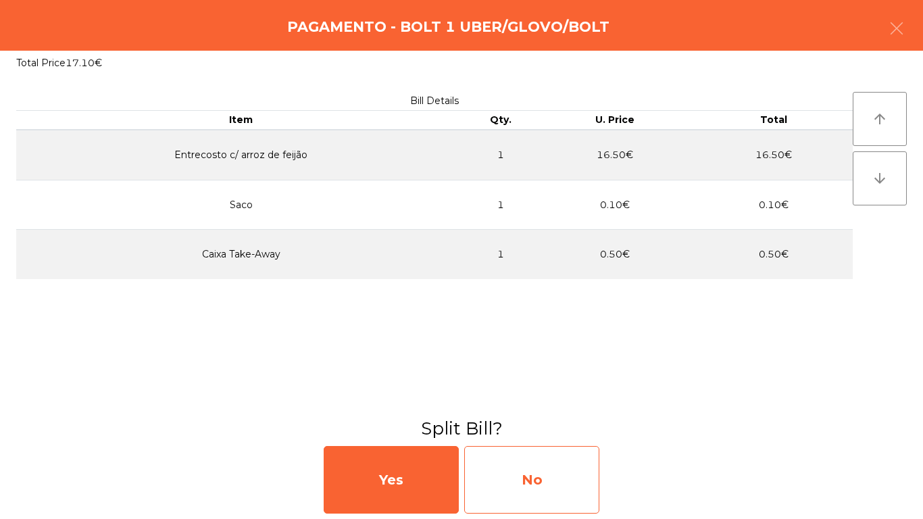
click at [569, 478] on div "No" at bounding box center [531, 480] width 135 height 68
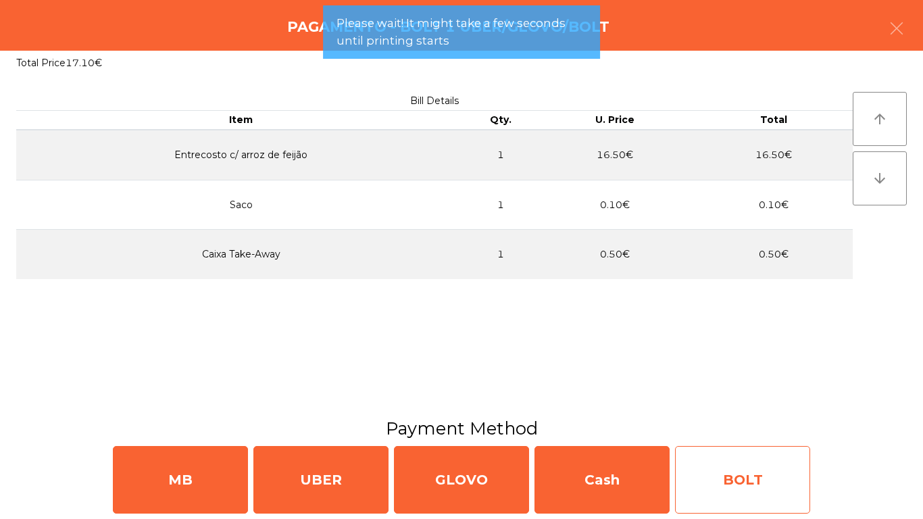
click at [761, 477] on div "BOLT" at bounding box center [742, 480] width 135 height 68
select select "**"
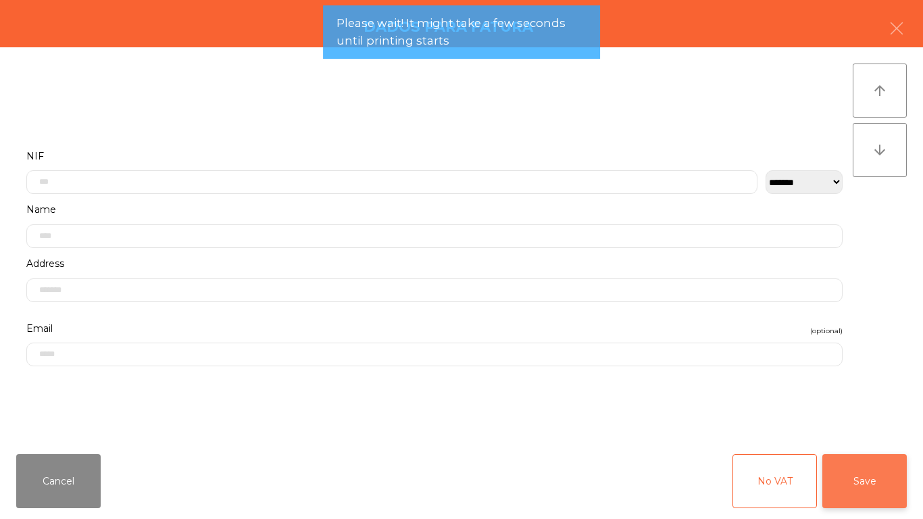
click at [883, 466] on button "Save" at bounding box center [864, 481] width 84 height 54
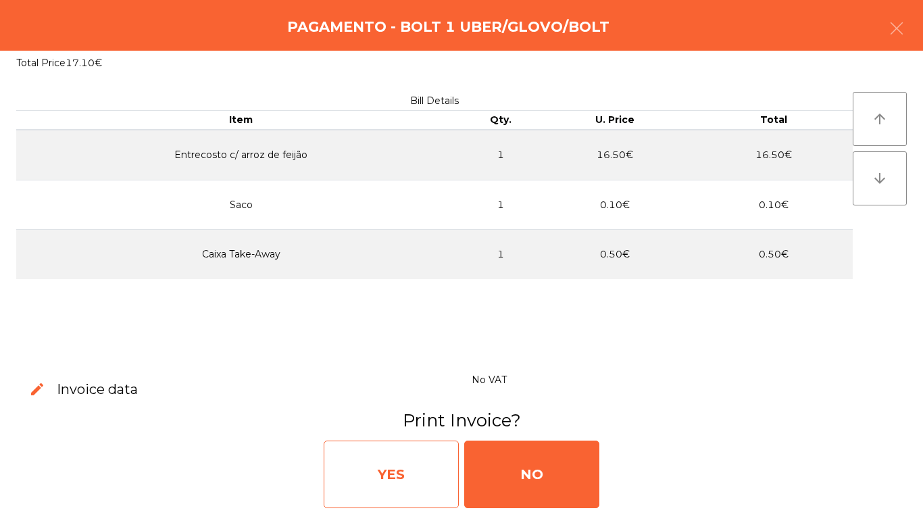
click at [416, 465] on div "YES" at bounding box center [391, 474] width 135 height 68
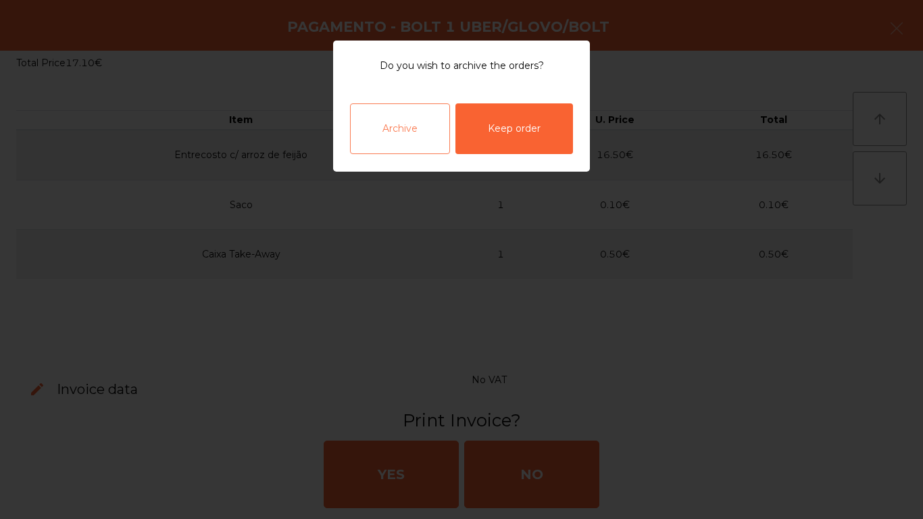
click at [428, 121] on div "Archive" at bounding box center [400, 128] width 100 height 51
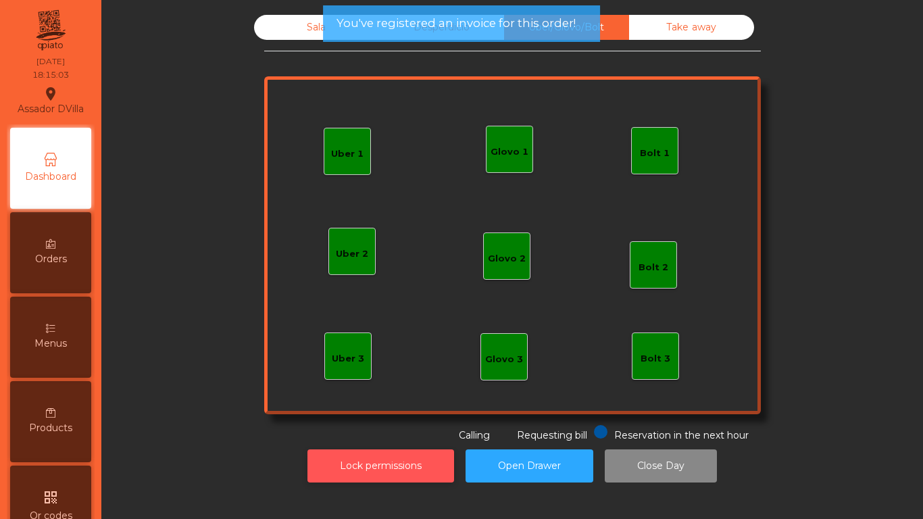
click at [374, 463] on button "Lock permissions" at bounding box center [380, 465] width 147 height 33
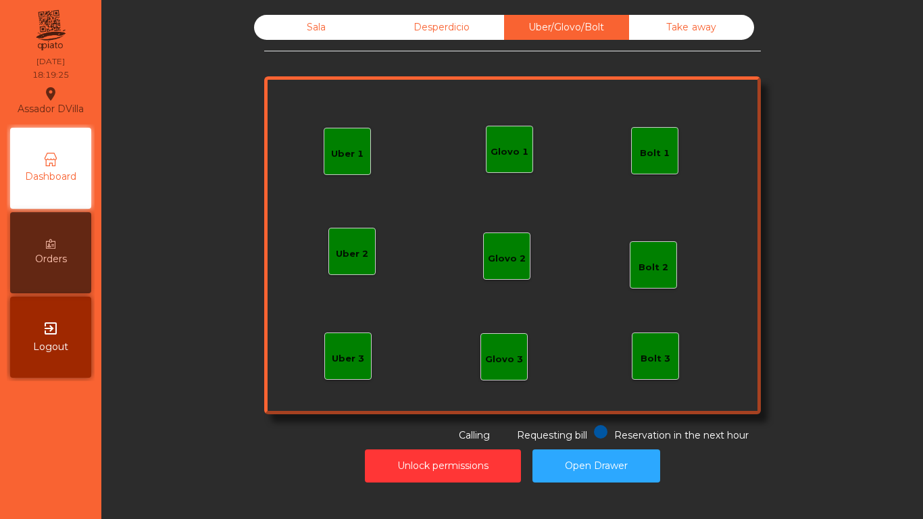
click at [303, 23] on div "Sala" at bounding box center [316, 27] width 125 height 25
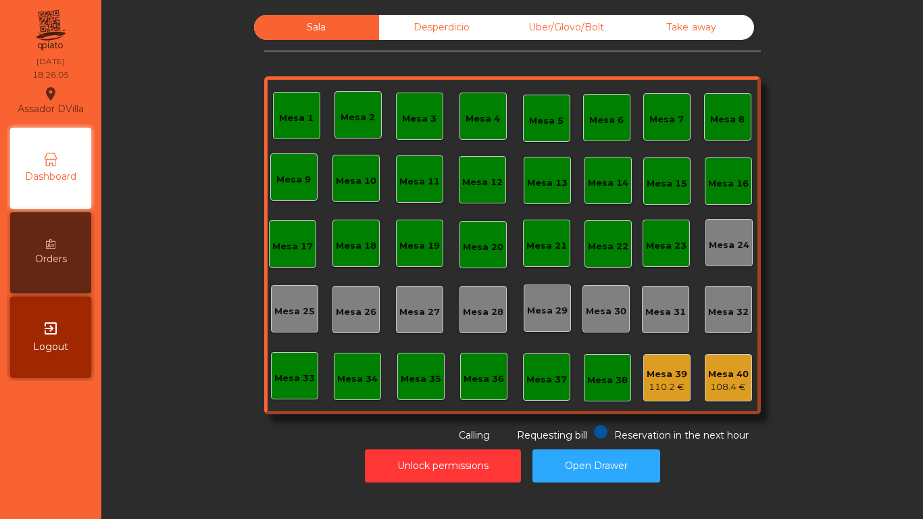
click at [680, 379] on div "Mesa 39" at bounding box center [666, 374] width 41 height 14
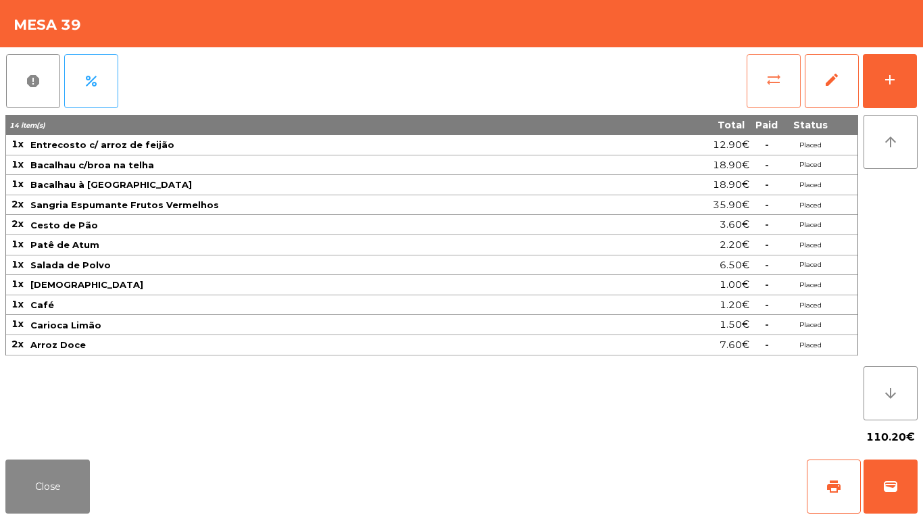
click at [779, 87] on span "sync_alt" at bounding box center [773, 80] width 16 height 16
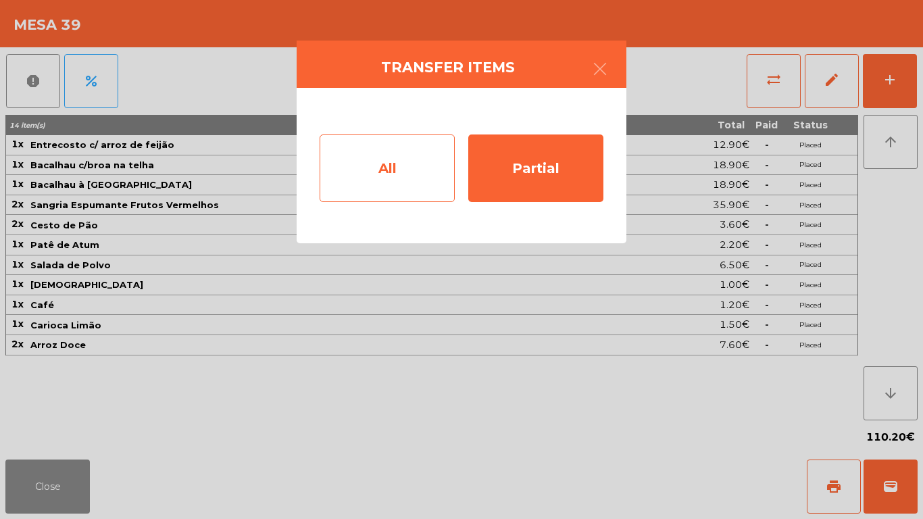
click at [386, 184] on div "All" at bounding box center [386, 168] width 135 height 68
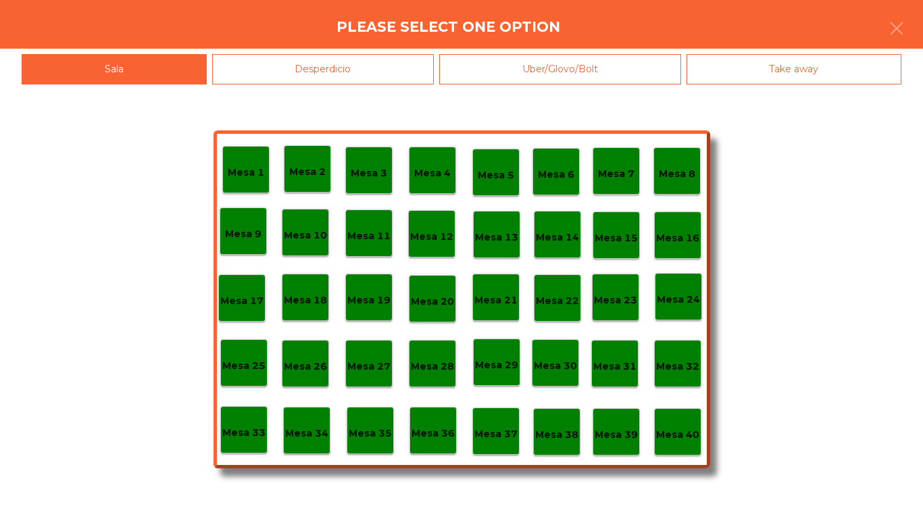
click at [682, 426] on div "Mesa 40" at bounding box center [677, 431] width 43 height 21
